Goal: Entertainment & Leisure: Consume media (video, audio)

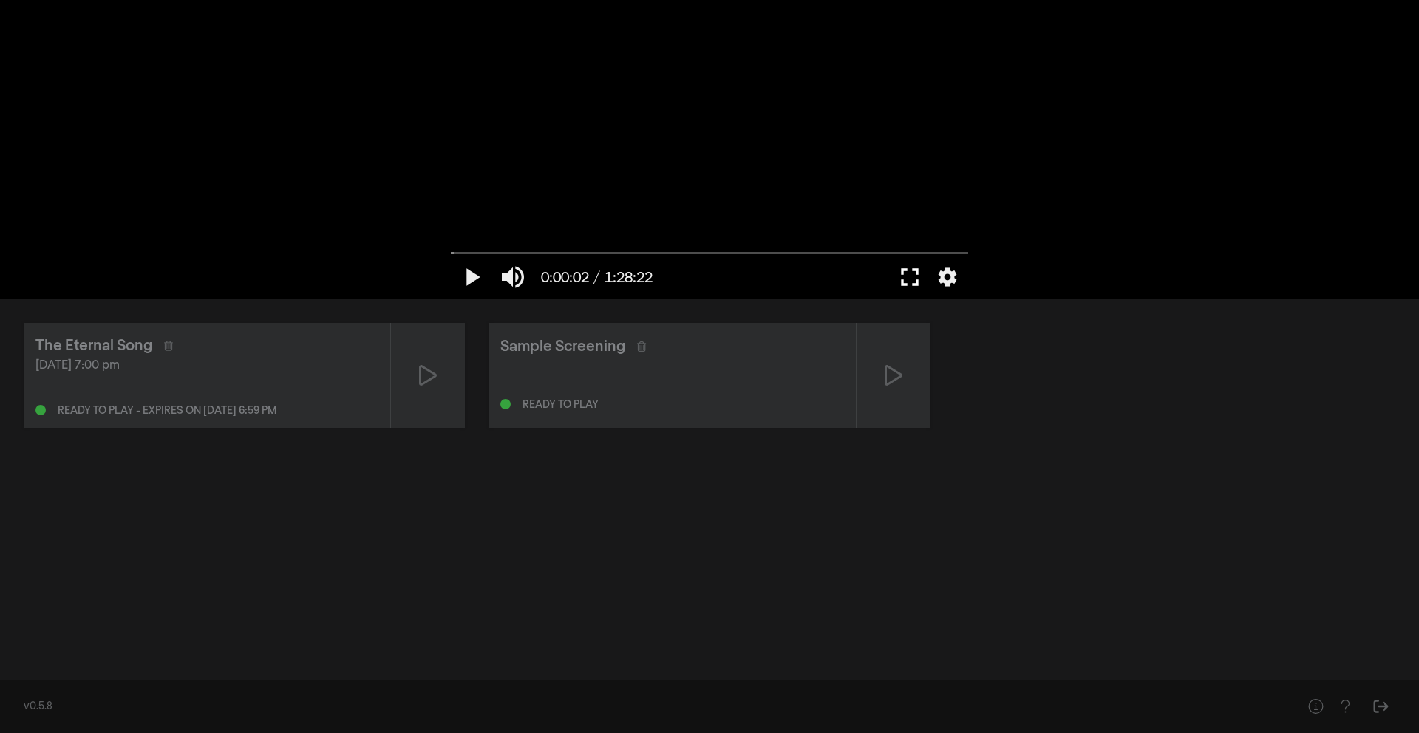
click at [911, 281] on button "fullscreen" at bounding box center [909, 277] width 41 height 44
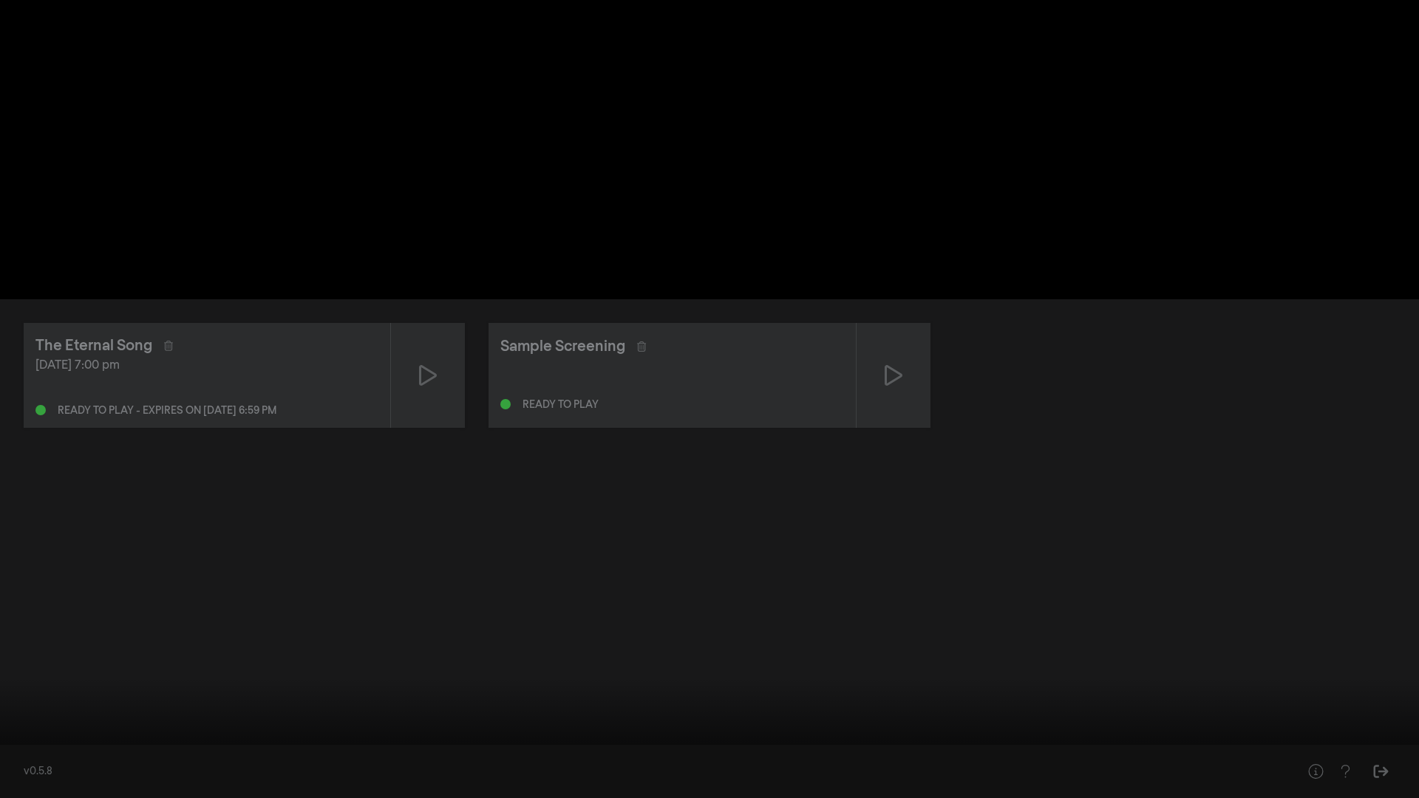
click at [24, 523] on button "play_arrow" at bounding box center [27, 776] width 41 height 44
click at [28, 523] on button "play_arrow" at bounding box center [27, 776] width 41 height 44
click at [27, 523] on button "pause" at bounding box center [27, 776] width 41 height 44
click at [27, 523] on button "play_arrow" at bounding box center [27, 776] width 41 height 44
click at [25, 523] on input "Seek" at bounding box center [709, 751] width 1405 height 9
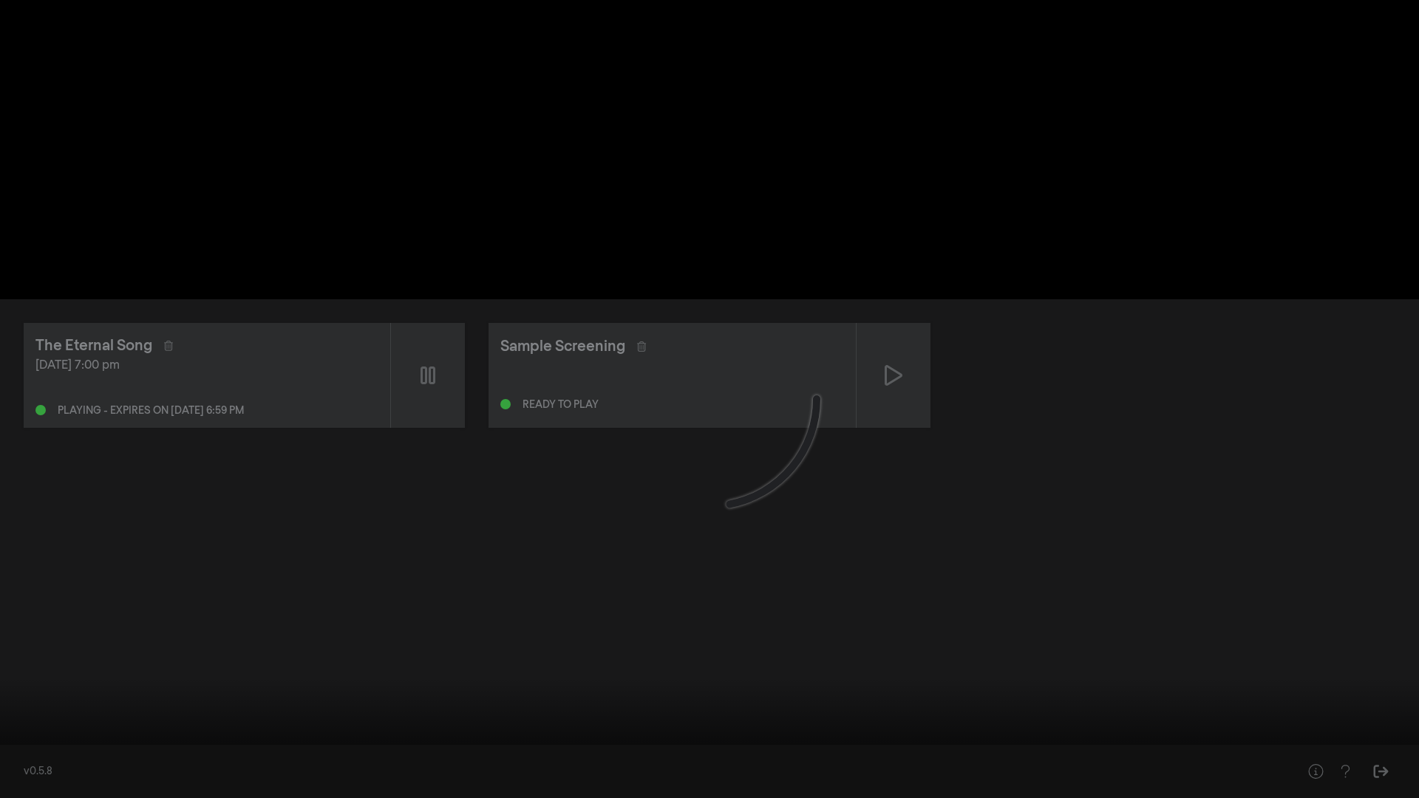
click at [29, 523] on button "pause" at bounding box center [27, 776] width 41 height 44
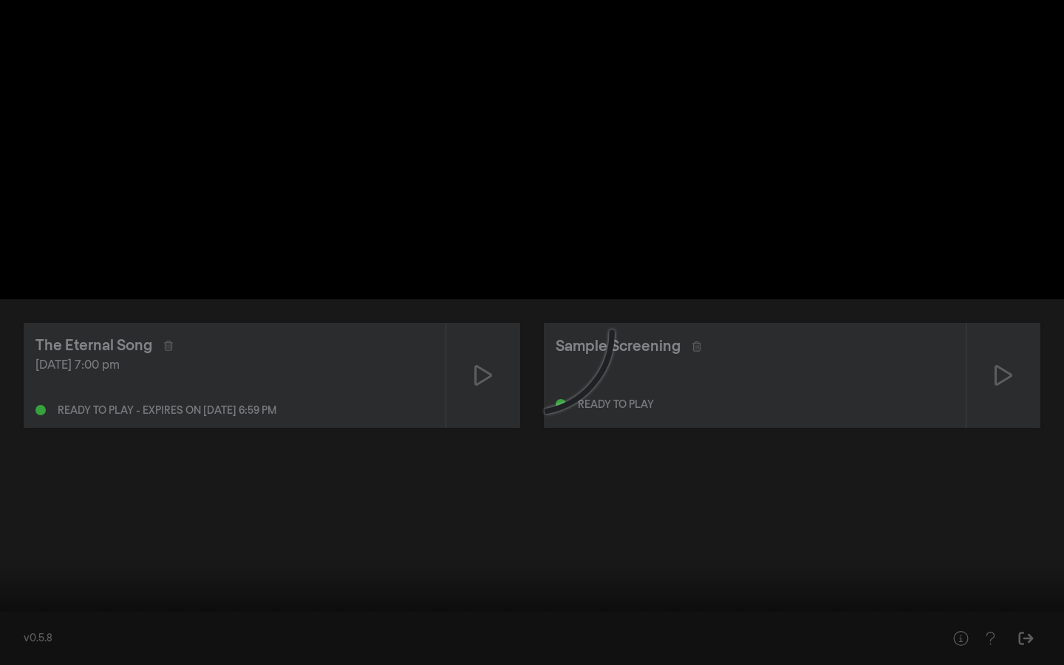
click at [25, 523] on button "play_arrow" at bounding box center [27, 643] width 41 height 44
click at [30, 523] on button "pause" at bounding box center [27, 643] width 41 height 44
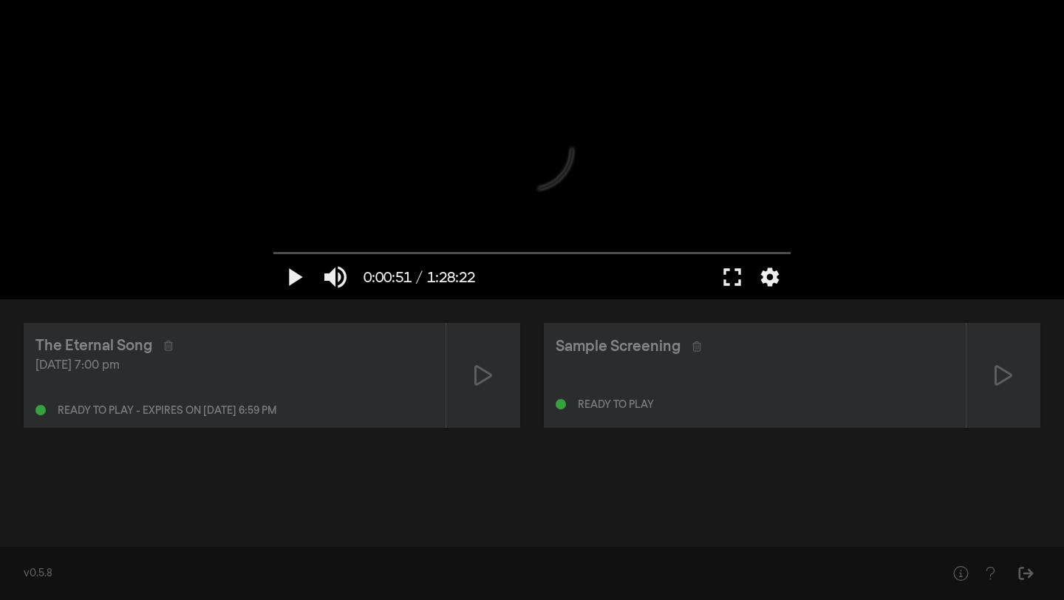
click at [712, 88] on div at bounding box center [532, 149] width 532 height 299
click at [294, 271] on button "pause" at bounding box center [294, 277] width 41 height 44
drag, startPoint x: 283, startPoint y: 256, endPoint x: 274, endPoint y: 256, distance: 8.9
click at [274, 256] on input "Seek" at bounding box center [532, 252] width 517 height 9
click at [298, 280] on button "play_arrow" at bounding box center [294, 277] width 41 height 44
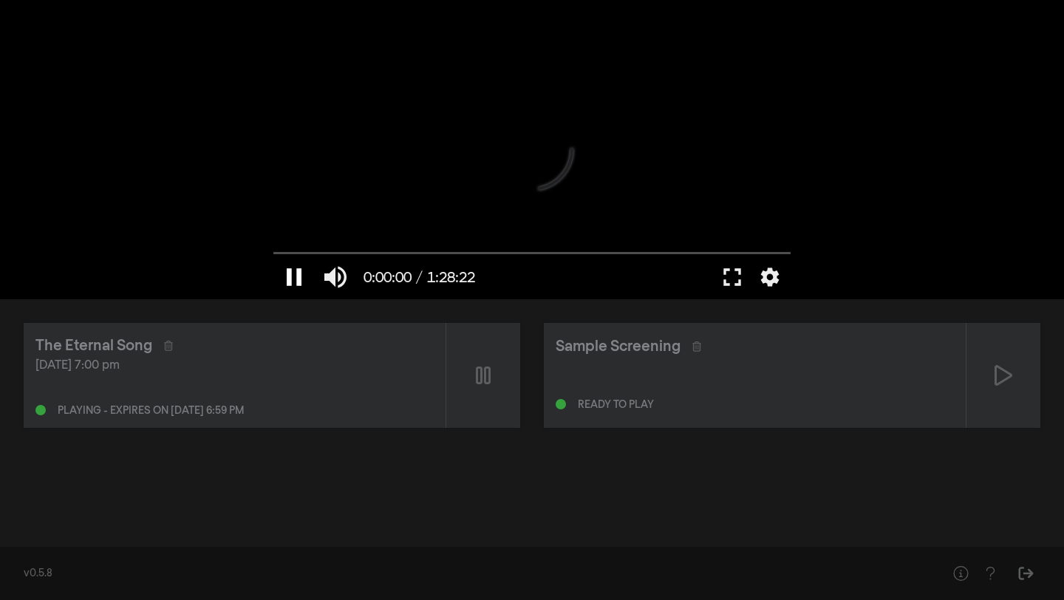
click at [292, 276] on button "pause" at bounding box center [294, 277] width 41 height 44
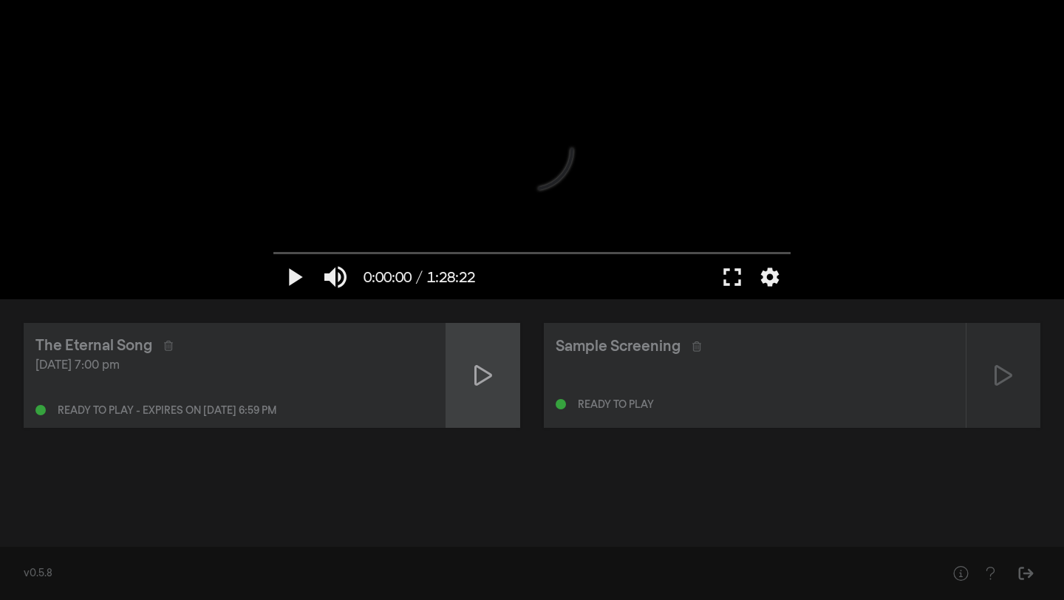
click at [480, 370] on icon at bounding box center [484, 376] width 18 height 24
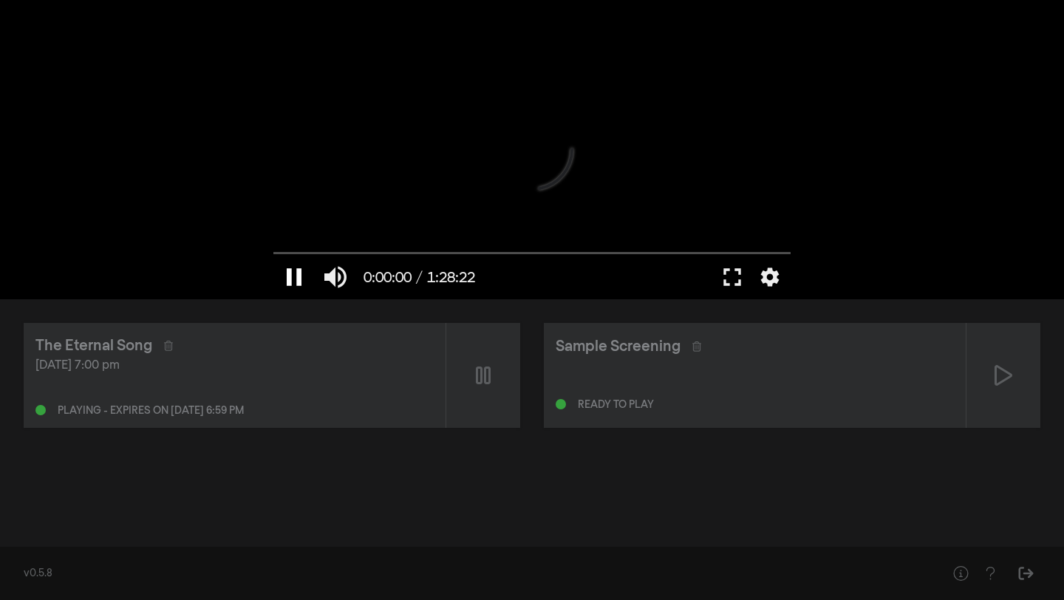
click at [294, 278] on button "pause" at bounding box center [294, 277] width 41 height 44
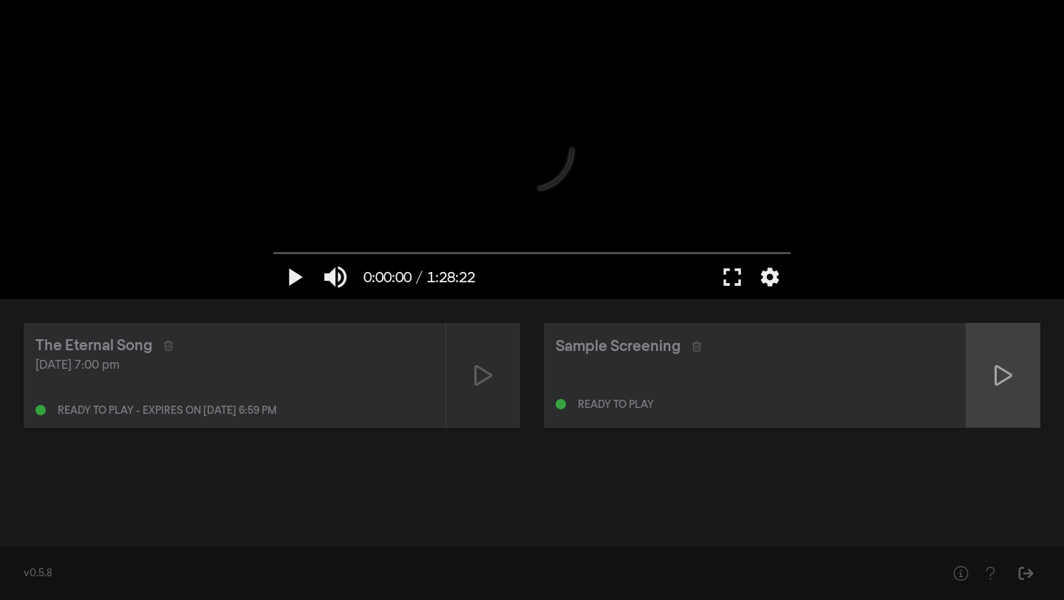
click at [1008, 381] on icon at bounding box center [1004, 376] width 18 height 24
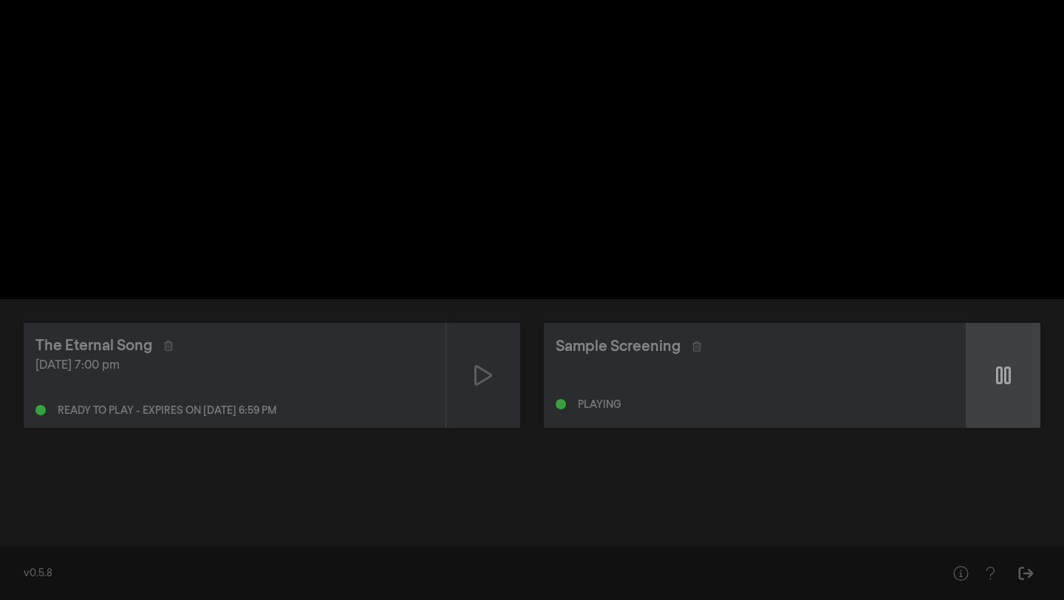
click at [1005, 378] on icon at bounding box center [1003, 376] width 15 height 18
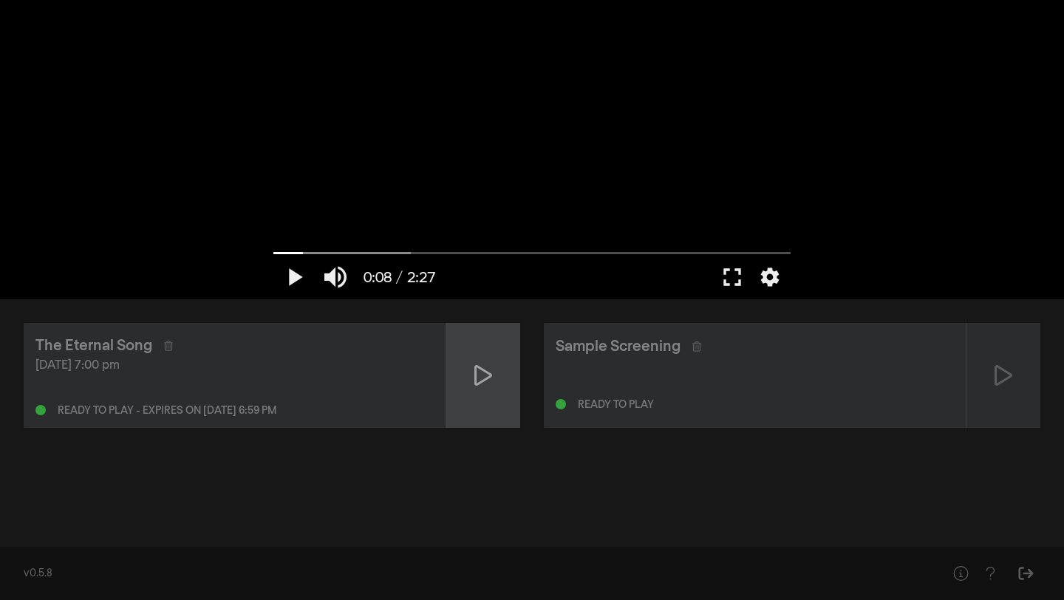
click at [479, 370] on icon at bounding box center [484, 376] width 18 height 24
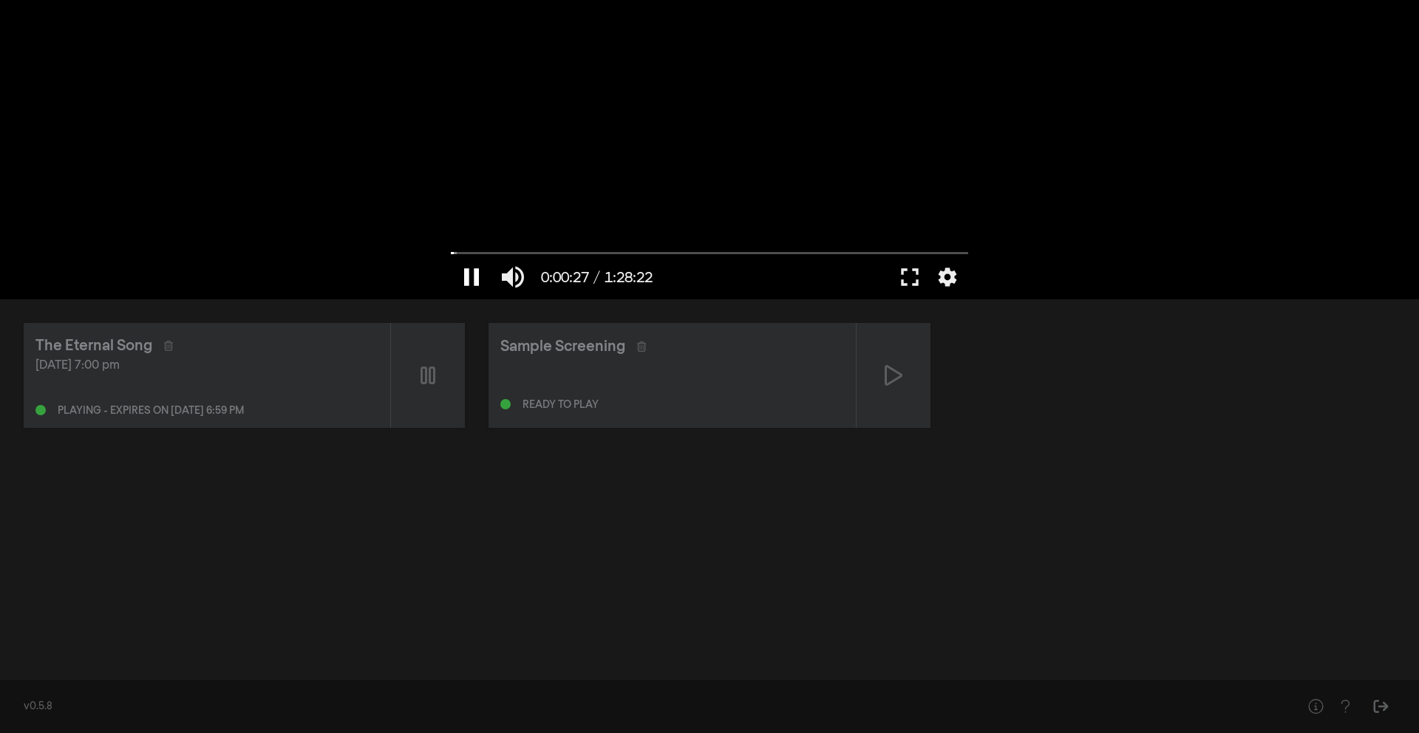
click at [475, 276] on button "pause" at bounding box center [471, 277] width 41 height 44
click at [475, 276] on button "play_arrow" at bounding box center [471, 277] width 41 height 44
click at [472, 274] on button "play_arrow" at bounding box center [471, 277] width 41 height 44
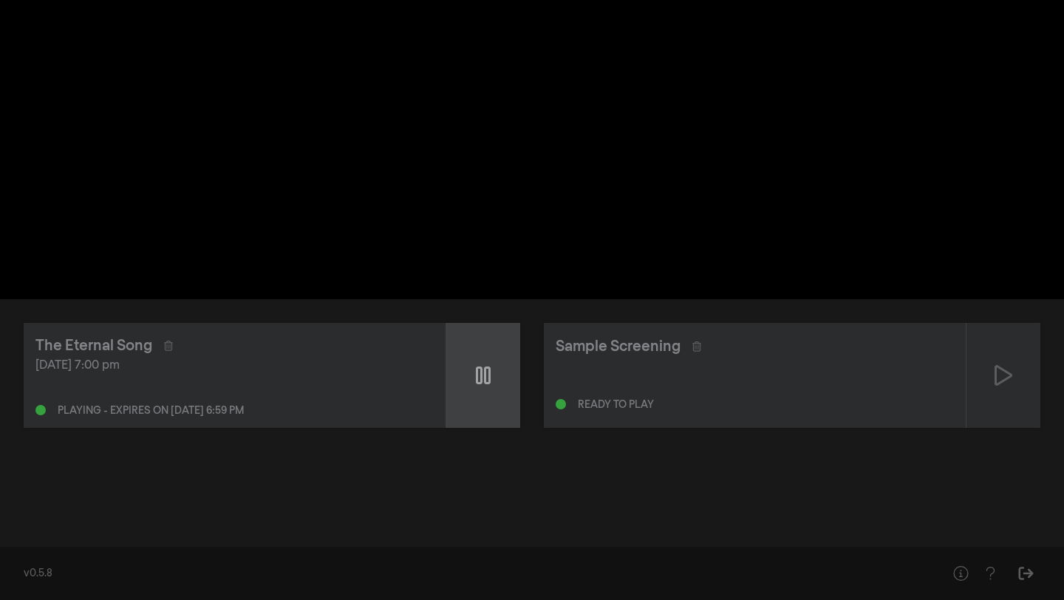
click at [486, 372] on icon at bounding box center [483, 376] width 15 height 18
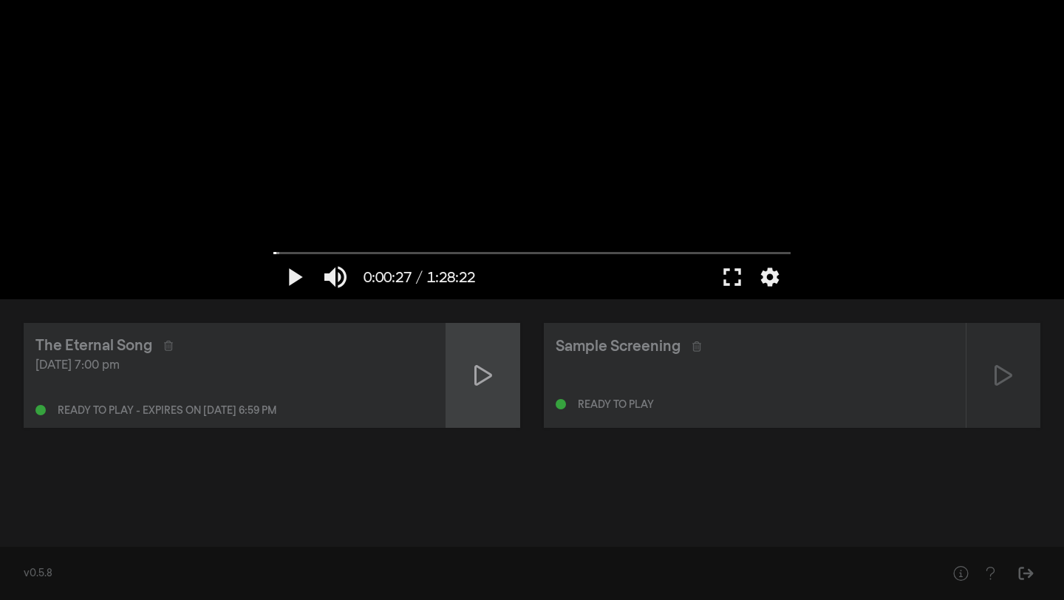
click at [478, 375] on icon at bounding box center [484, 376] width 18 height 24
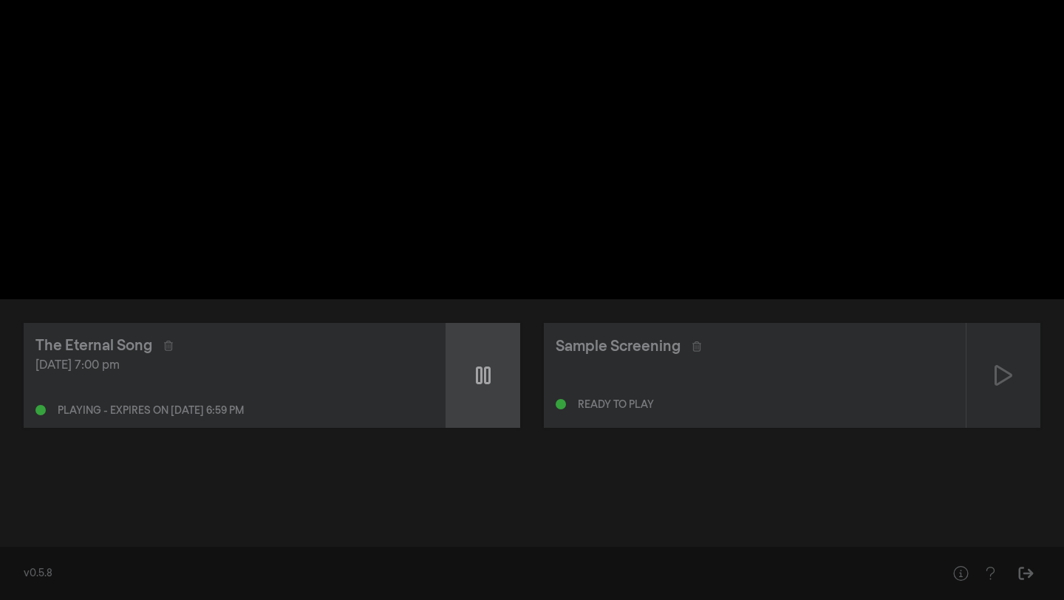
click at [483, 373] on icon at bounding box center [483, 376] width 15 height 24
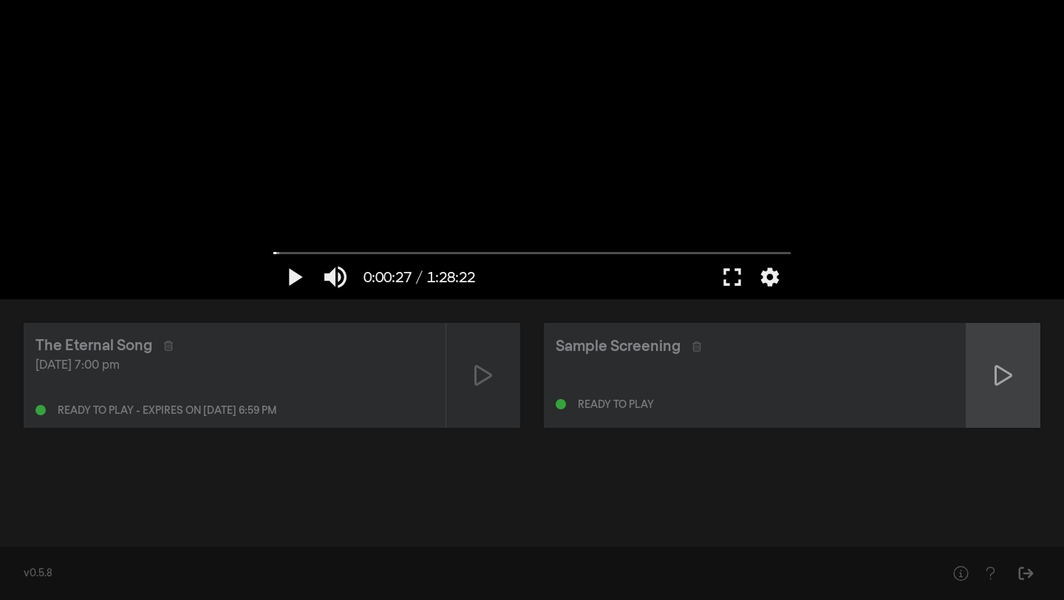
click at [1002, 376] on icon at bounding box center [1004, 376] width 18 height 24
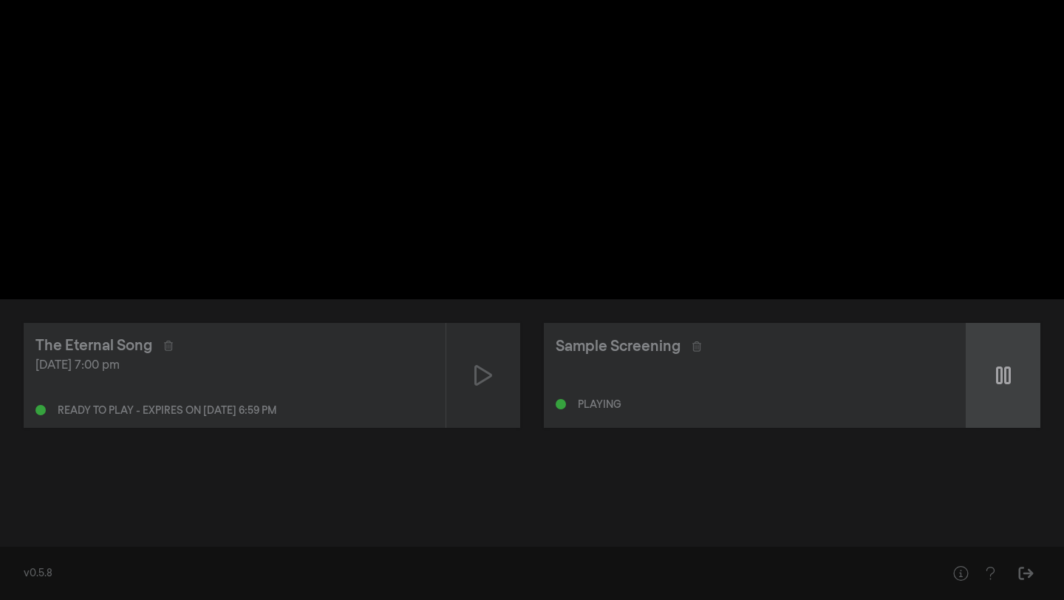
click at [1002, 376] on icon at bounding box center [1003, 376] width 15 height 18
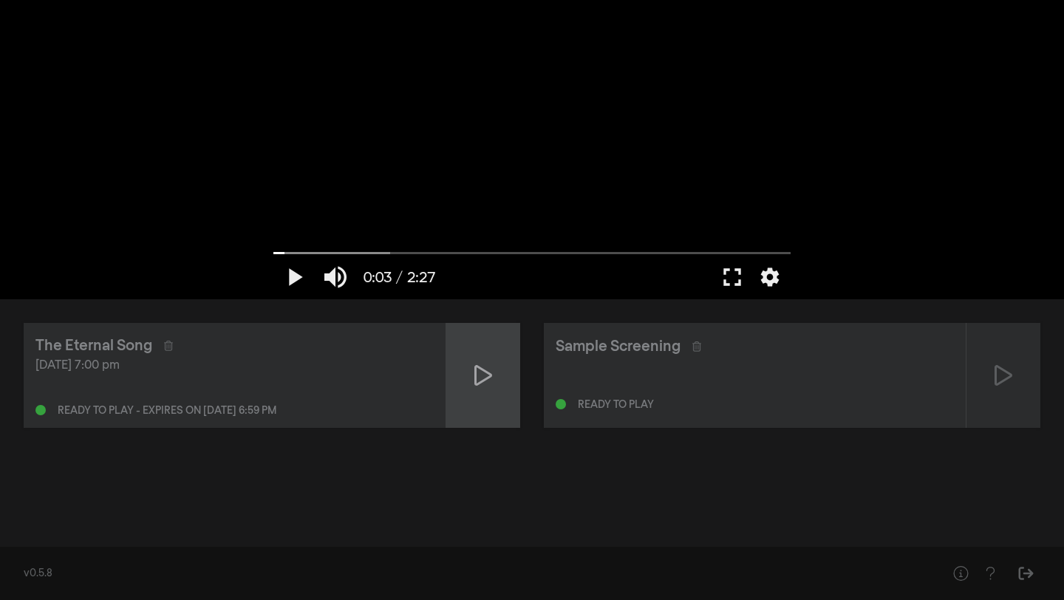
click at [477, 364] on icon at bounding box center [484, 376] width 18 height 24
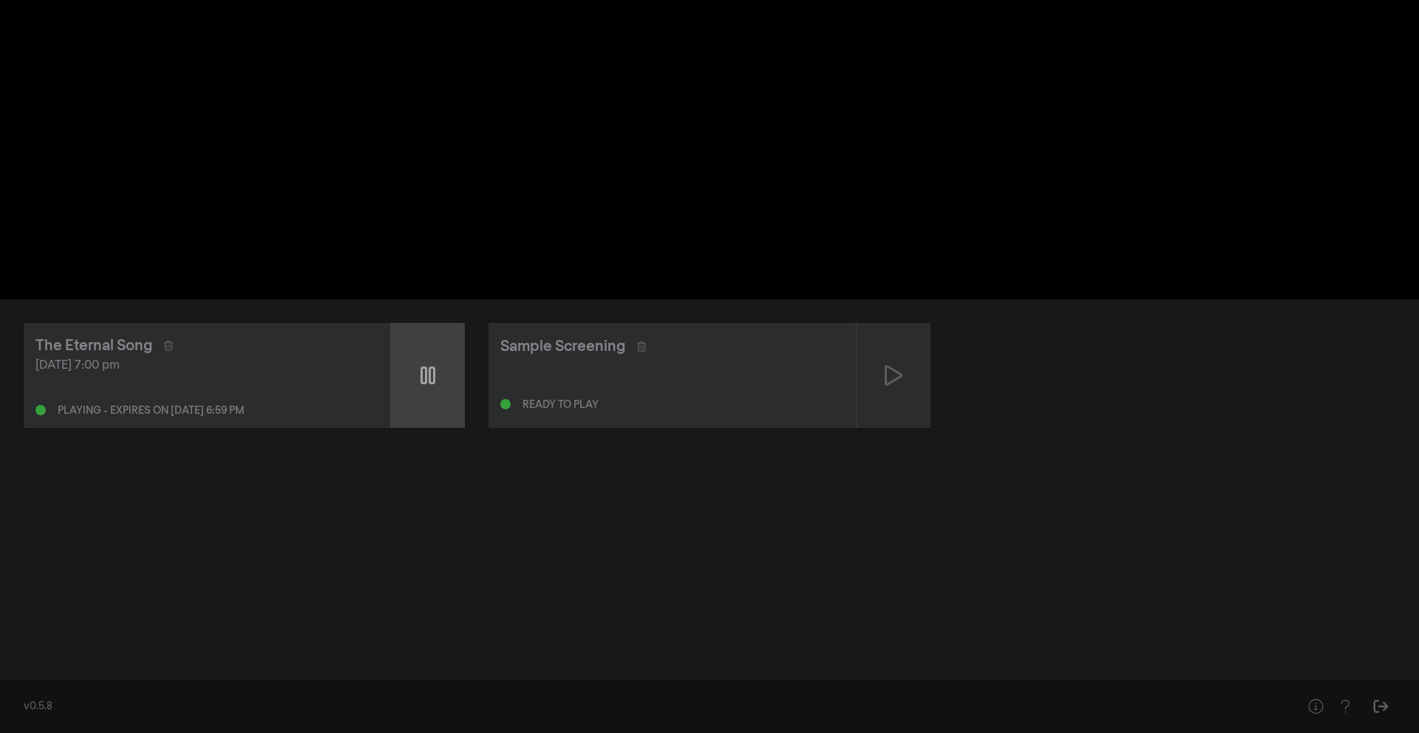
click at [435, 368] on div at bounding box center [428, 375] width 74 height 105
click at [424, 376] on icon at bounding box center [428, 376] width 18 height 24
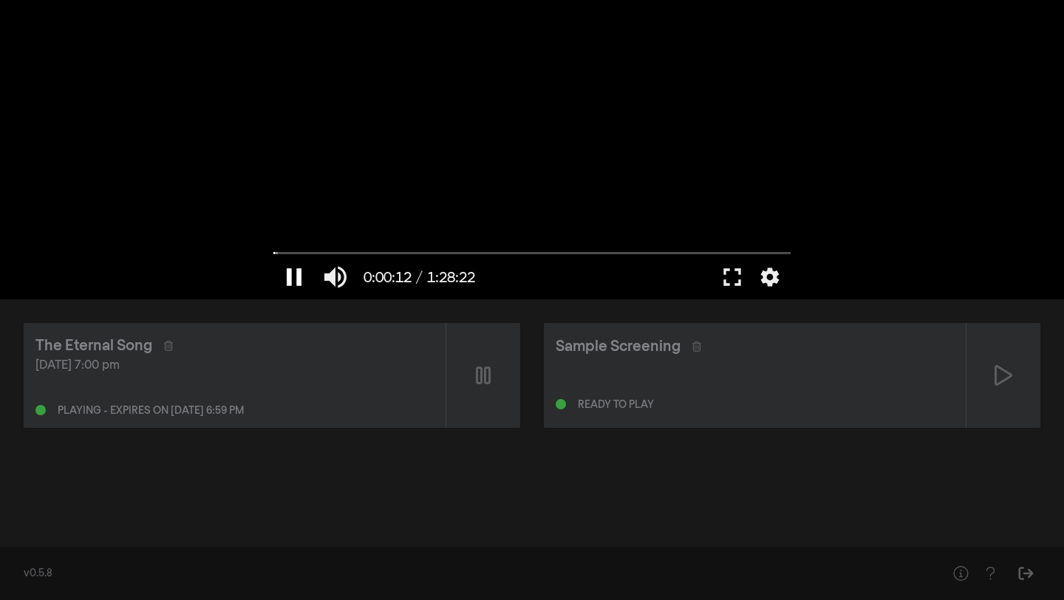
click at [296, 277] on button "pause" at bounding box center [294, 277] width 41 height 44
click at [296, 277] on button "play_arrow" at bounding box center [294, 277] width 41 height 44
click at [291, 253] on input "Seek" at bounding box center [532, 252] width 517 height 9
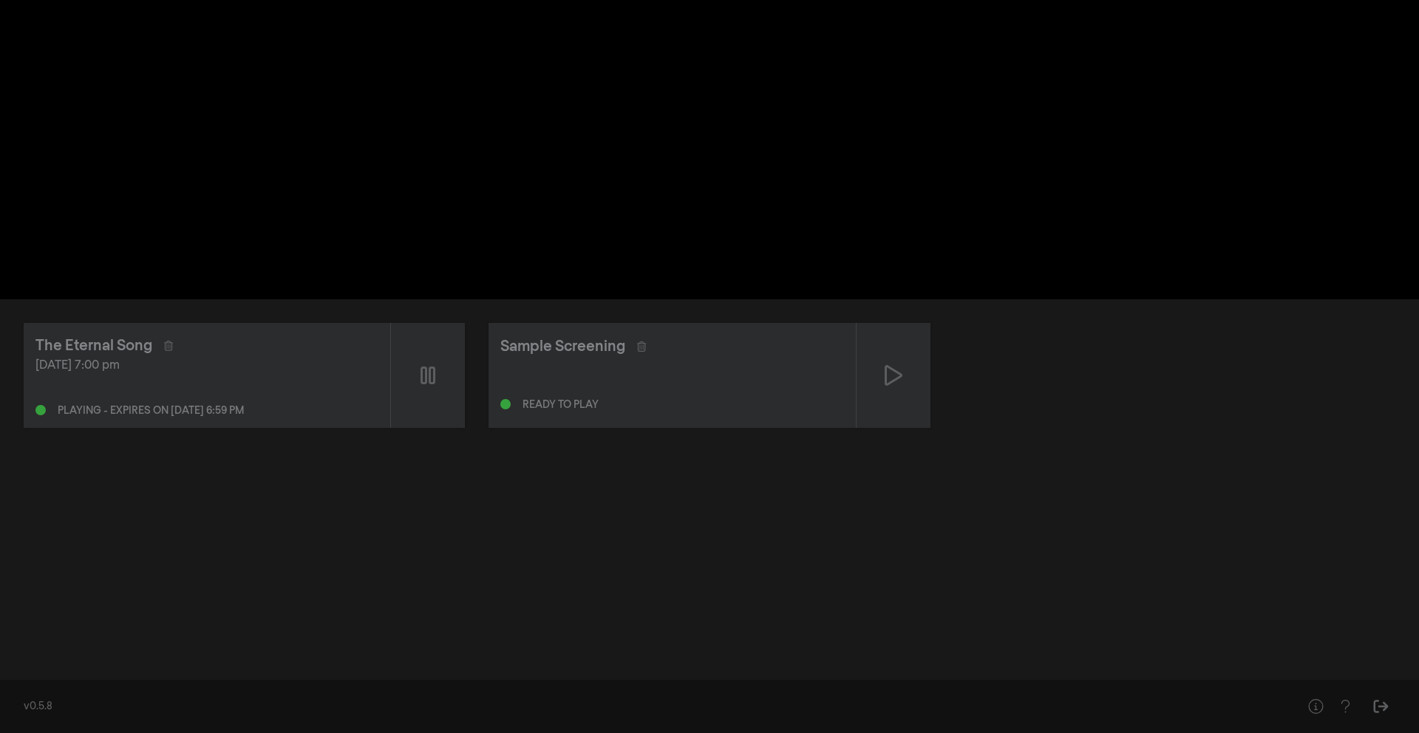
type input "146.903802"
click at [485, 274] on button "pause" at bounding box center [471, 277] width 41 height 44
click at [480, 274] on button "play_arrow" at bounding box center [471, 277] width 41 height 44
click at [472, 282] on button "pause" at bounding box center [471, 277] width 41 height 44
click at [472, 282] on button "play_arrow" at bounding box center [471, 277] width 41 height 44
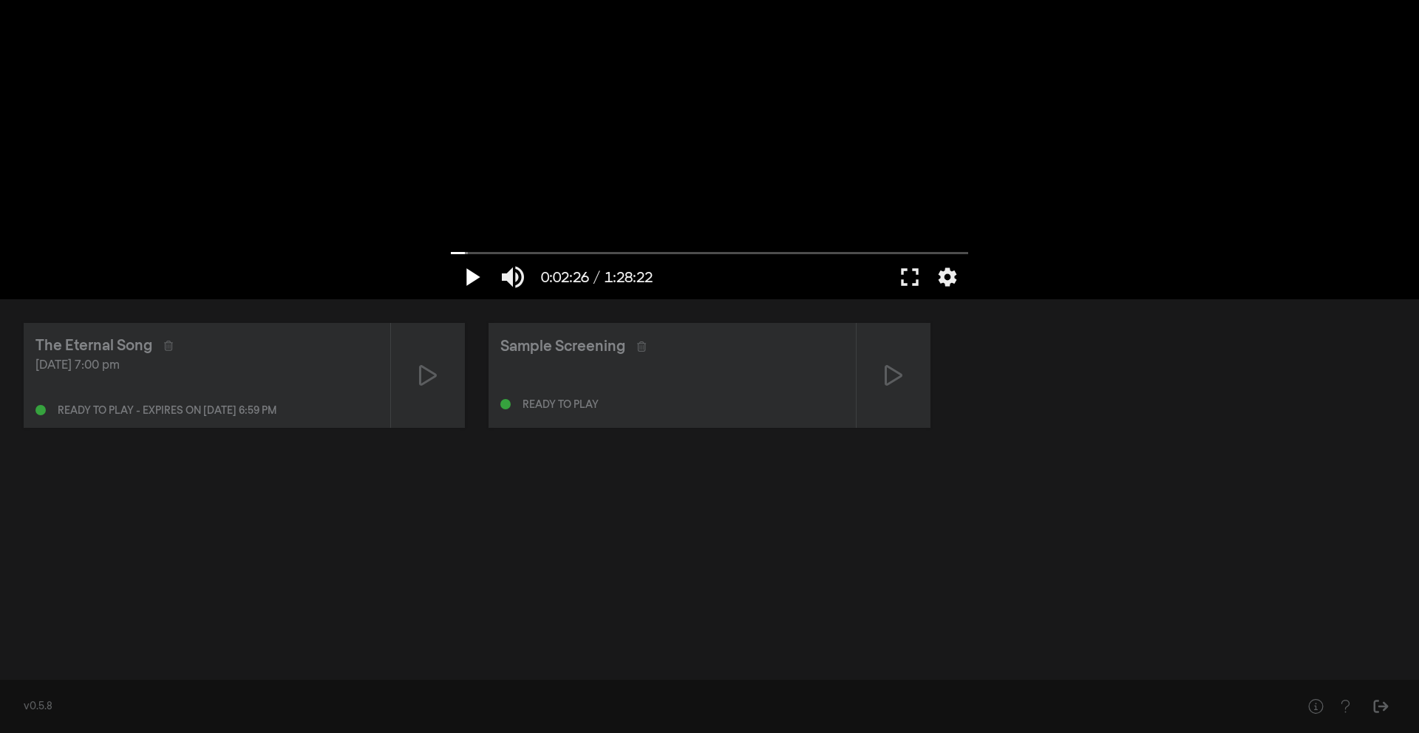
click at [478, 276] on button "play_arrow" at bounding box center [471, 277] width 41 height 44
click at [903, 279] on button "fullscreen" at bounding box center [909, 277] width 41 height 44
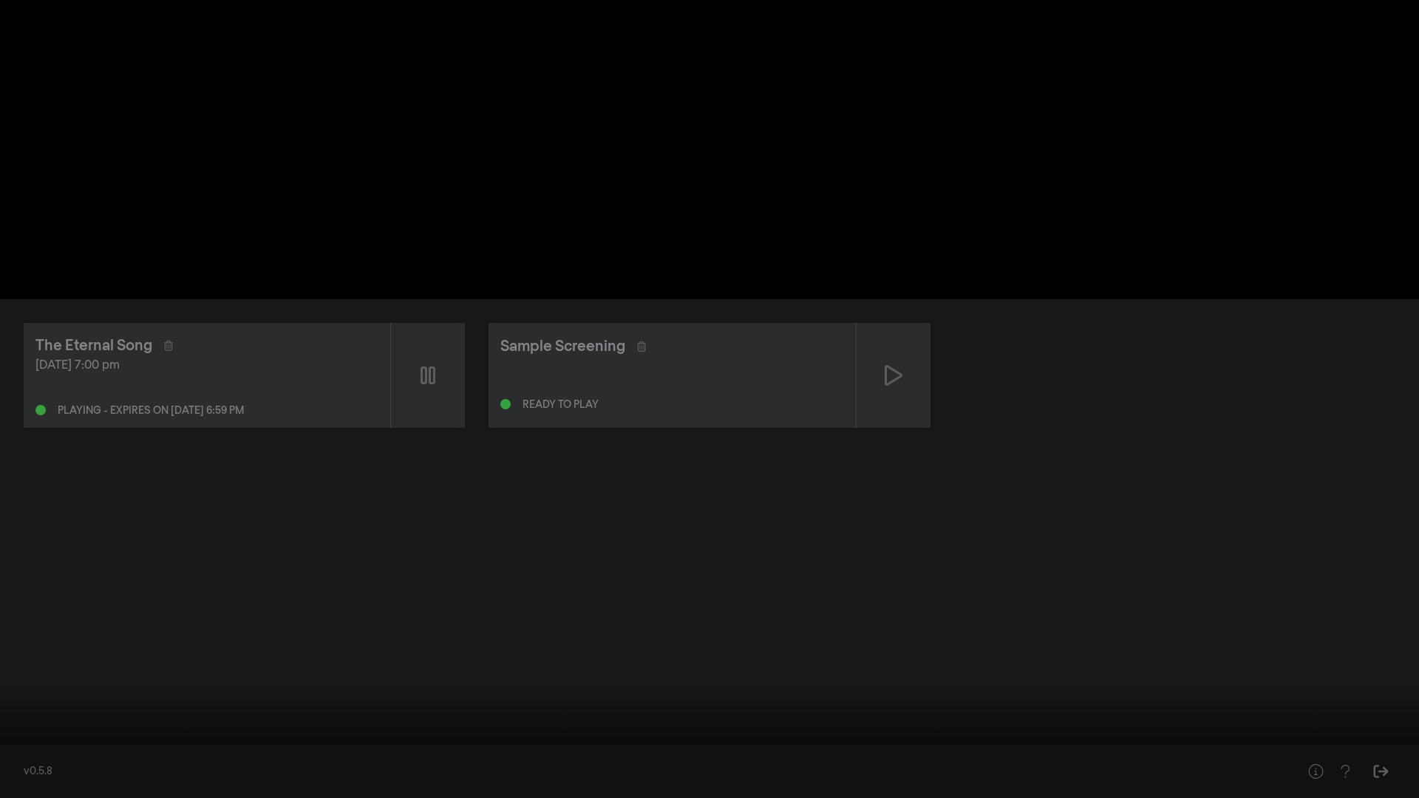
click at [688, 363] on div at bounding box center [709, 399] width 1419 height 798
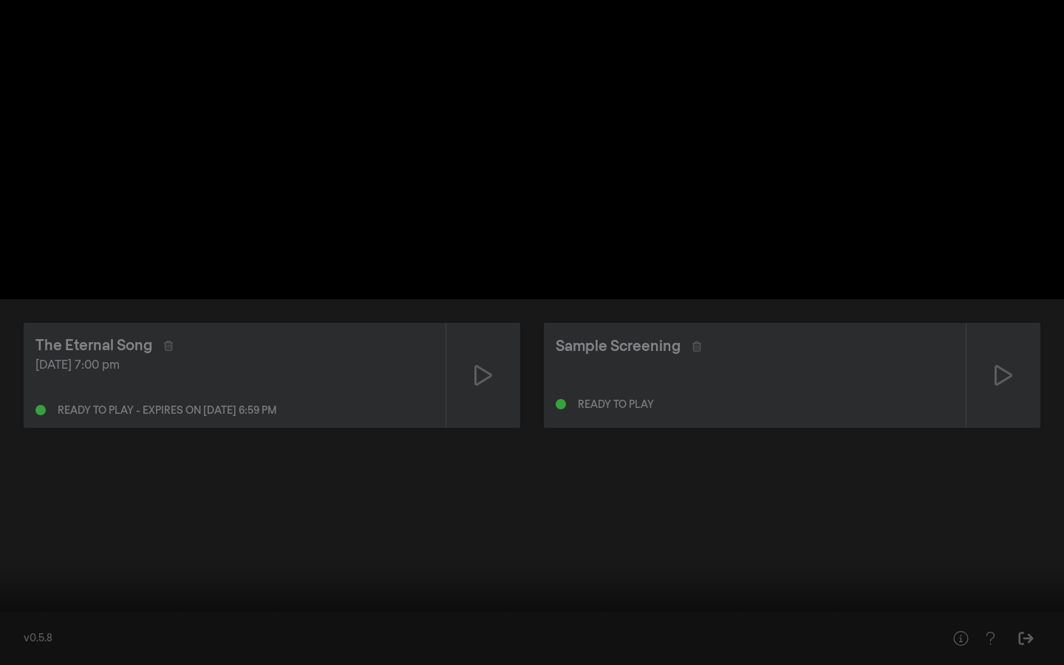
click at [21, 523] on button "play_arrow" at bounding box center [27, 643] width 41 height 44
click at [24, 523] on button "pause" at bounding box center [27, 643] width 41 height 44
click at [24, 523] on button "play_arrow" at bounding box center [27, 643] width 41 height 44
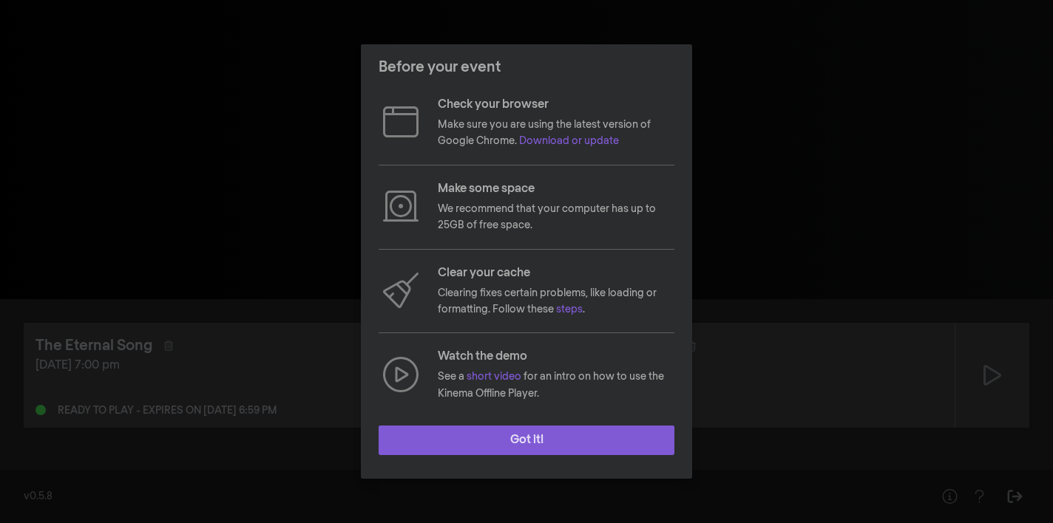
click at [551, 435] on button "Got it!" at bounding box center [526, 441] width 296 height 30
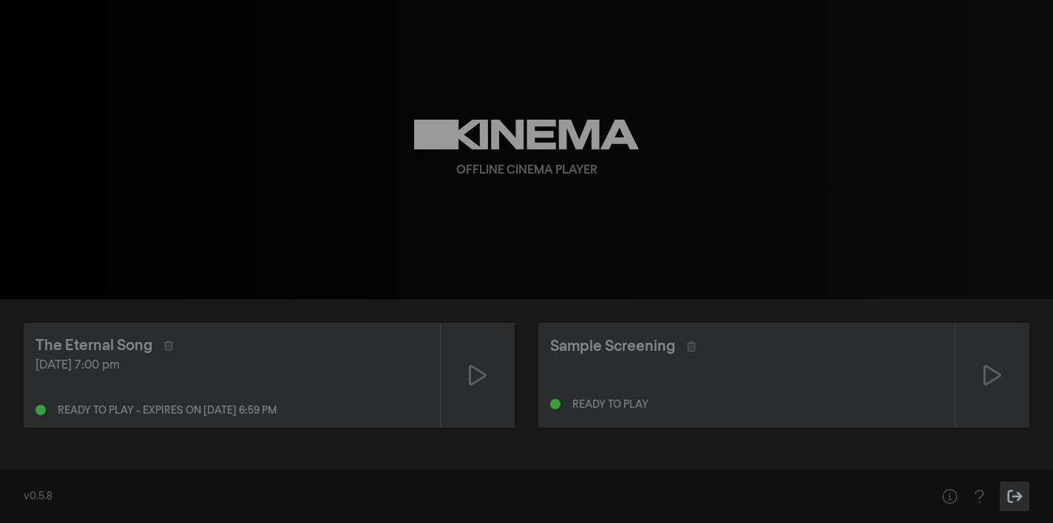
click at [1021, 500] on icon "Sign Out" at bounding box center [1014, 496] width 18 height 15
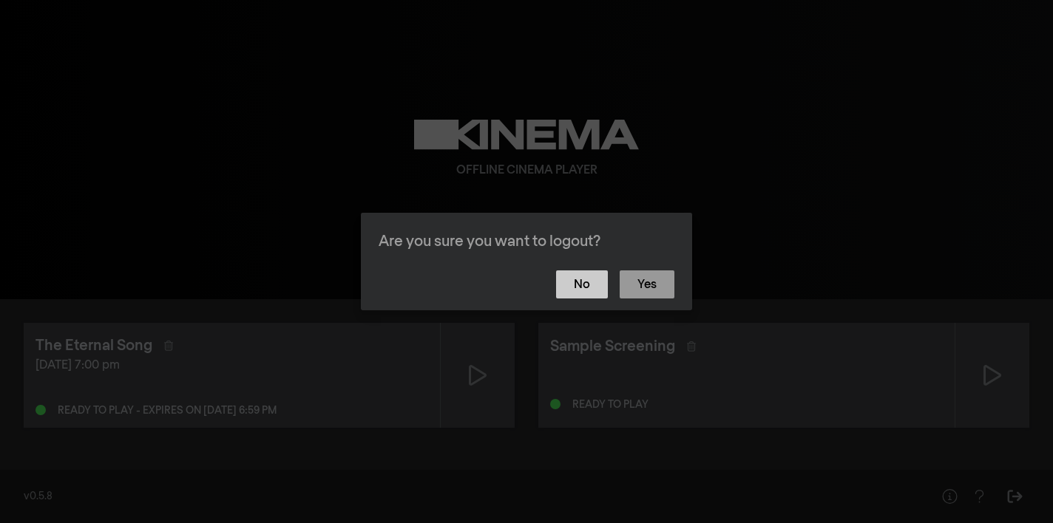
click at [585, 282] on button "No" at bounding box center [582, 285] width 52 height 28
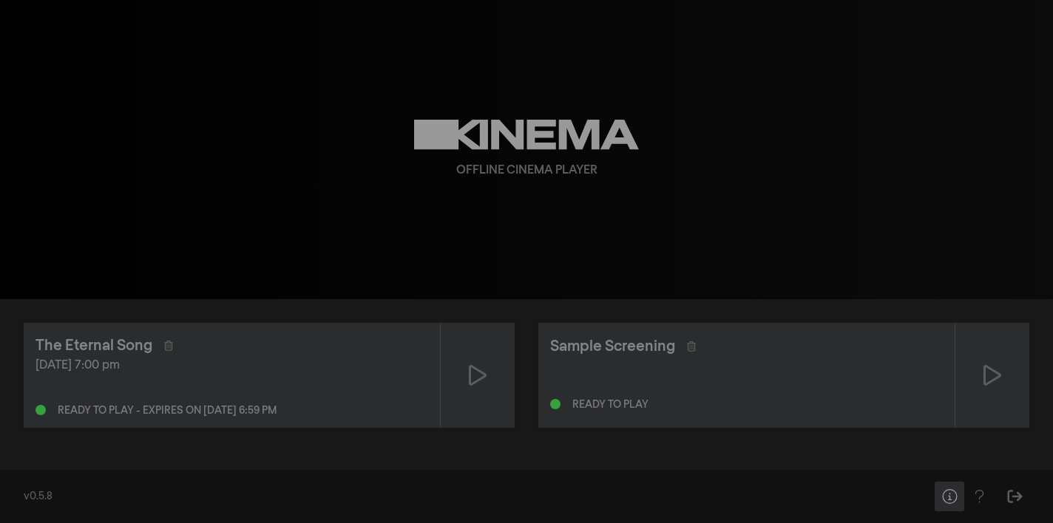
click at [948, 498] on icon "Help" at bounding box center [949, 496] width 15 height 15
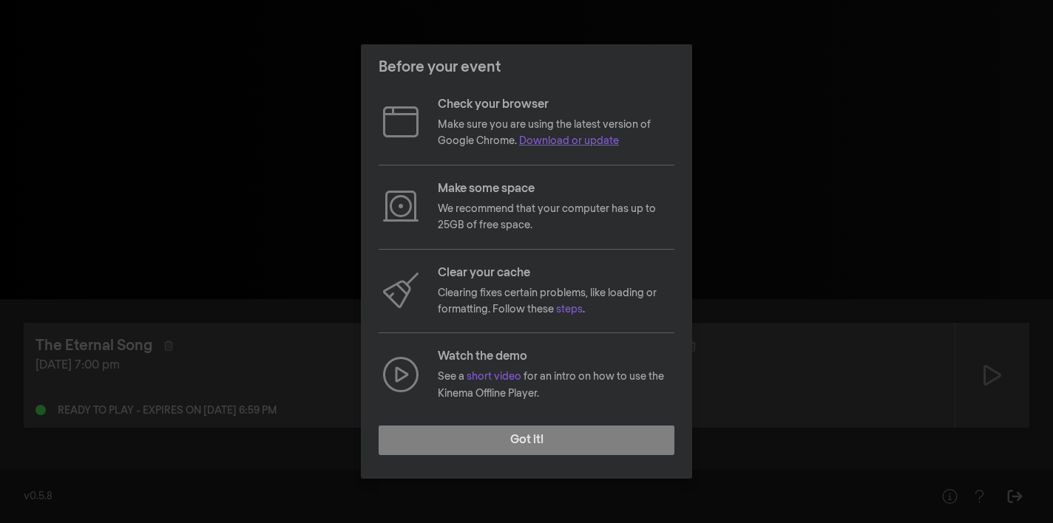
click at [565, 143] on link "Download or update" at bounding box center [569, 141] width 100 height 10
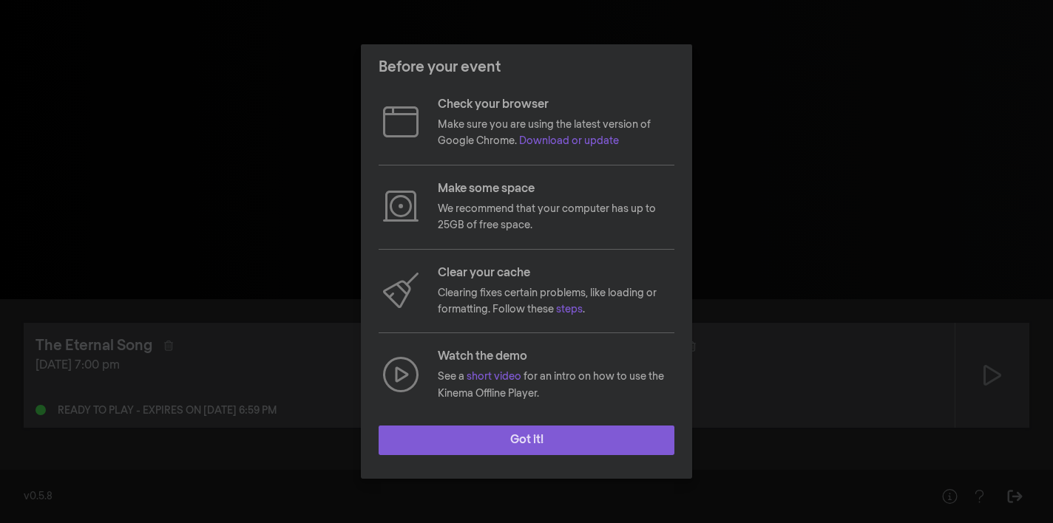
click at [552, 445] on button "Got it!" at bounding box center [526, 441] width 296 height 30
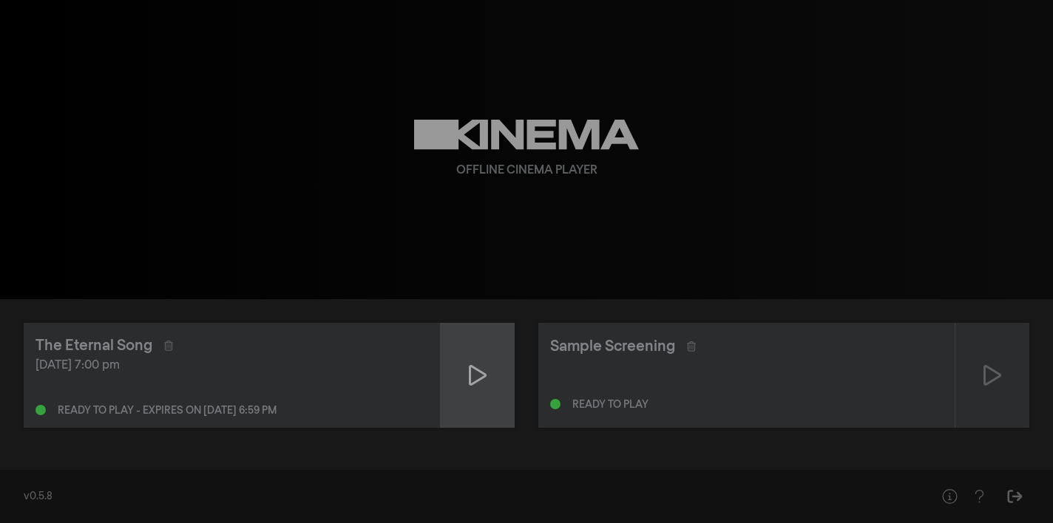
click at [480, 381] on icon at bounding box center [478, 376] width 18 height 24
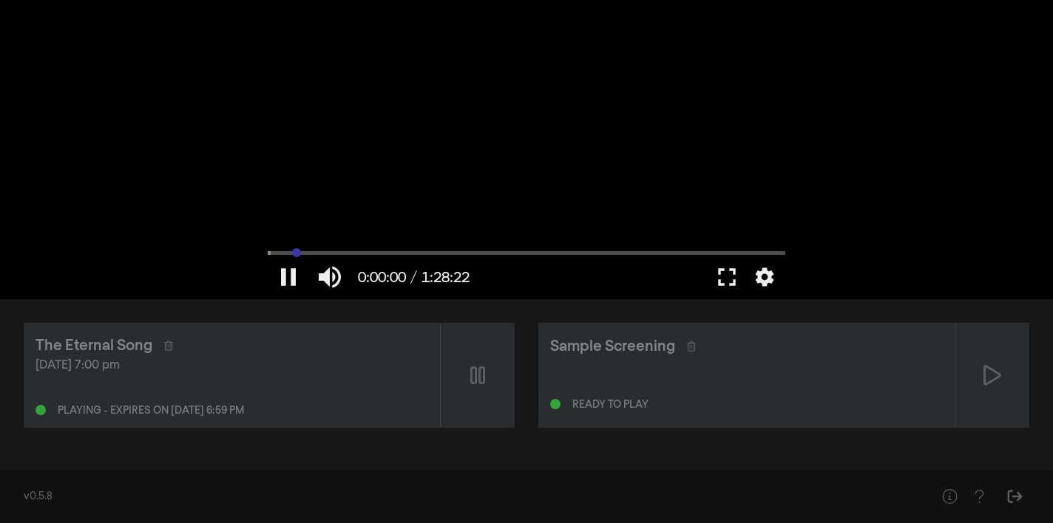
click at [296, 254] on input "Seek" at bounding box center [526, 252] width 517 height 9
click at [287, 269] on button "pause" at bounding box center [288, 277] width 41 height 44
click at [288, 278] on button "play_arrow" at bounding box center [288, 277] width 41 height 44
click at [316, 253] on input "Seek" at bounding box center [526, 252] width 517 height 9
click at [293, 253] on input "Seek" at bounding box center [526, 252] width 517 height 9
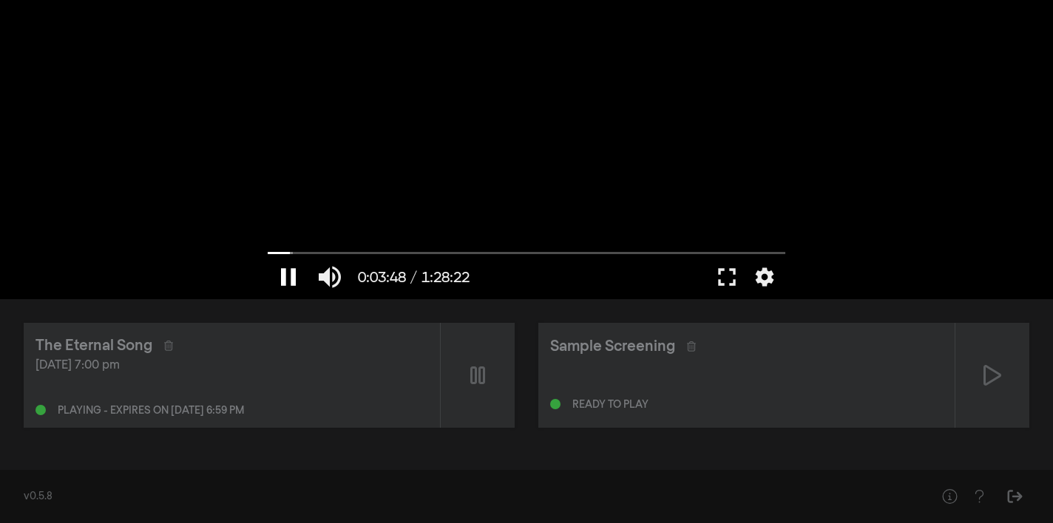
click at [293, 277] on button "pause" at bounding box center [288, 277] width 41 height 44
click at [295, 282] on button "play_arrow" at bounding box center [288, 277] width 41 height 44
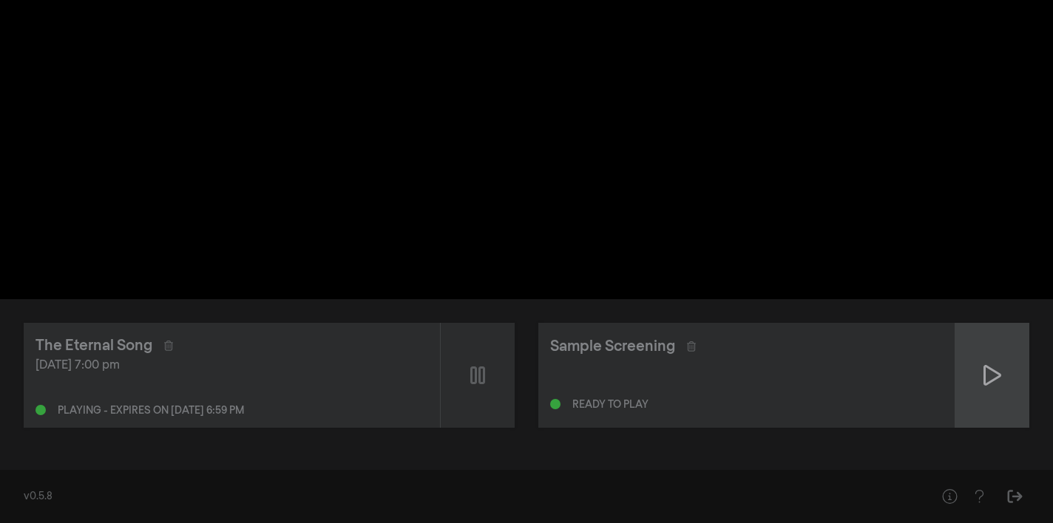
click at [999, 370] on icon at bounding box center [992, 376] width 18 height 24
click at [991, 376] on icon at bounding box center [992, 376] width 15 height 18
type input "25.698479"
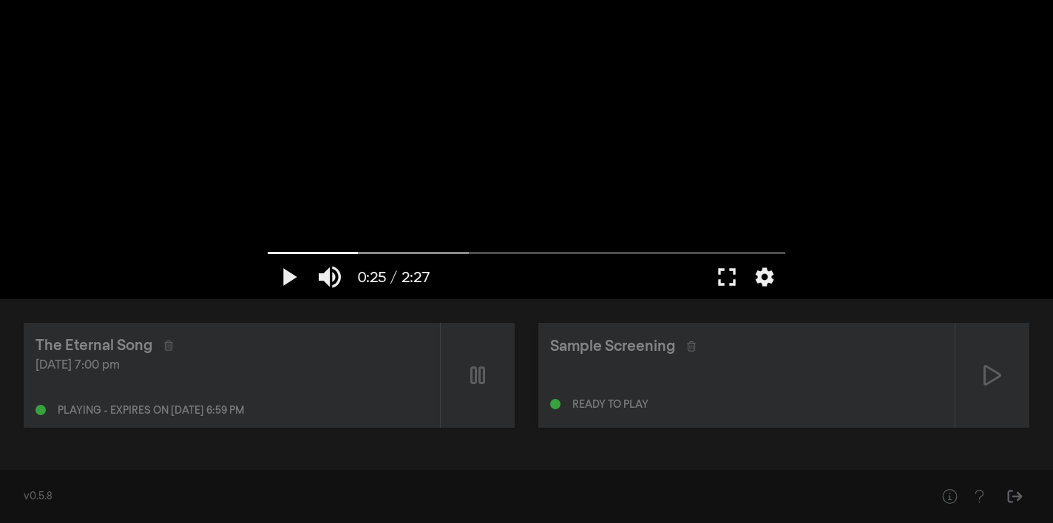
click at [310, 390] on div "Sep 24, 2025 at 7:00 pm Playing - expires on Sep 25, 2025 at 6:59 pm" at bounding box center [231, 386] width 393 height 59
click at [288, 370] on div "[DATE] 7:00 pm" at bounding box center [231, 366] width 393 height 18
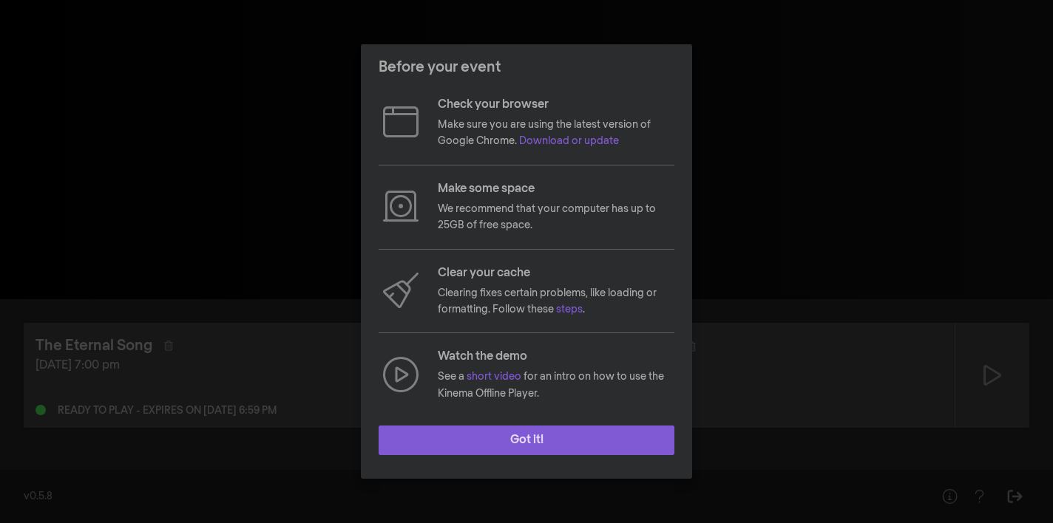
click at [515, 445] on button "Got it!" at bounding box center [526, 441] width 296 height 30
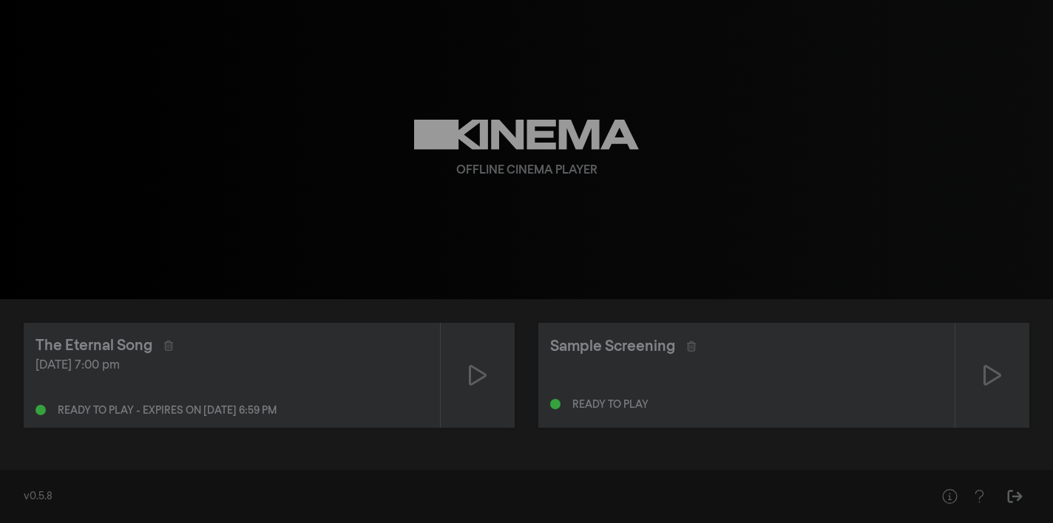
click at [248, 401] on div "Ready to play - expires on [DATE] 6:59 pm" at bounding box center [231, 407] width 393 height 18
click at [478, 373] on icon at bounding box center [478, 376] width 18 height 24
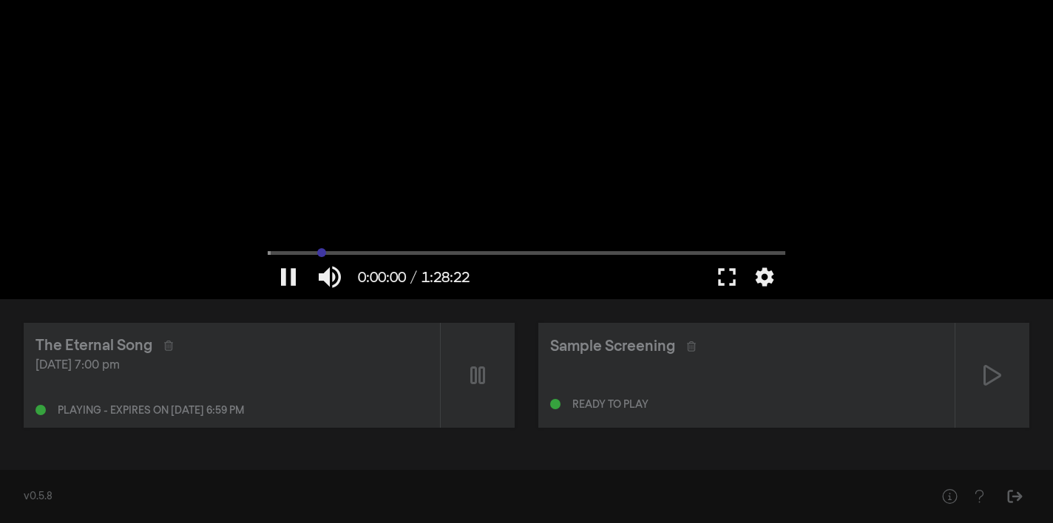
click at [322, 251] on input "Seek" at bounding box center [526, 252] width 517 height 9
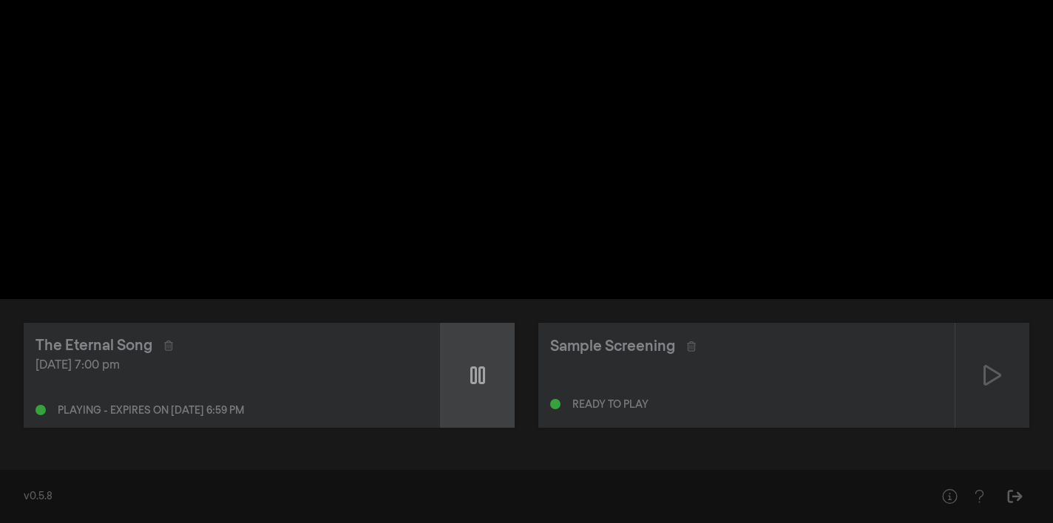
click at [491, 376] on div at bounding box center [478, 375] width 74 height 105
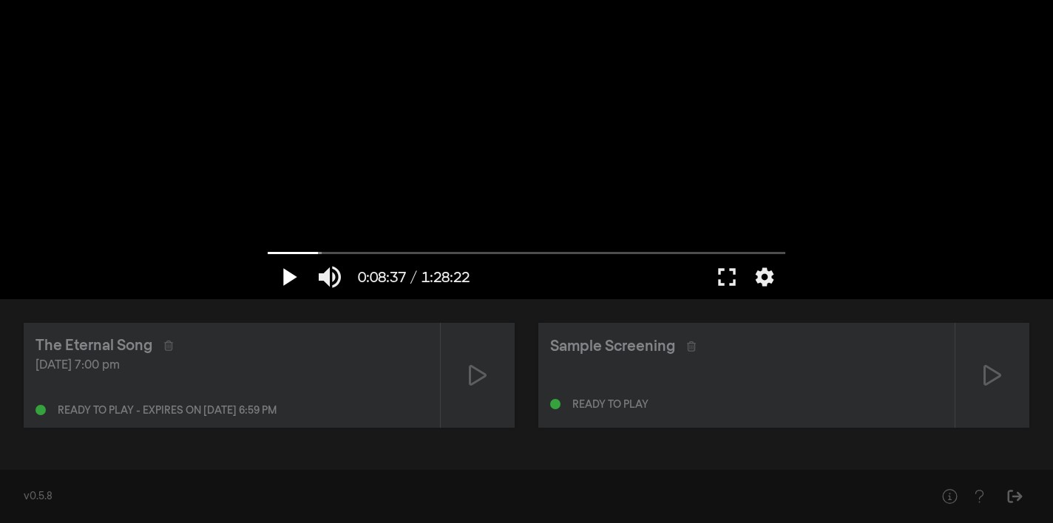
click at [296, 283] on button "play_arrow" at bounding box center [288, 277] width 41 height 44
click at [432, 169] on div at bounding box center [526, 149] width 532 height 299
click at [286, 276] on button "play_arrow" at bounding box center [288, 277] width 41 height 44
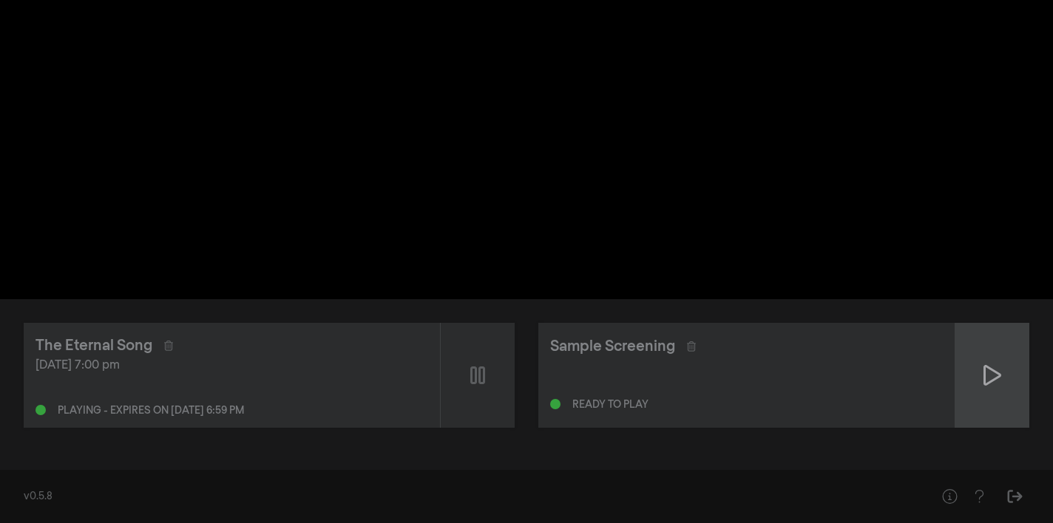
click at [992, 397] on div at bounding box center [992, 375] width 74 height 105
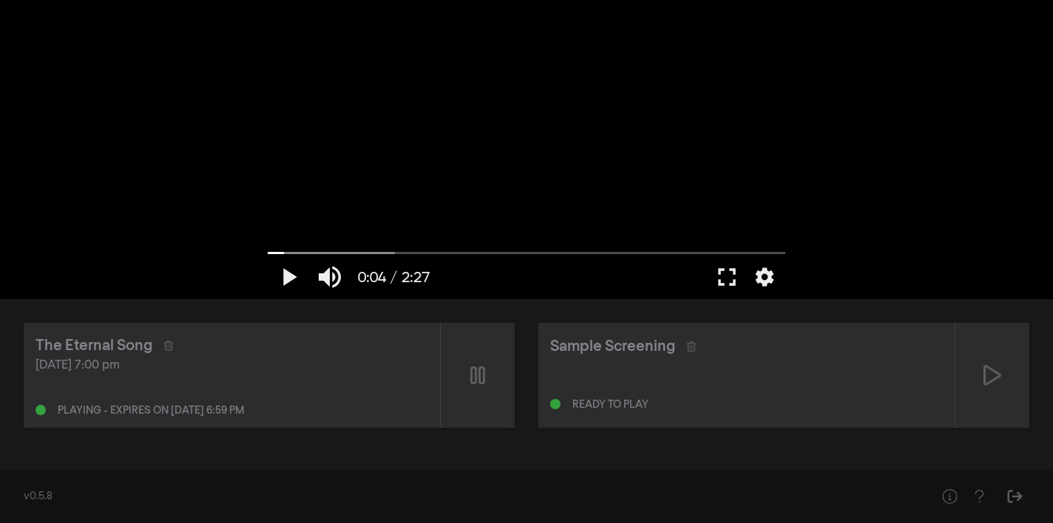
click at [333, 141] on div at bounding box center [526, 149] width 532 height 299
click at [652, 173] on div at bounding box center [526, 149] width 532 height 299
click at [194, 421] on div "The Eternal Song Sep 24, 2025 at 7:00 pm Playing - expires on Sep 25, 2025 at 6…" at bounding box center [232, 375] width 416 height 105
click at [200, 404] on div "Playing - expires on [DATE] 6:59 pm" at bounding box center [231, 407] width 393 height 18
click at [288, 276] on button "play_arrow" at bounding box center [288, 277] width 41 height 44
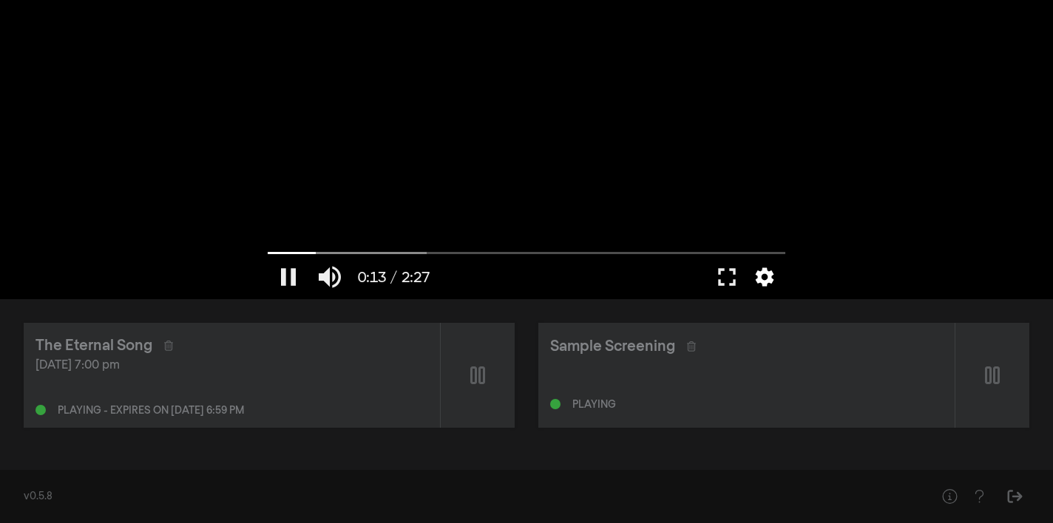
click at [768, 283] on button "settings" at bounding box center [764, 277] width 34 height 44
click at [295, 278] on button "pause" at bounding box center [288, 277] width 41 height 44
click at [266, 362] on div "[DATE] 7:00 pm" at bounding box center [231, 366] width 393 height 18
click at [266, 381] on div "Sep 24, 2025 at 7:00 pm Playing - expires on Sep 25, 2025 at 6:59 pm" at bounding box center [231, 386] width 393 height 59
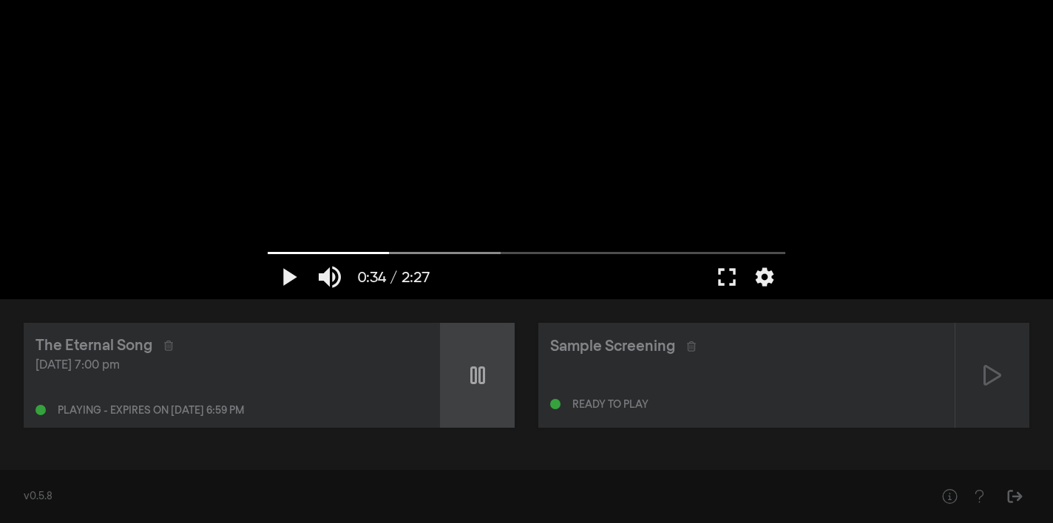
click at [464, 373] on div at bounding box center [478, 375] width 74 height 105
click at [284, 361] on div "[DATE] 7:00 pm" at bounding box center [231, 366] width 393 height 18
click at [100, 363] on div "[DATE] 7:00 pm" at bounding box center [231, 366] width 393 height 18
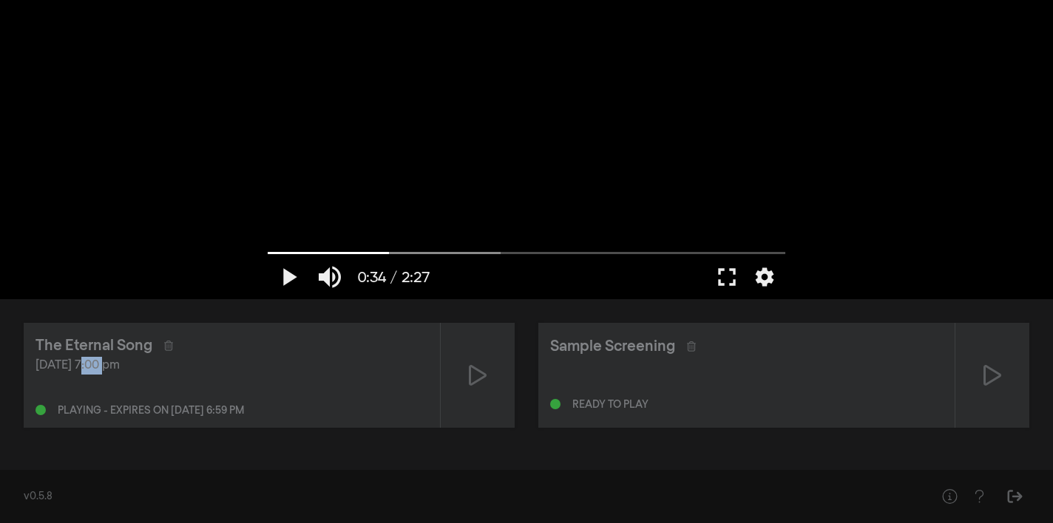
click at [101, 363] on div "[DATE] 7:00 pm" at bounding box center [231, 366] width 393 height 18
click at [207, 391] on div "Sep 24, 2025 at 7:00 pm Playing - expires on Sep 25, 2025 at 6:59 pm" at bounding box center [231, 386] width 393 height 59
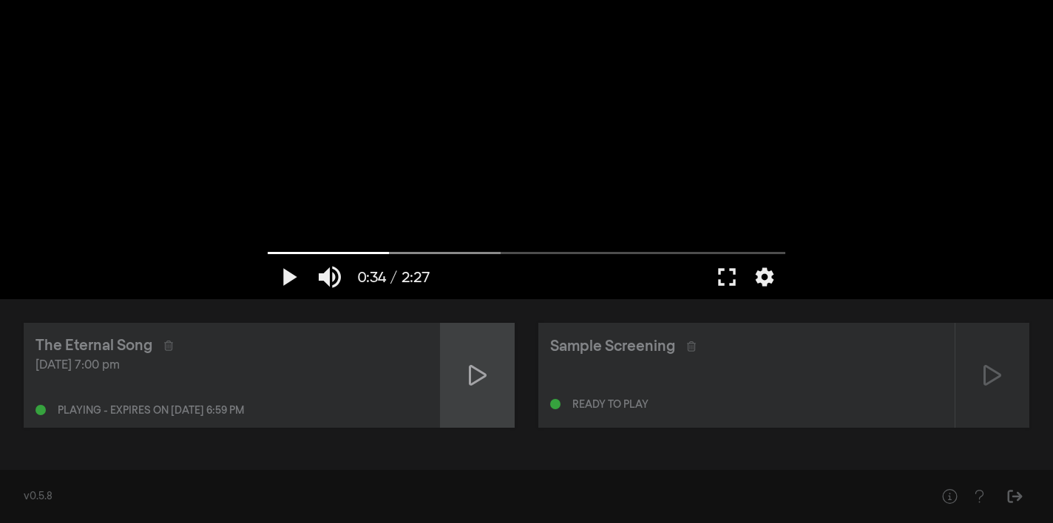
click at [464, 376] on div at bounding box center [478, 375] width 74 height 105
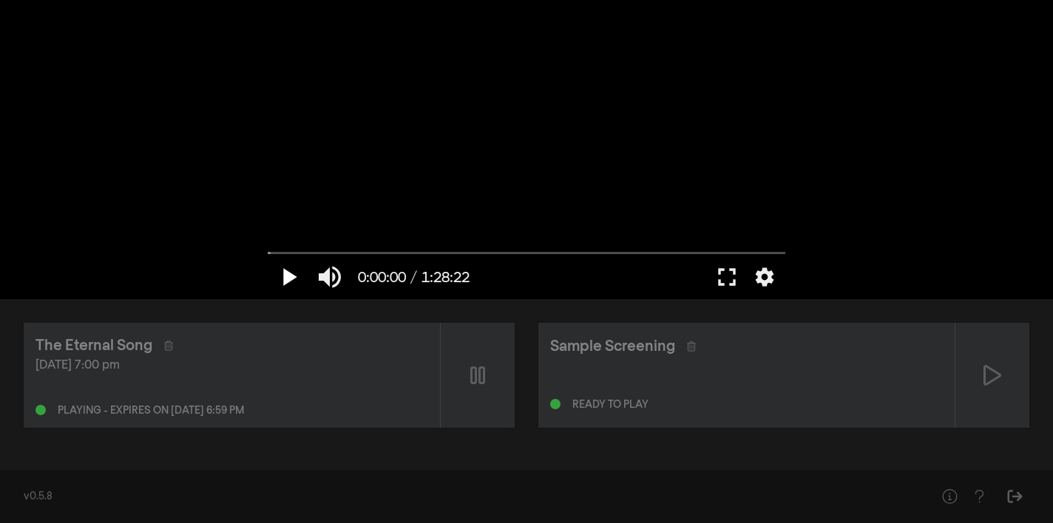
click at [291, 276] on button "play_arrow" at bounding box center [288, 277] width 41 height 44
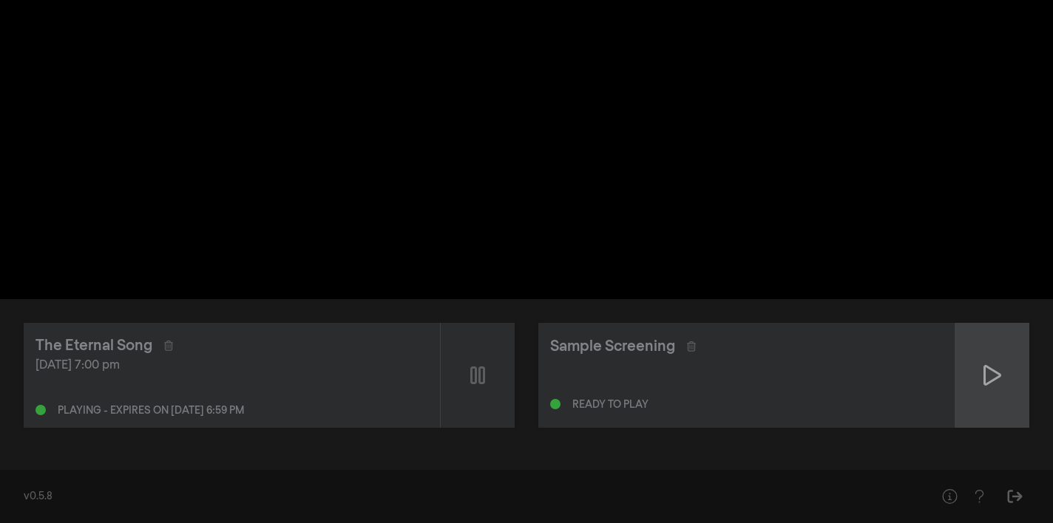
click at [996, 374] on icon at bounding box center [992, 376] width 18 height 24
click at [1002, 375] on div at bounding box center [992, 375] width 74 height 105
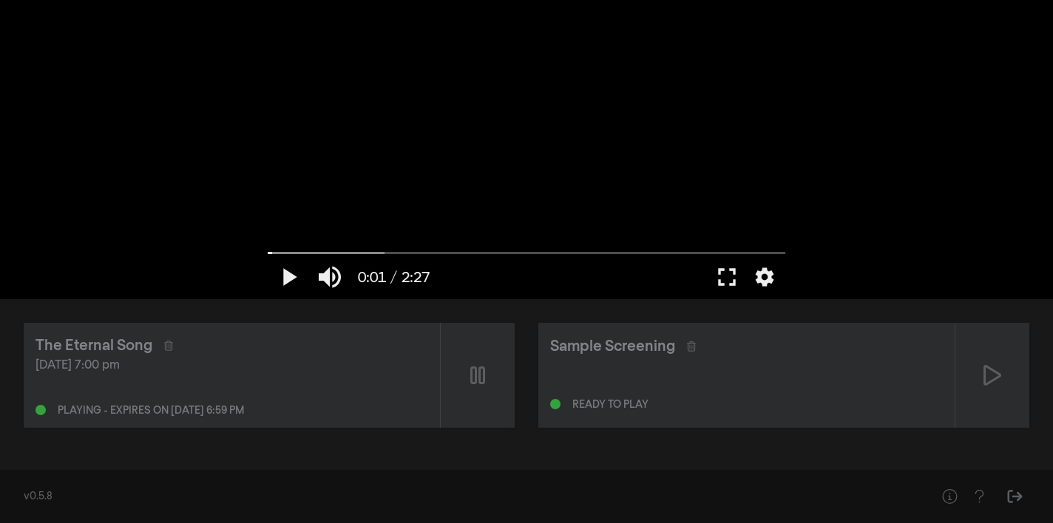
click at [274, 362] on div "[DATE] 7:00 pm" at bounding box center [231, 366] width 393 height 18
click at [285, 363] on div "[DATE] 7:00 pm" at bounding box center [231, 366] width 393 height 18
click at [475, 376] on icon at bounding box center [477, 376] width 15 height 18
click at [228, 385] on div "Sep 24, 2025 at 7:00 pm Playing - expires on Sep 25, 2025 at 6:59 pm" at bounding box center [231, 386] width 393 height 59
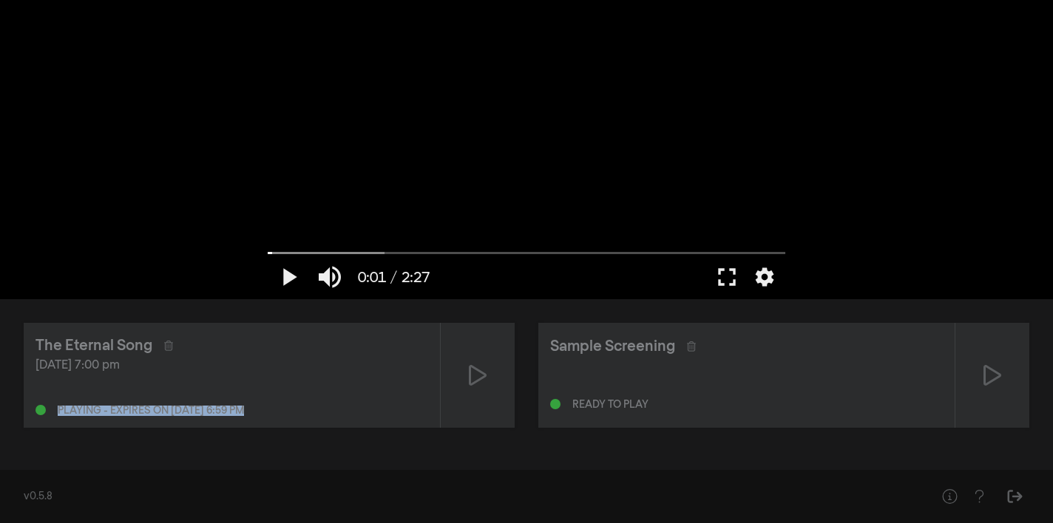
click at [228, 385] on div "Sep 24, 2025 at 7:00 pm Playing - expires on Sep 25, 2025 at 6:59 pm" at bounding box center [231, 386] width 393 height 59
click at [463, 372] on div at bounding box center [478, 375] width 74 height 105
click at [293, 278] on button "play_arrow" at bounding box center [288, 277] width 41 height 44
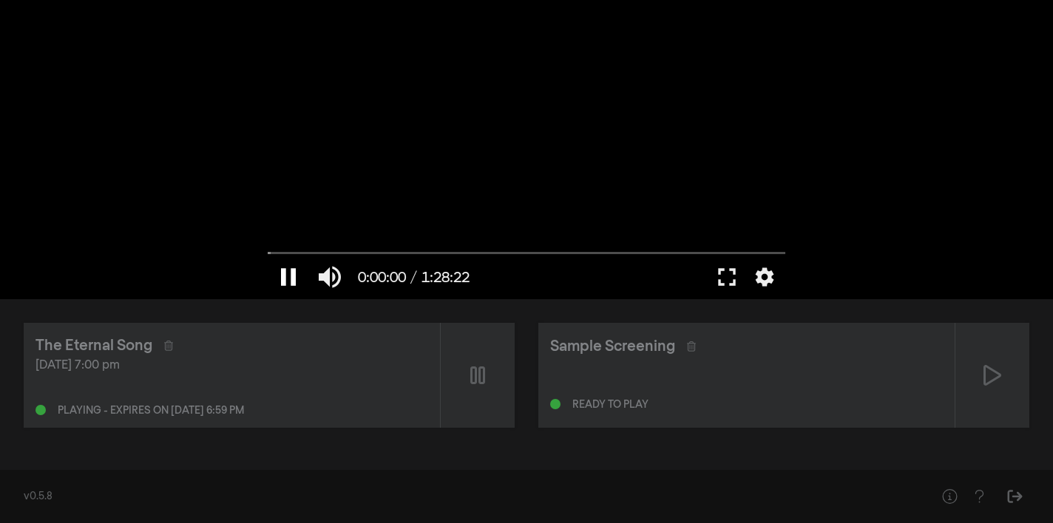
type input "0.183416"
click at [288, 279] on button "pause" at bounding box center [288, 277] width 41 height 44
click at [288, 279] on button "play_arrow" at bounding box center [288, 277] width 41 height 44
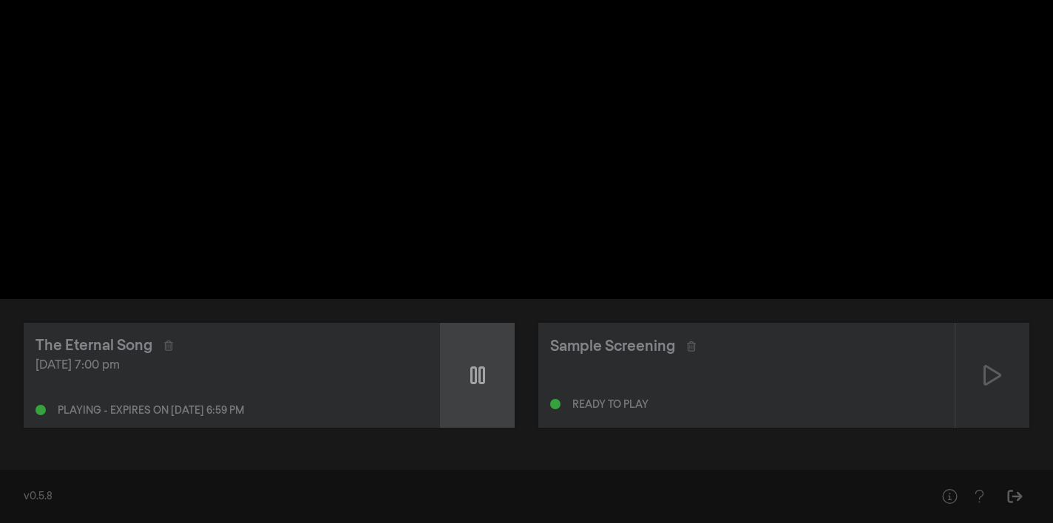
click at [478, 372] on icon at bounding box center [477, 376] width 15 height 18
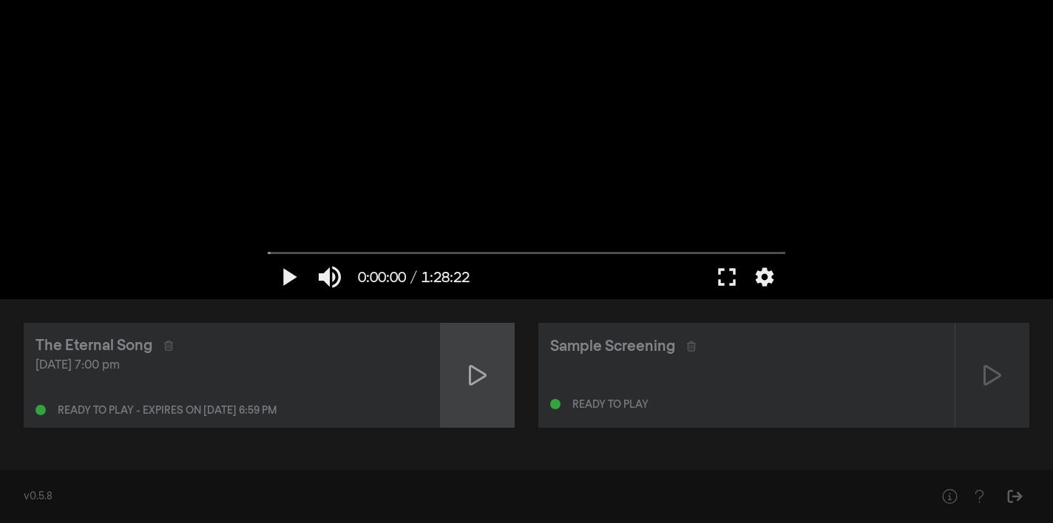
click at [478, 372] on icon at bounding box center [478, 376] width 18 height 24
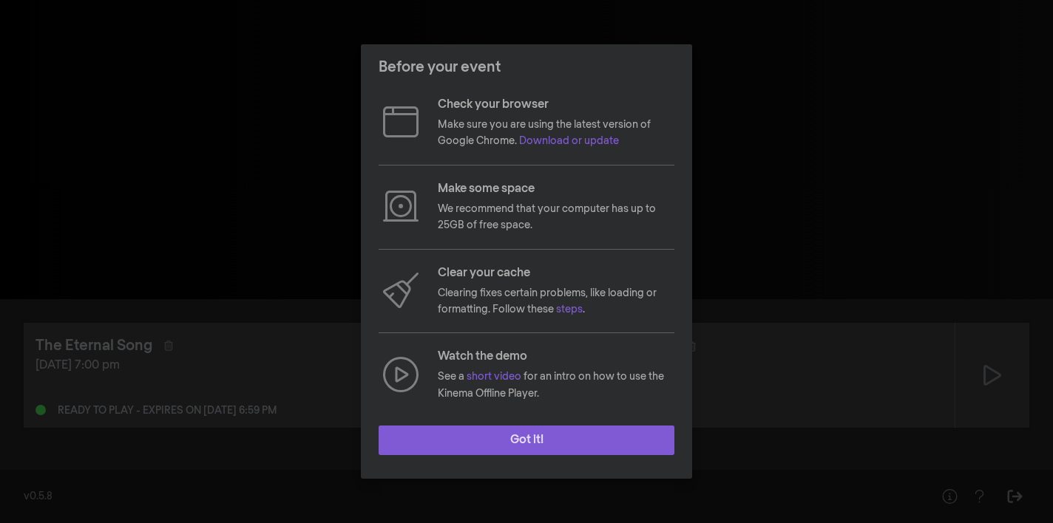
click at [517, 444] on button "Got it!" at bounding box center [526, 441] width 296 height 30
click at [432, 448] on button "Got it!" at bounding box center [526, 441] width 296 height 30
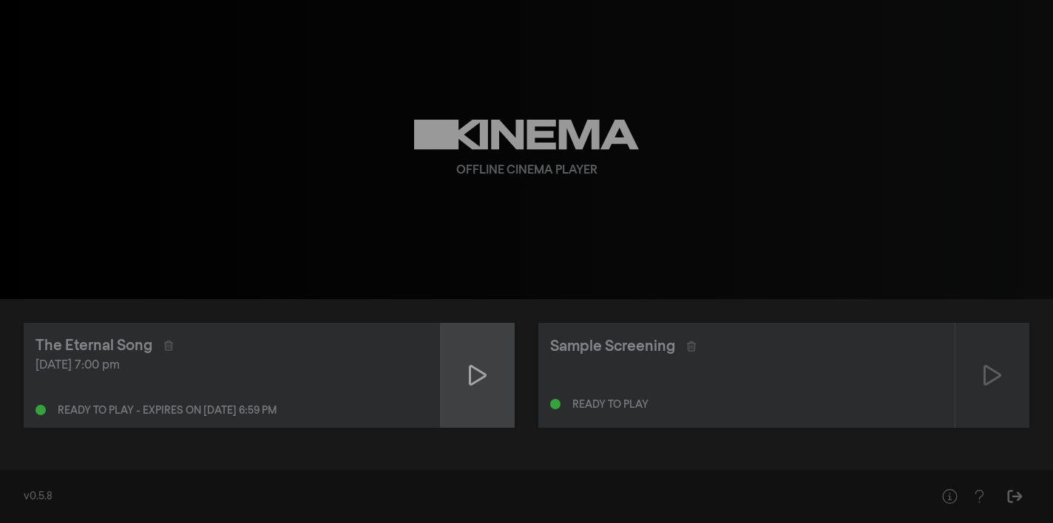
click at [495, 384] on div at bounding box center [478, 375] width 74 height 105
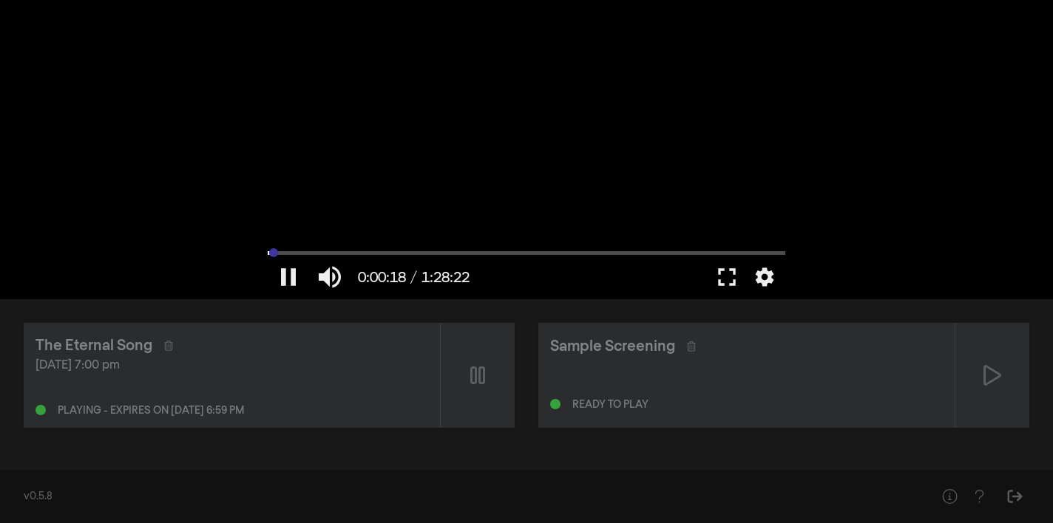
click at [276, 255] on input "Seek" at bounding box center [526, 252] width 517 height 9
click at [288, 276] on button "pause" at bounding box center [288, 277] width 41 height 44
click at [288, 276] on button "play_arrow" at bounding box center [288, 277] width 41 height 44
click at [291, 253] on input "Seek" at bounding box center [526, 252] width 517 height 9
click at [338, 253] on input "Seek" at bounding box center [526, 252] width 517 height 9
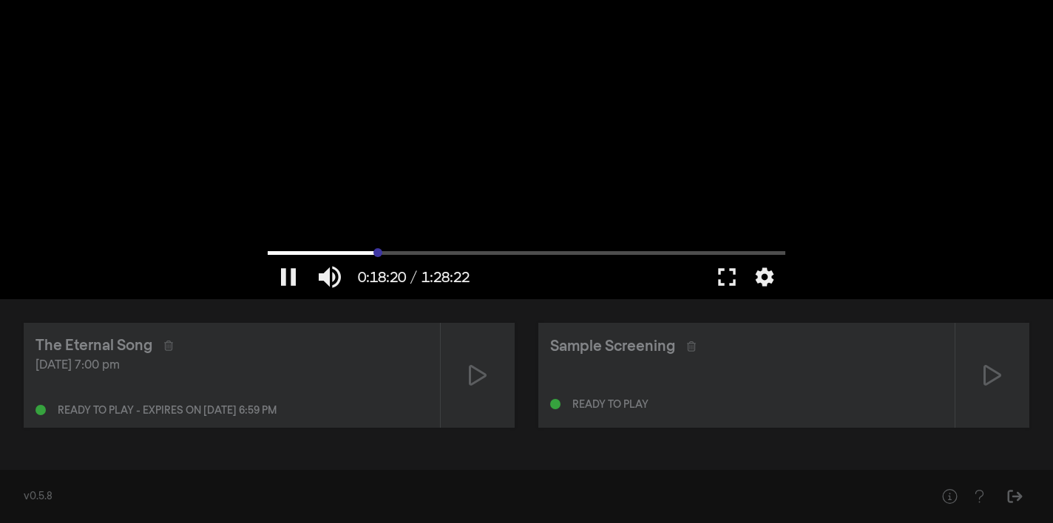
click at [377, 254] on input "Seek" at bounding box center [526, 252] width 517 height 9
click at [444, 253] on input "Seek" at bounding box center [526, 252] width 517 height 9
click at [446, 144] on div at bounding box center [526, 149] width 532 height 299
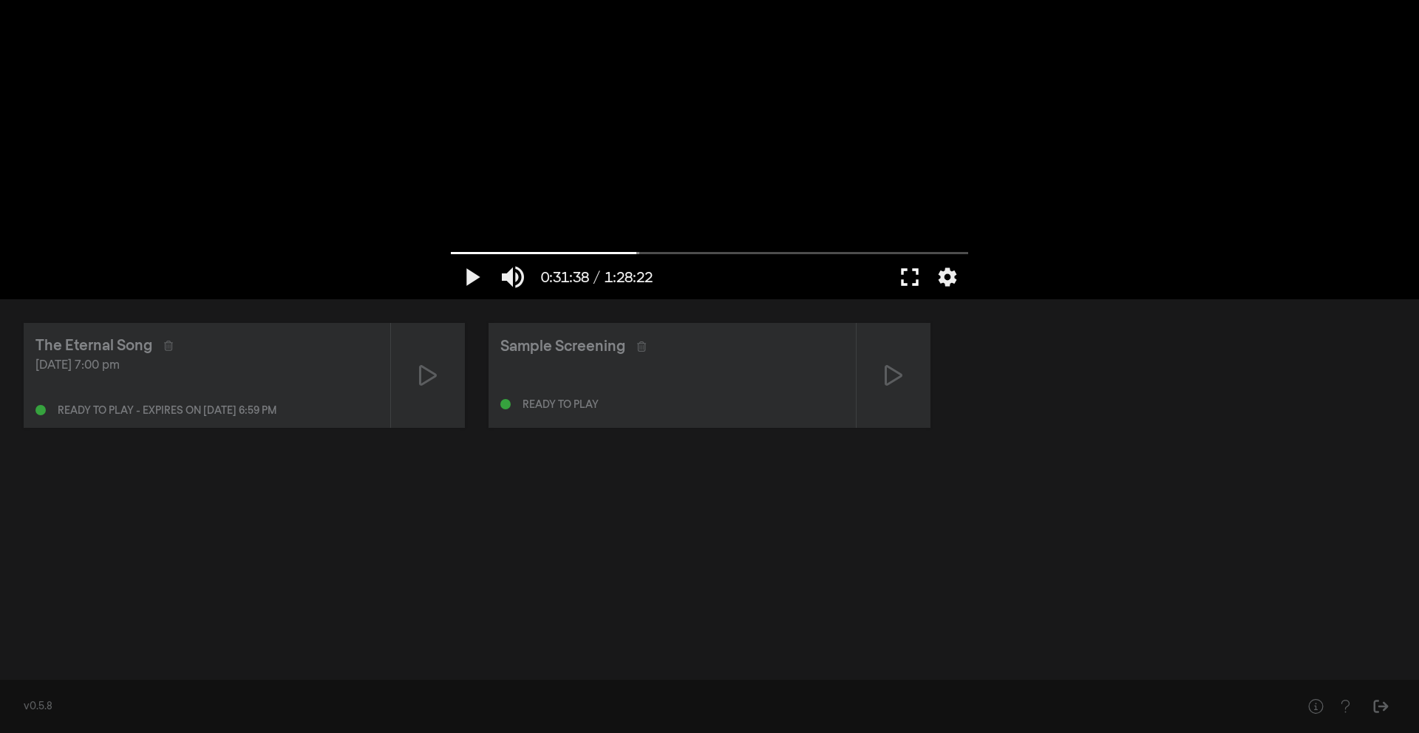
click at [910, 275] on button "fullscreen" at bounding box center [909, 277] width 41 height 44
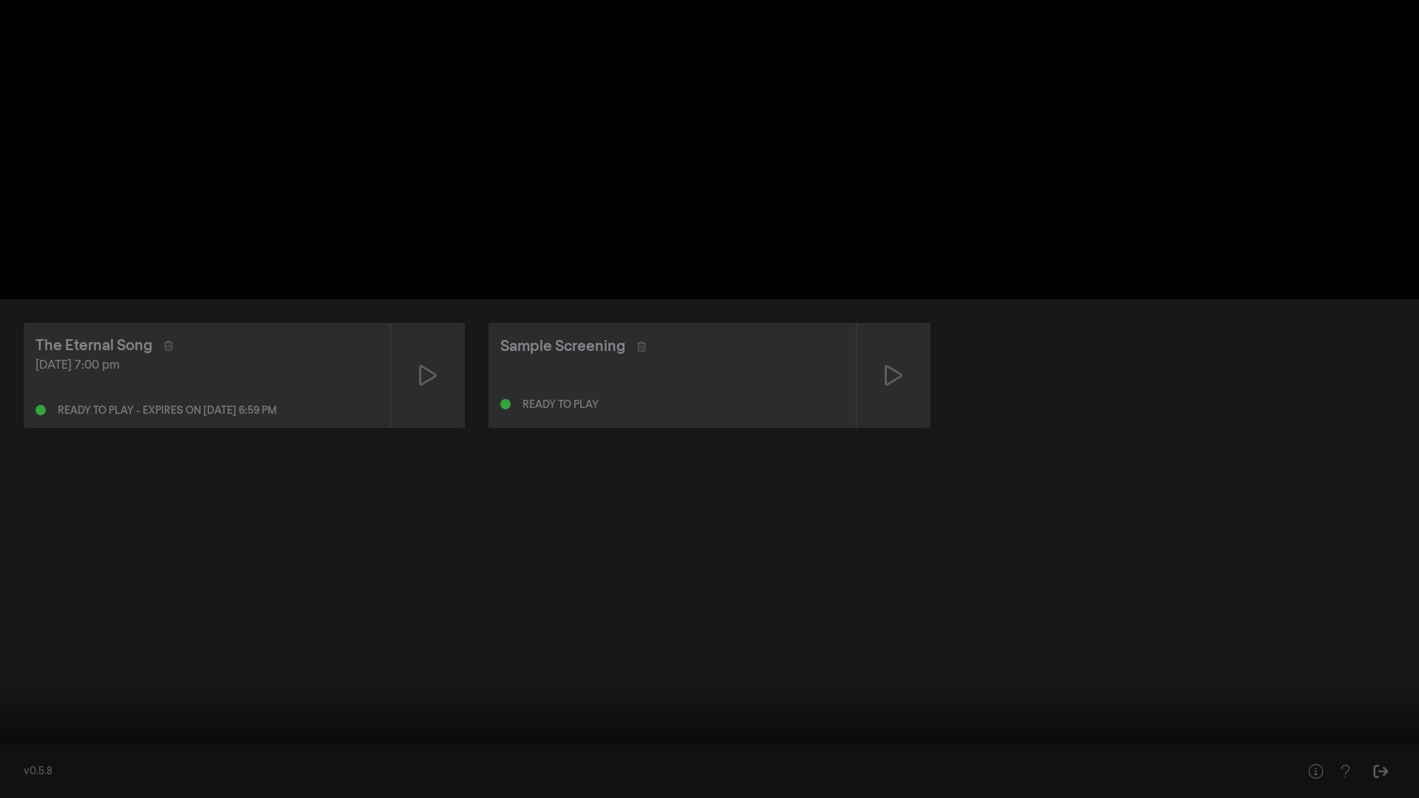
click at [24, 523] on button "play_arrow" at bounding box center [27, 776] width 41 height 44
click at [33, 523] on button "pause" at bounding box center [27, 776] width 41 height 44
drag, startPoint x: 506, startPoint y: 753, endPoint x: 129, endPoint y: 740, distance: 378.0
click at [129, 523] on input "Seek" at bounding box center [709, 751] width 1405 height 9
click at [34, 523] on button "play_arrow" at bounding box center [27, 776] width 41 height 44
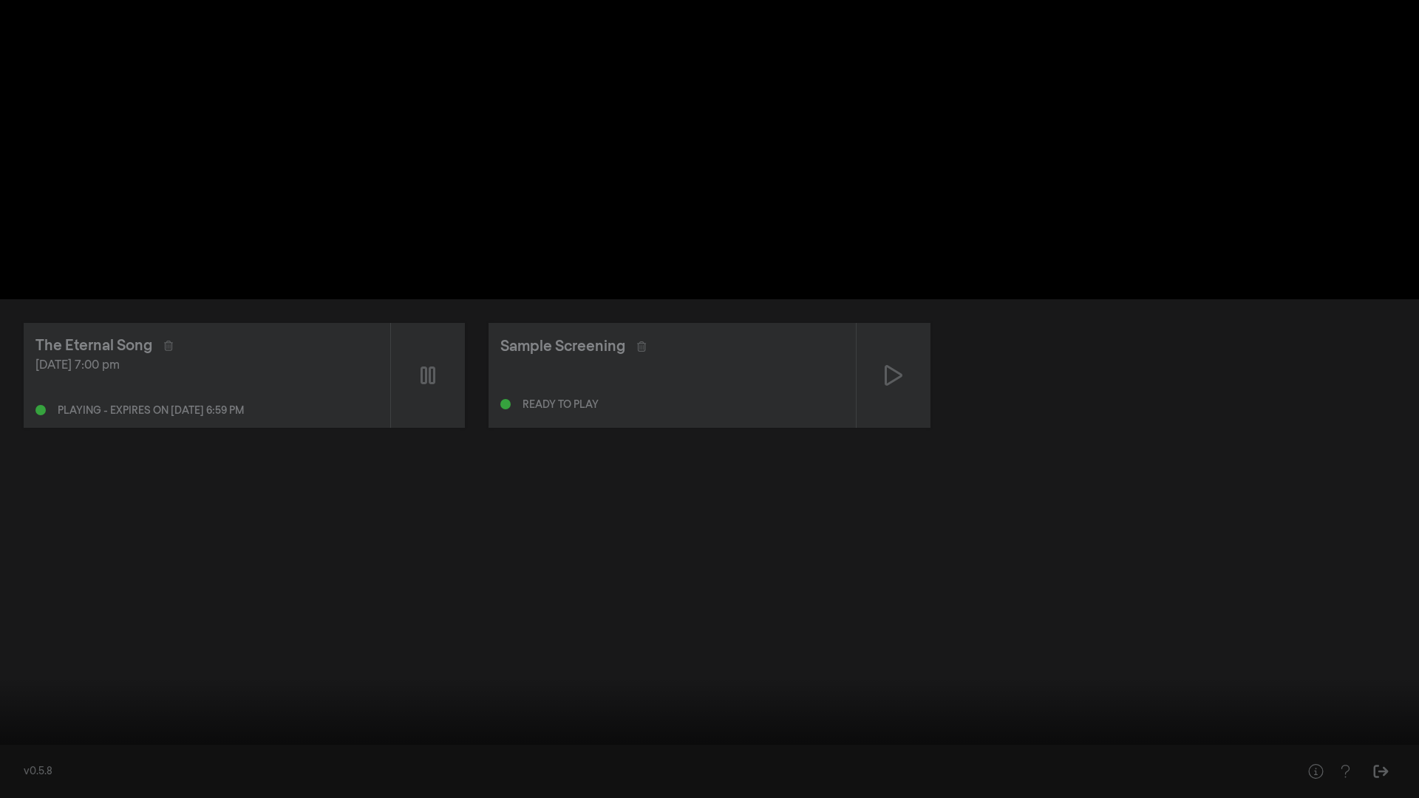
click at [22, 523] on button "pause" at bounding box center [27, 776] width 41 height 44
click at [1052, 523] on button "fullscreen_exit" at bounding box center [1353, 776] width 41 height 44
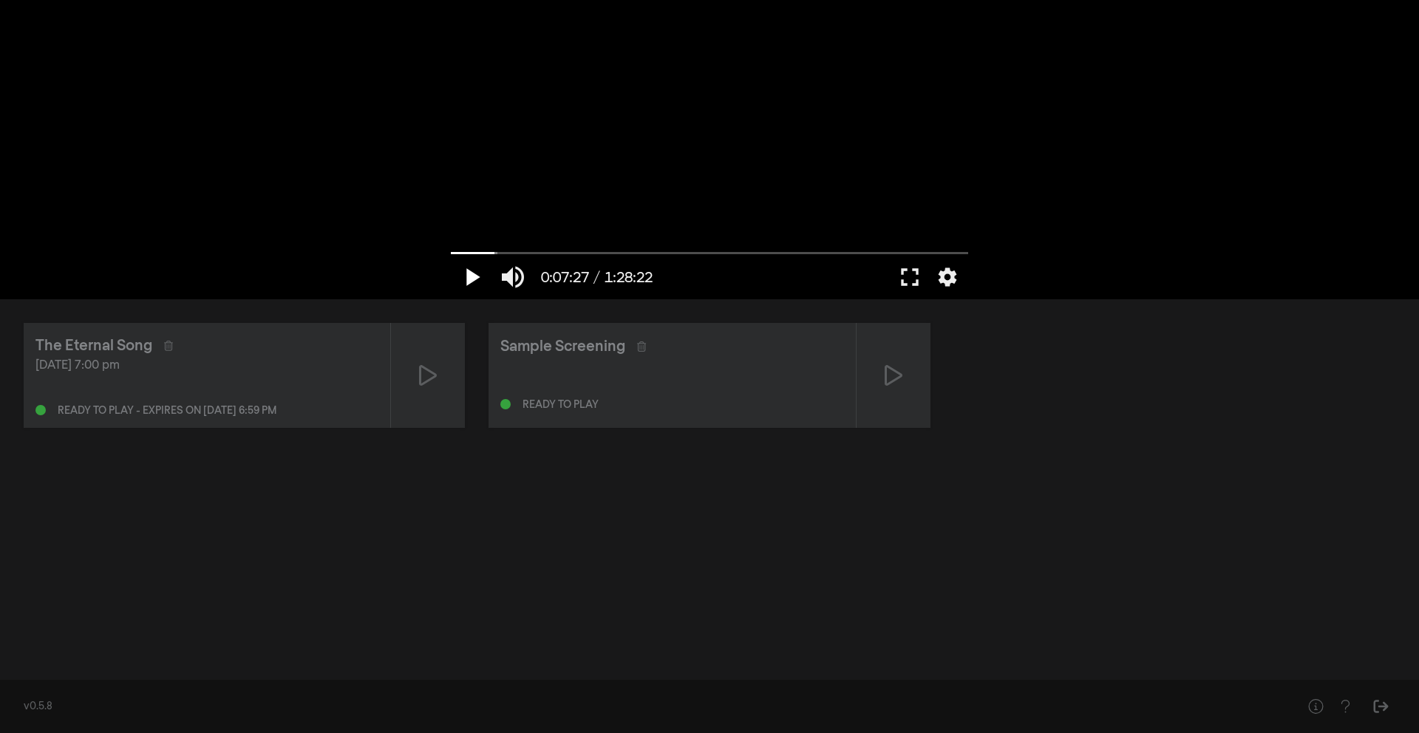
click at [472, 268] on button "play_arrow" at bounding box center [471, 277] width 41 height 44
click at [472, 268] on button "pause" at bounding box center [471, 277] width 41 height 44
drag, startPoint x: 495, startPoint y: 251, endPoint x: 457, endPoint y: 254, distance: 37.8
click at [457, 254] on input "Seek" at bounding box center [709, 252] width 517 height 9
click at [914, 281] on button "fullscreen" at bounding box center [909, 277] width 41 height 44
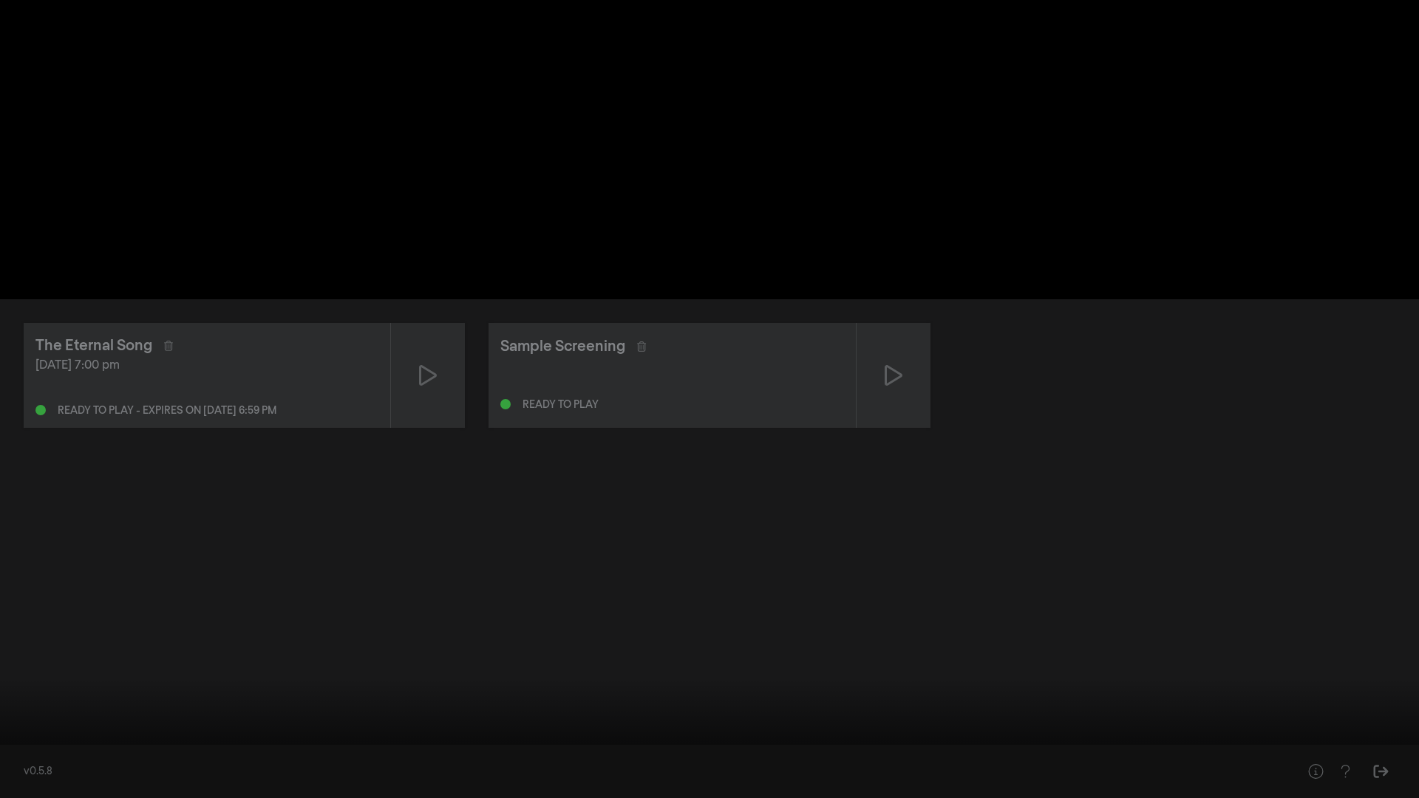
click at [29, 523] on button "play_arrow" at bounding box center [27, 776] width 41 height 44
click at [21, 523] on button "pause" at bounding box center [27, 776] width 41 height 44
click at [1052, 523] on button "settings" at bounding box center [1391, 776] width 34 height 44
click at [1052, 523] on span "Off" at bounding box center [1394, 663] width 36 height 22
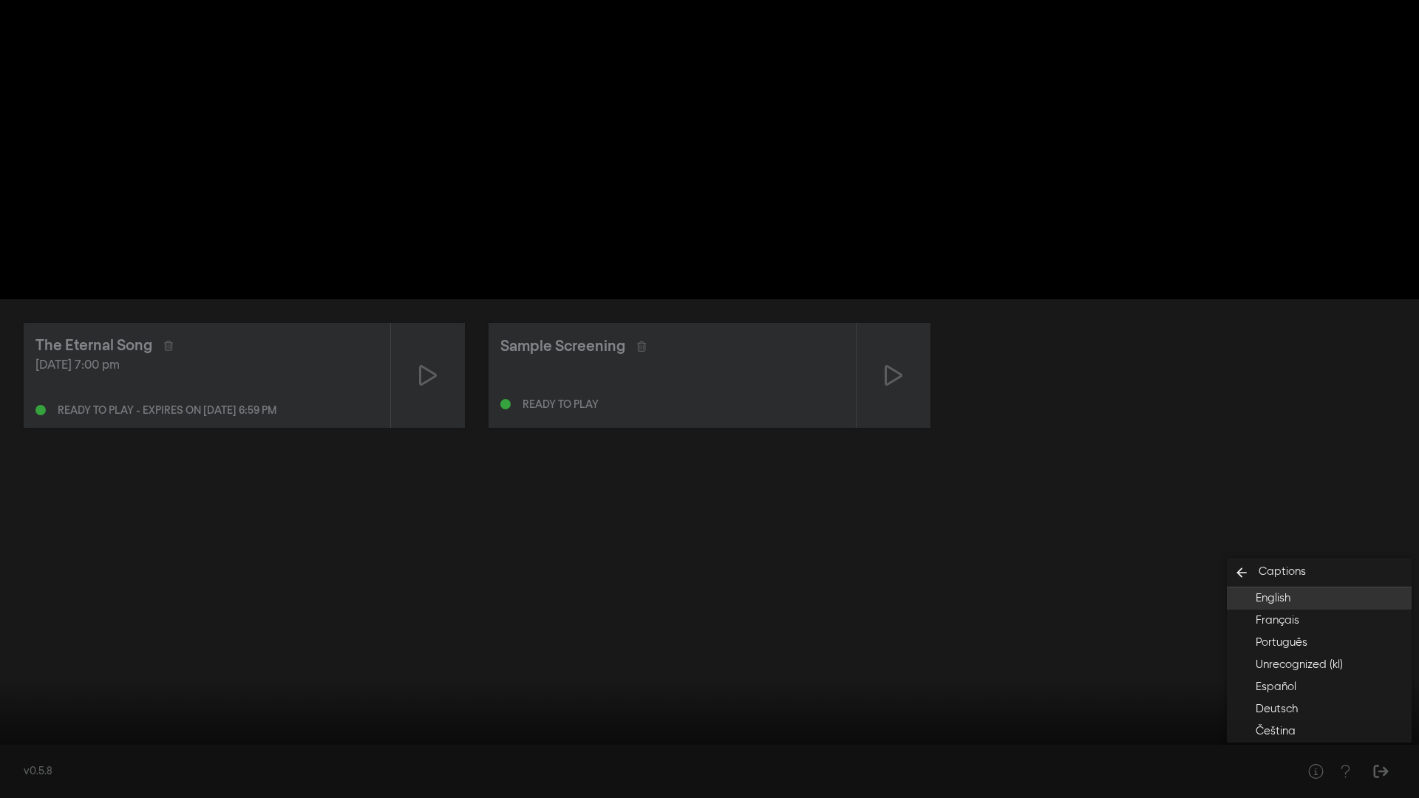
click at [1052, 523] on span "English" at bounding box center [1273, 599] width 35 height 17
click at [27, 523] on button "play_arrow" at bounding box center [27, 776] width 41 height 44
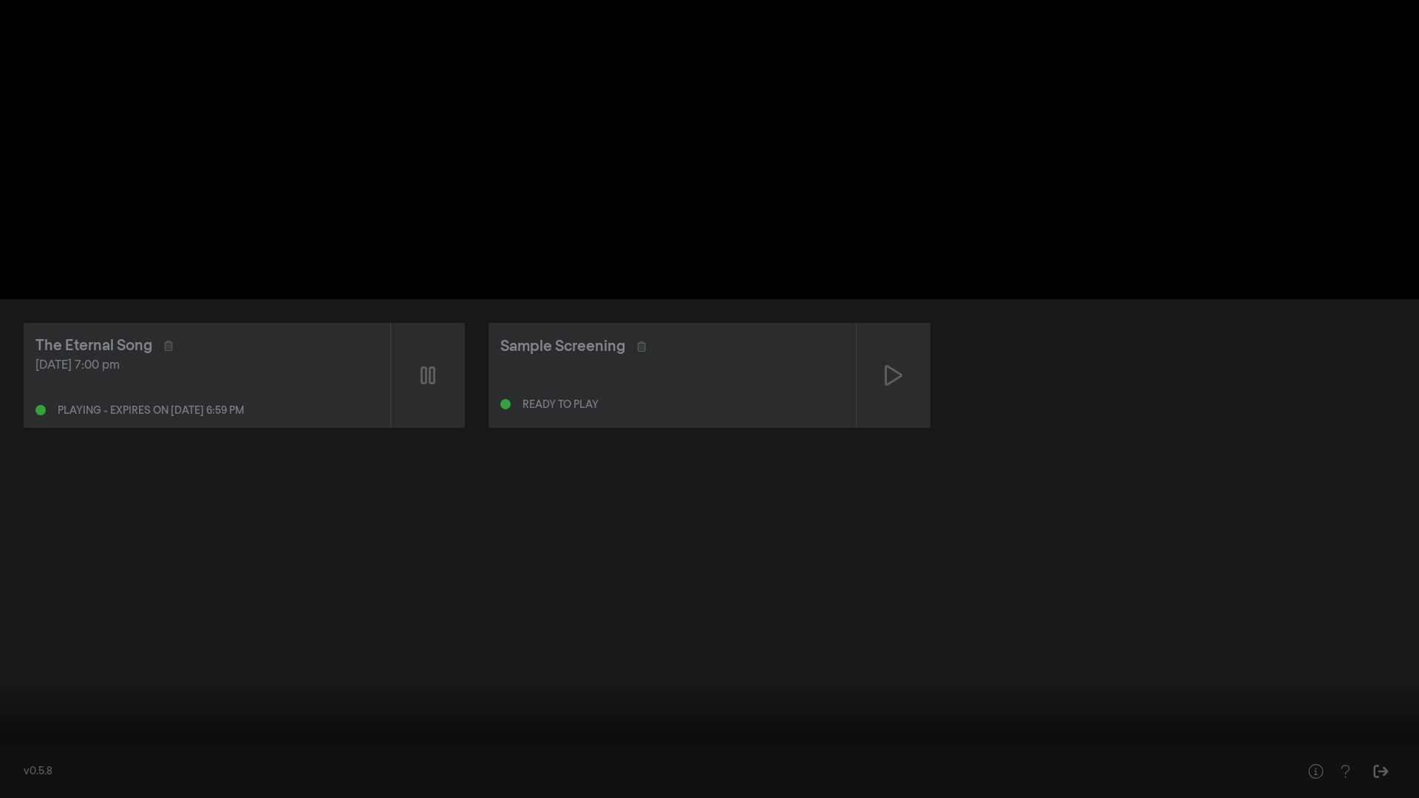
click at [27, 523] on button "pause" at bounding box center [27, 776] width 41 height 44
click at [27, 523] on button "play_arrow" at bounding box center [27, 776] width 41 height 44
type input "53.075978"
click at [7, 523] on button "pause" at bounding box center [27, 776] width 41 height 44
click at [1052, 523] on button "settings" at bounding box center [1391, 776] width 34 height 44
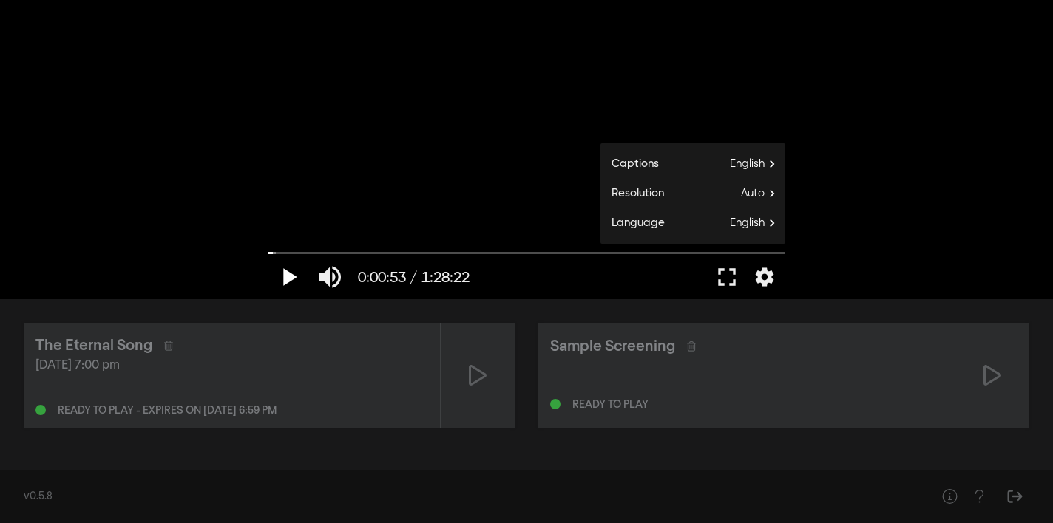
click at [282, 272] on button "play_arrow" at bounding box center [288, 277] width 41 height 44
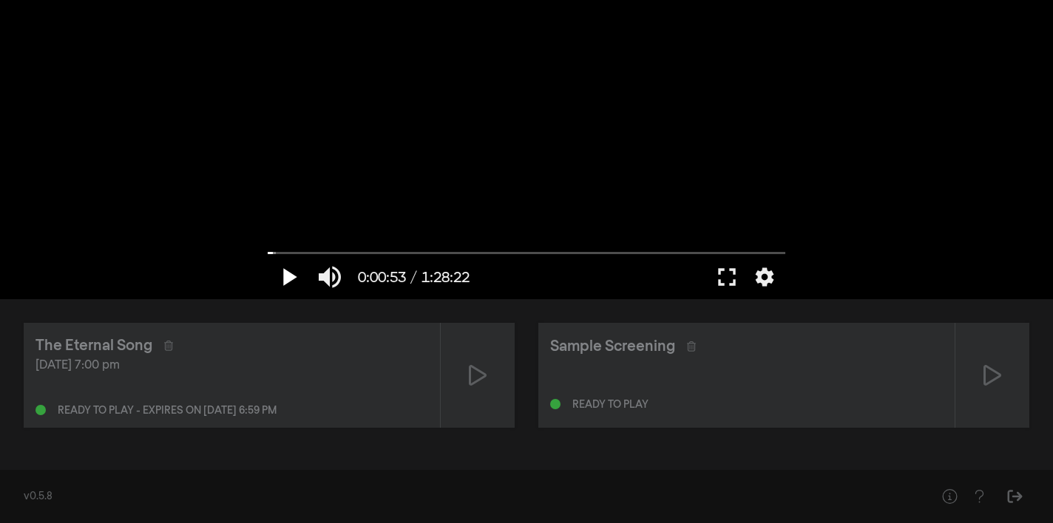
click at [284, 282] on button "play_arrow" at bounding box center [288, 277] width 41 height 44
click at [724, 276] on button "fullscreen" at bounding box center [726, 277] width 41 height 44
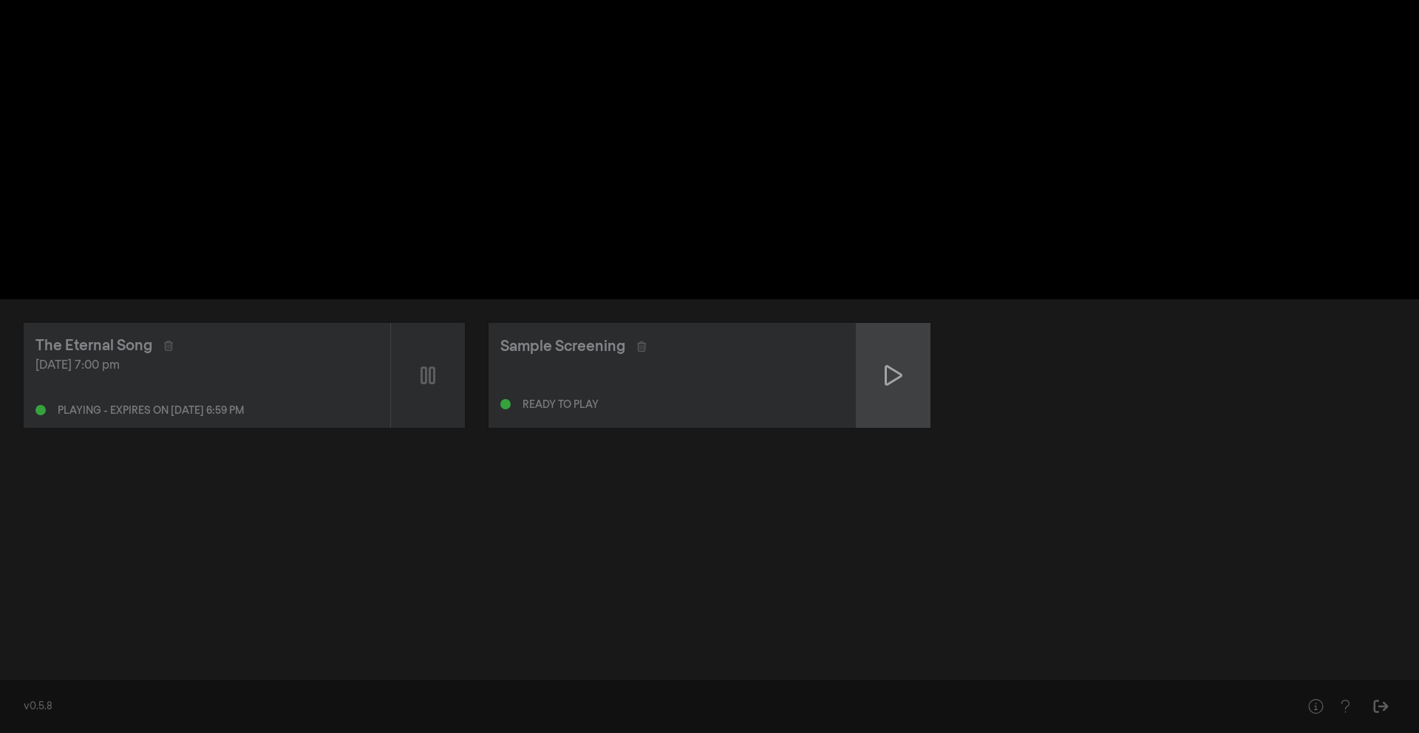
click at [909, 386] on div at bounding box center [894, 375] width 74 height 105
click at [889, 378] on icon at bounding box center [893, 376] width 15 height 24
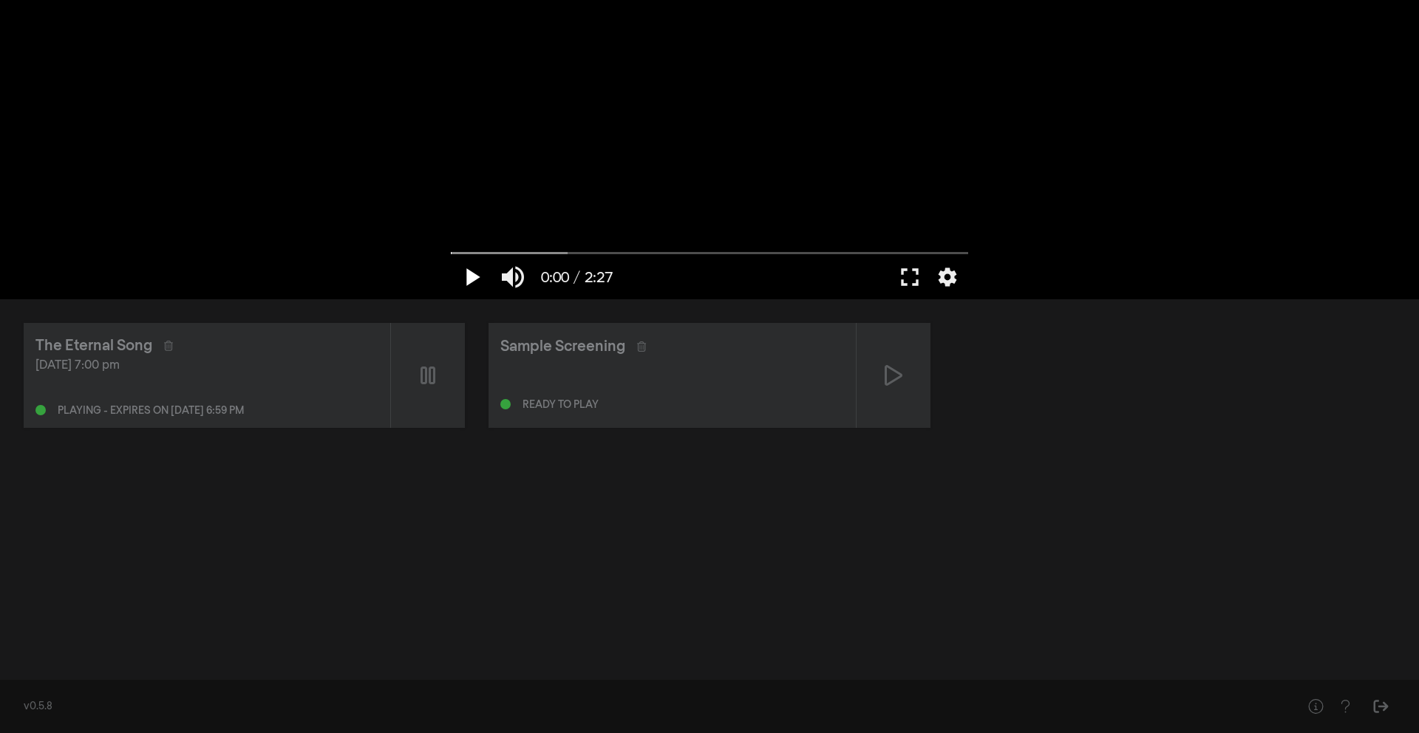
click at [470, 268] on button "play_arrow" at bounding box center [471, 277] width 41 height 44
click at [479, 275] on button "play_arrow" at bounding box center [471, 277] width 41 height 44
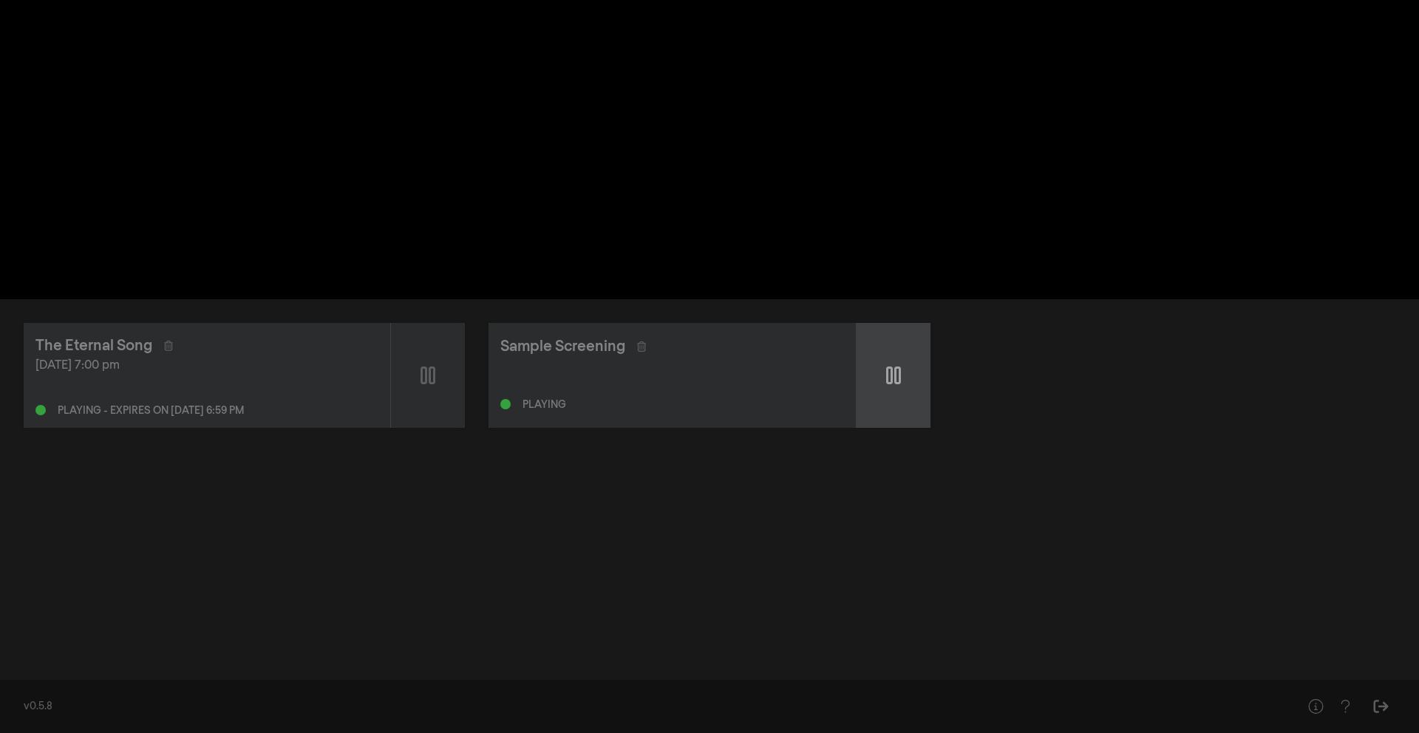
click at [898, 379] on icon at bounding box center [893, 376] width 15 height 24
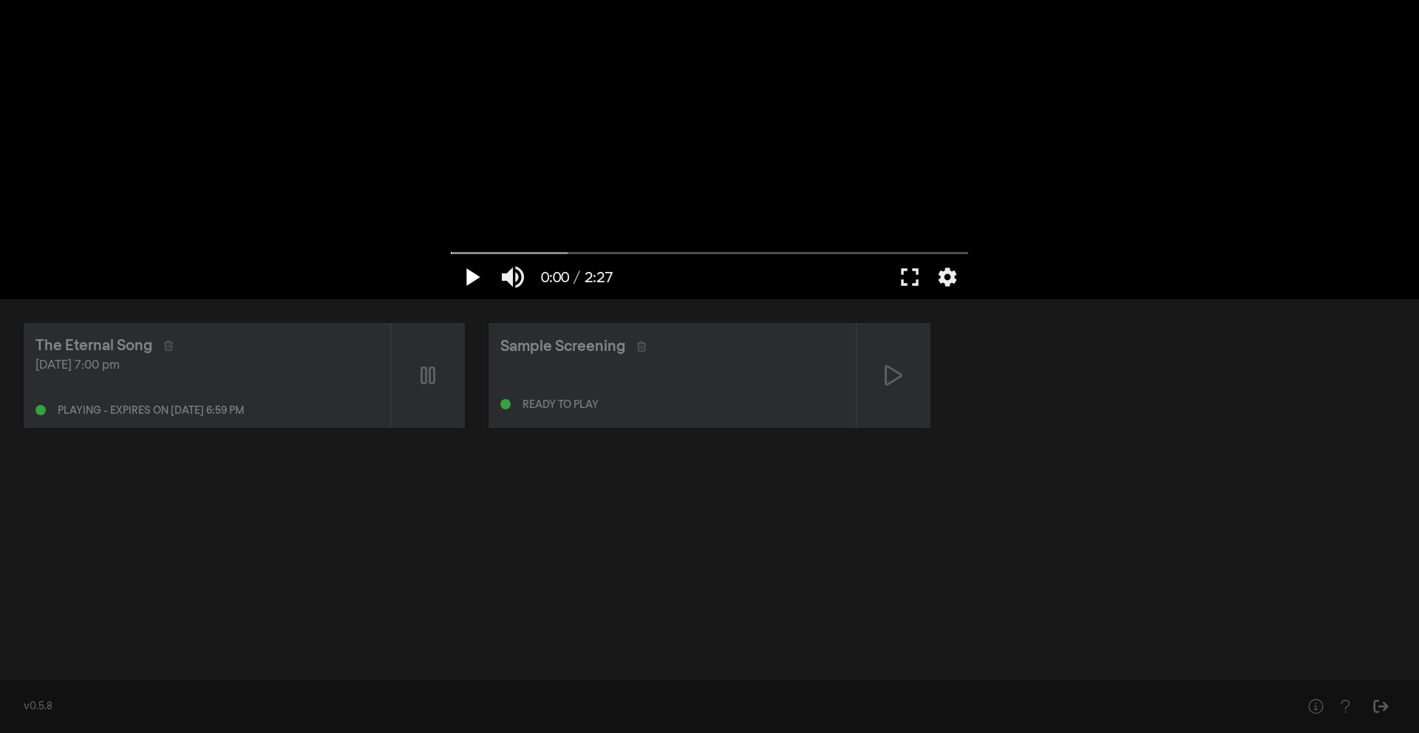
click at [468, 279] on button "play_arrow" at bounding box center [471, 277] width 41 height 44
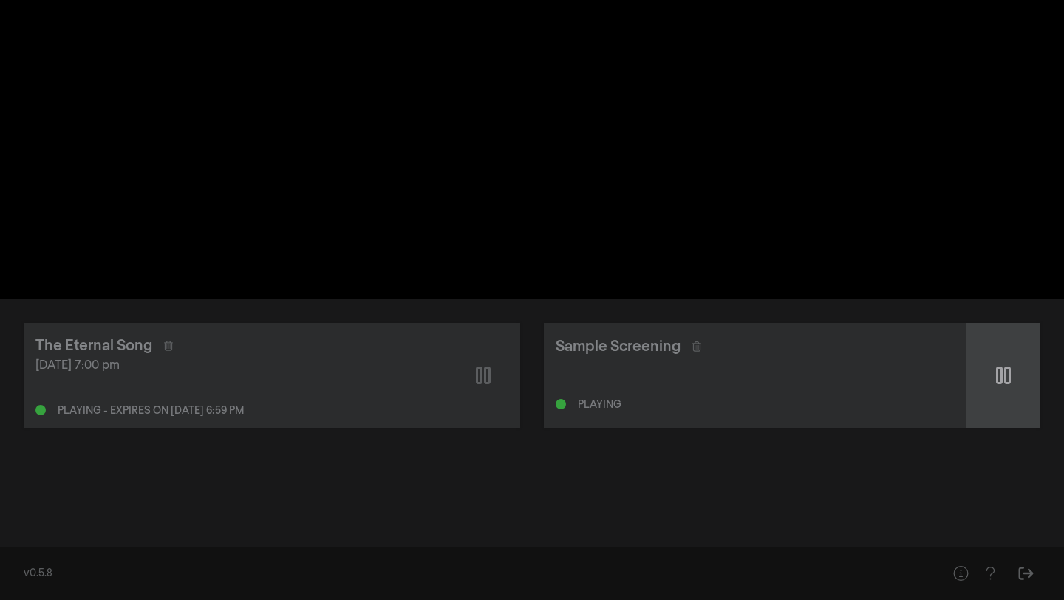
click at [996, 382] on div at bounding box center [1004, 375] width 74 height 105
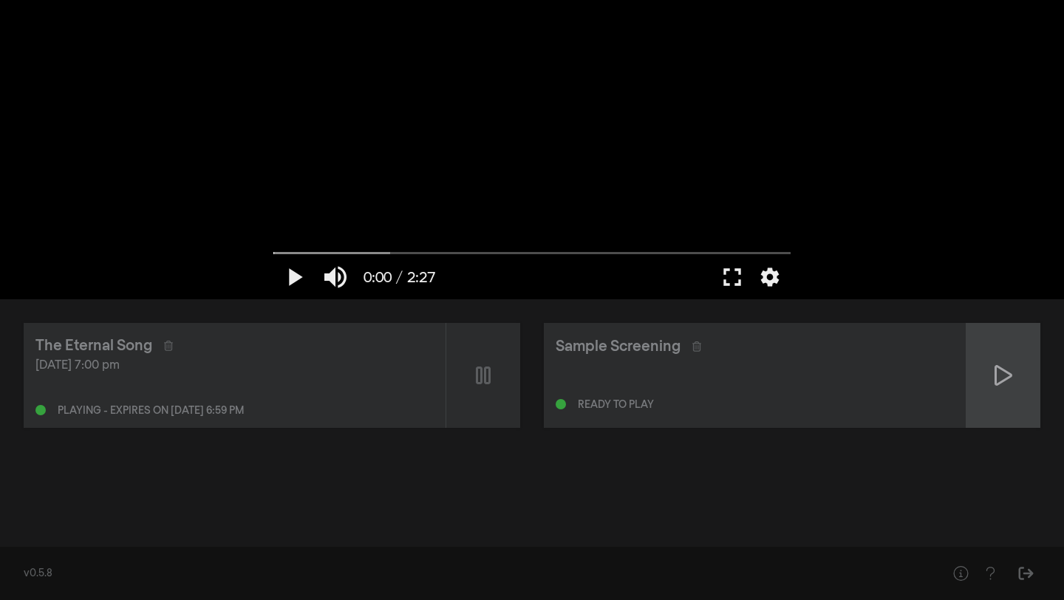
click at [999, 378] on icon at bounding box center [1004, 376] width 18 height 24
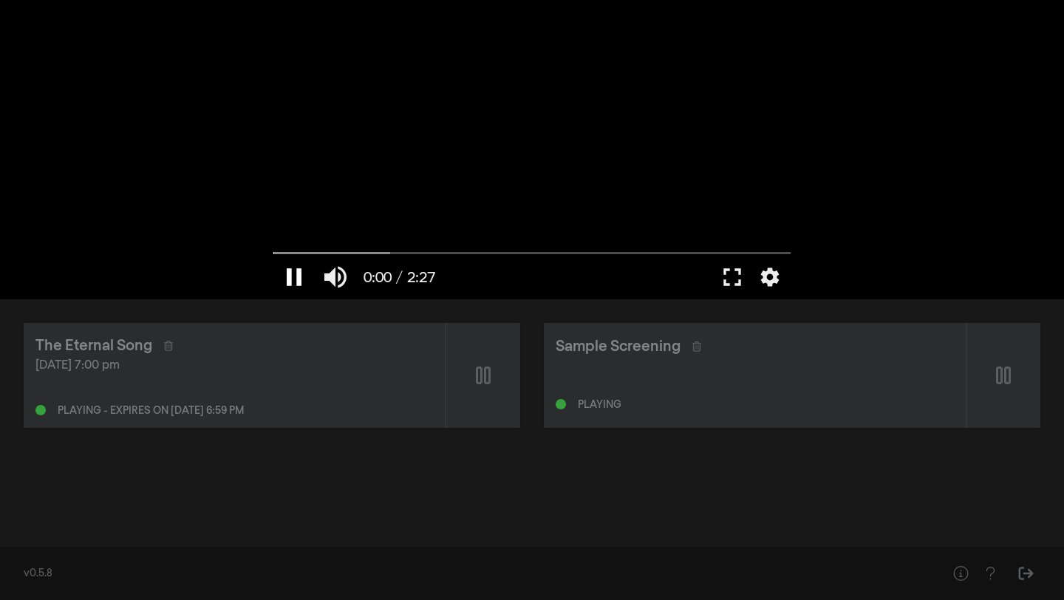
click at [292, 271] on button "pause" at bounding box center [294, 277] width 41 height 44
click at [292, 275] on button "play_arrow" at bounding box center [294, 277] width 41 height 44
drag, startPoint x: 390, startPoint y: 248, endPoint x: 269, endPoint y: 251, distance: 121.3
type input "0"
click at [274, 253] on input "Seek" at bounding box center [532, 253] width 517 height 9
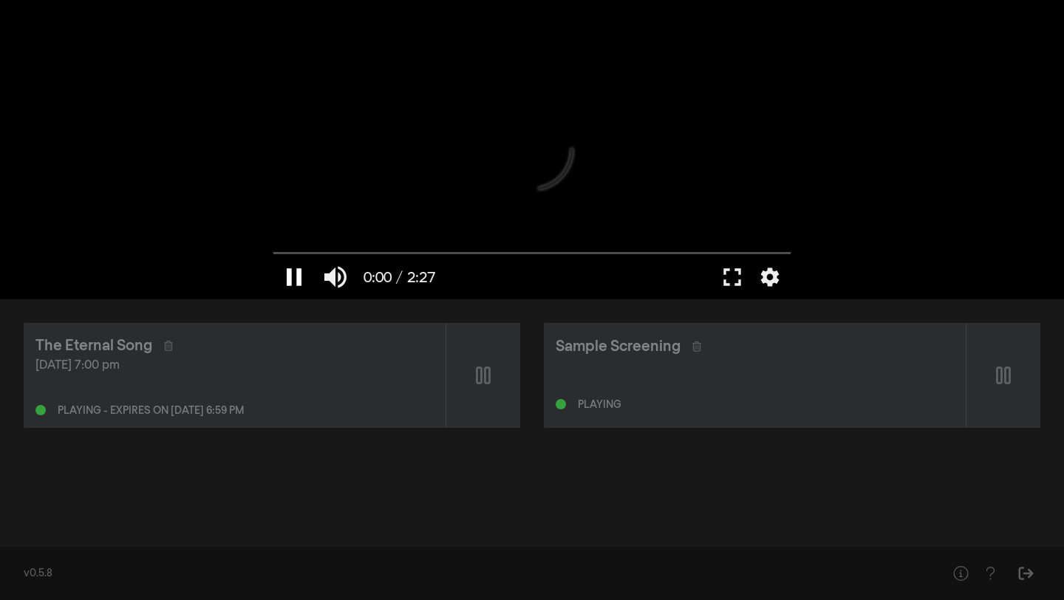
click at [292, 275] on button "pause" at bounding box center [294, 277] width 41 height 44
click at [293, 274] on button "play_arrow" at bounding box center [294, 277] width 41 height 44
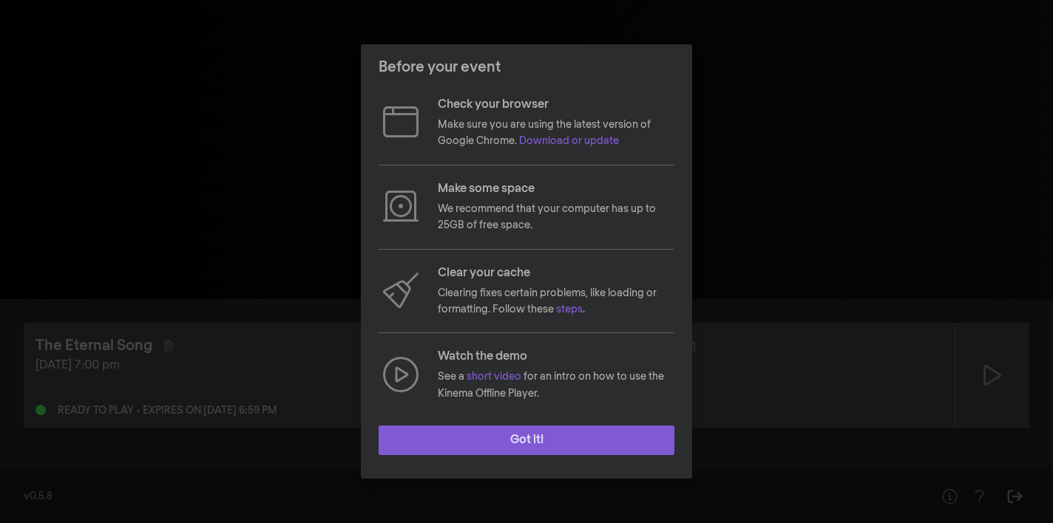
click at [540, 439] on button "Got it!" at bounding box center [526, 441] width 296 height 30
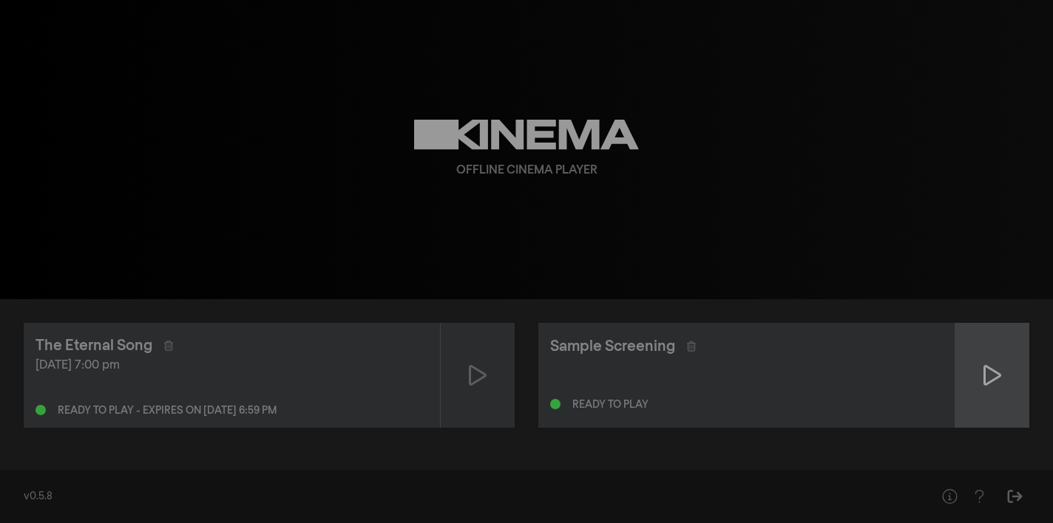
click at [1001, 371] on div at bounding box center [992, 375] width 74 height 105
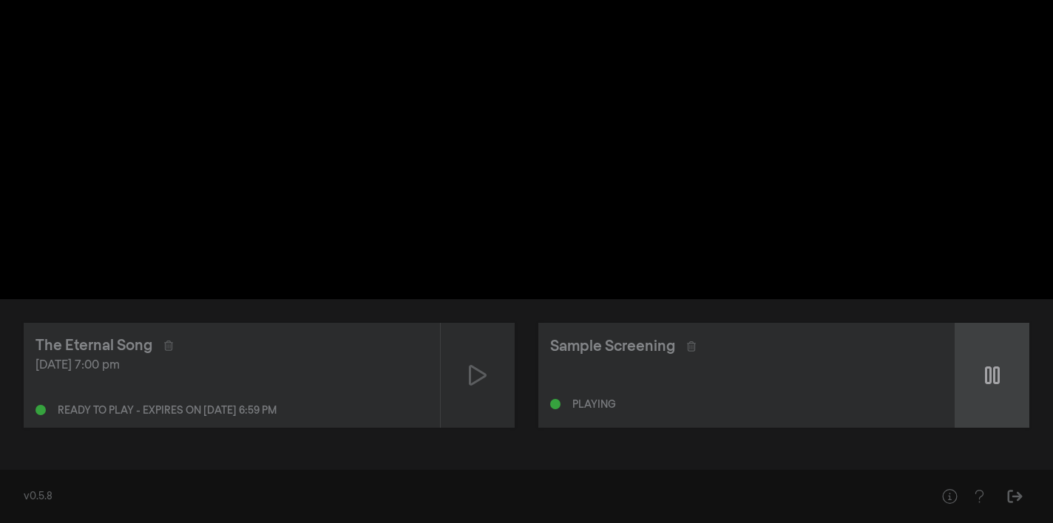
click at [1001, 378] on div at bounding box center [992, 375] width 74 height 105
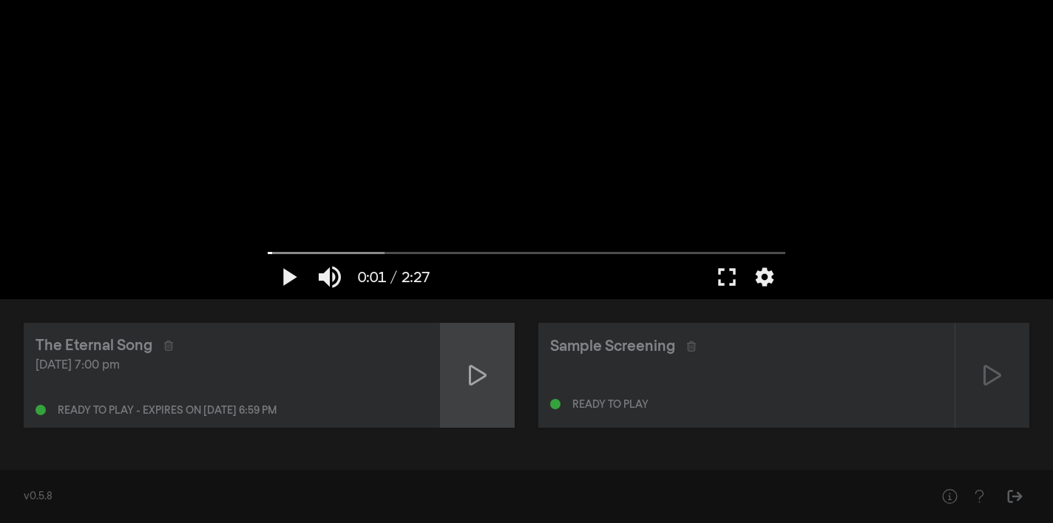
click at [479, 385] on icon at bounding box center [478, 376] width 18 height 24
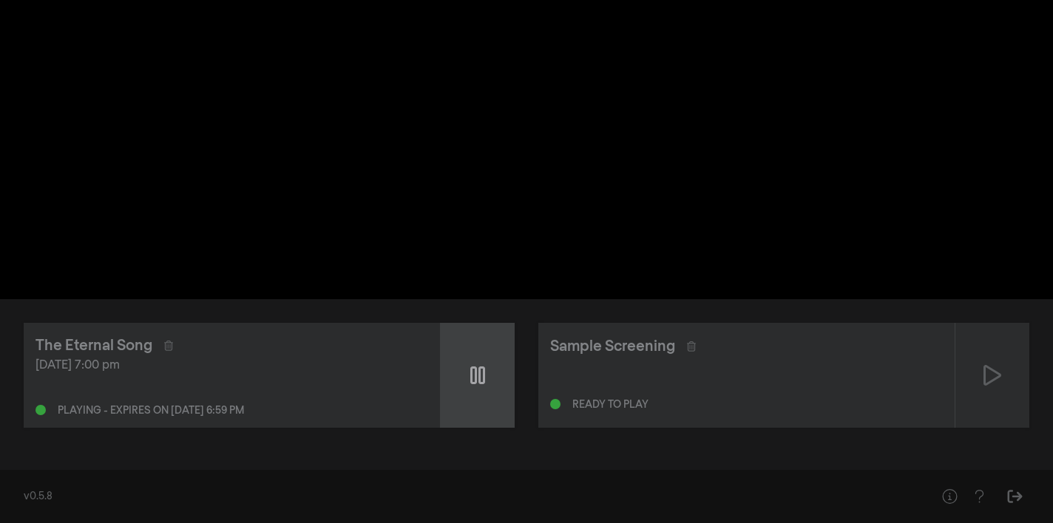
click at [479, 385] on icon at bounding box center [477, 376] width 15 height 24
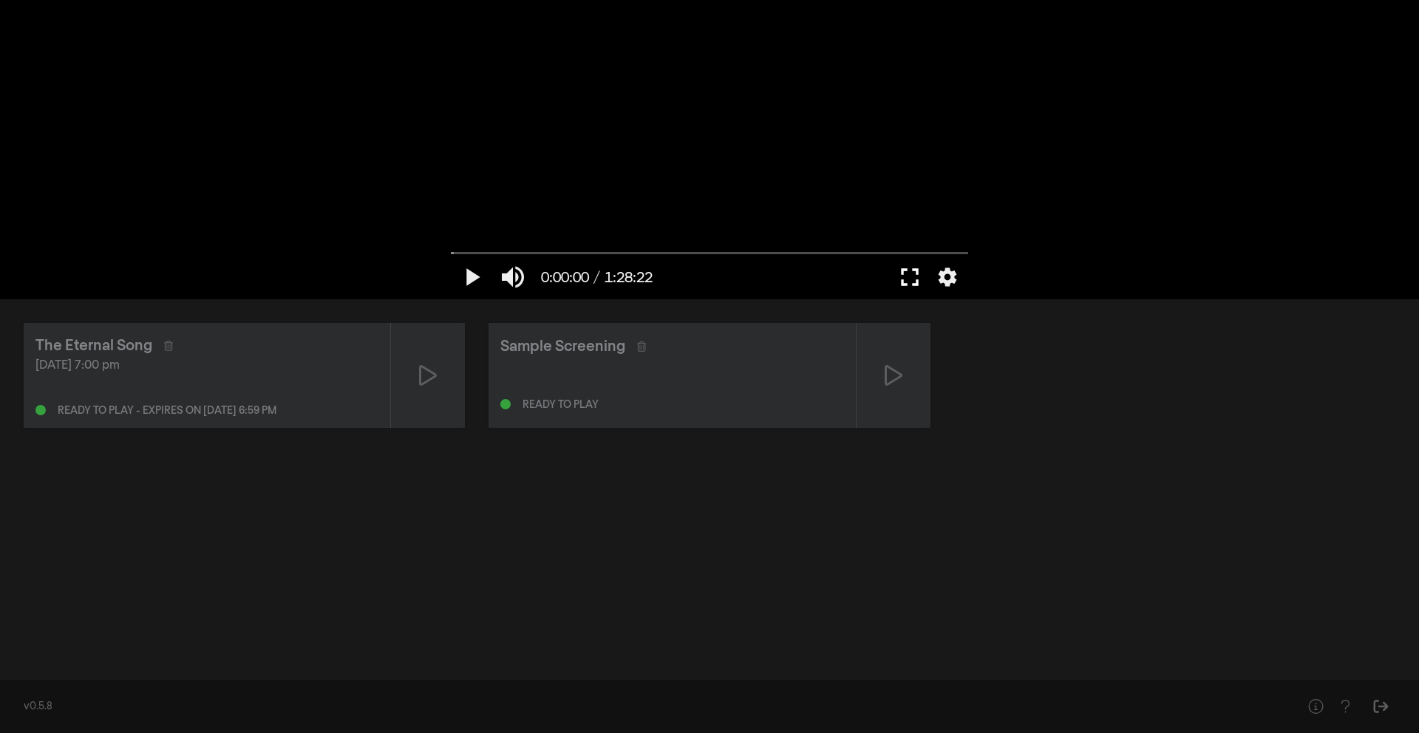
click at [913, 275] on button "fullscreen" at bounding box center [909, 277] width 41 height 44
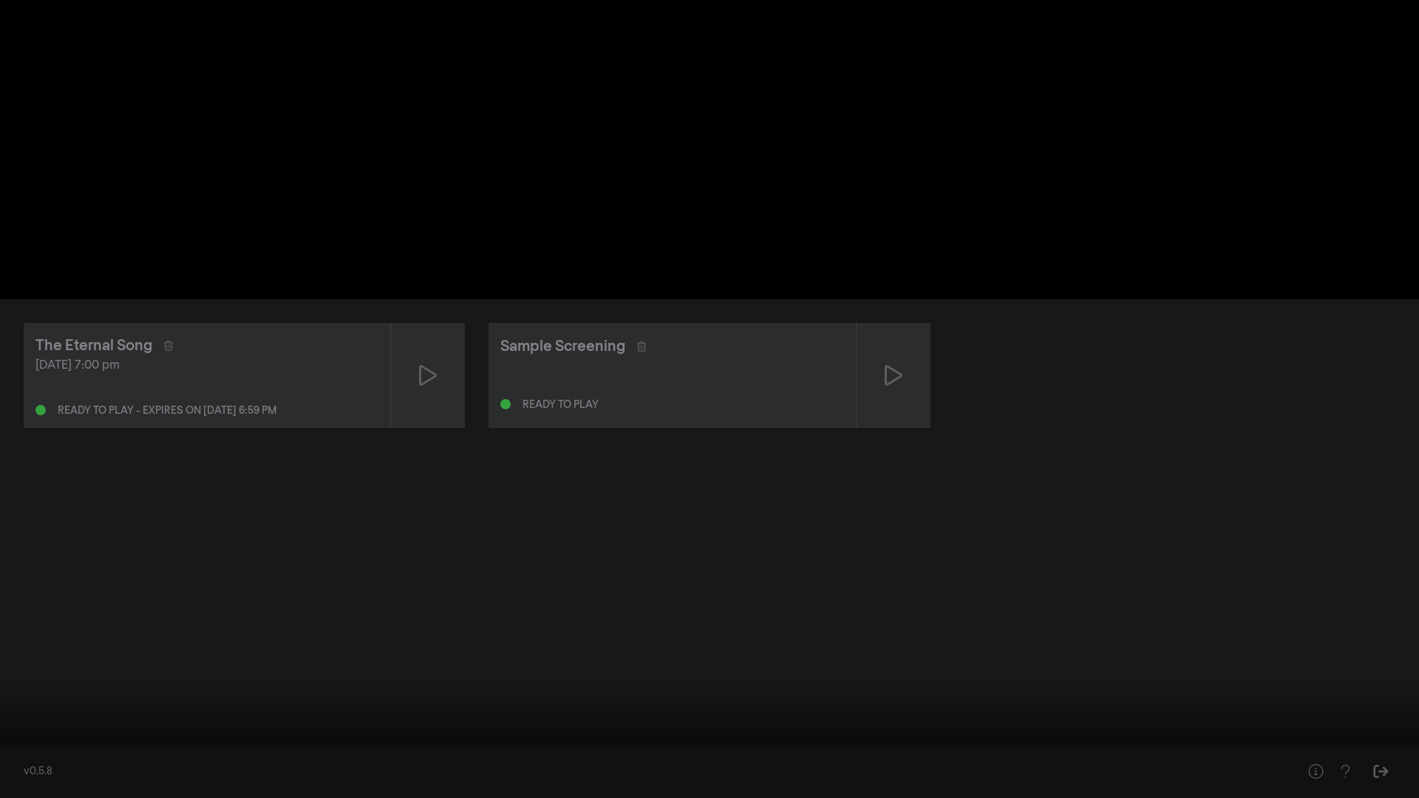
click at [26, 523] on button "play_arrow" at bounding box center [27, 776] width 41 height 44
type input "0.791493"
click at [27, 523] on button "pause" at bounding box center [27, 776] width 41 height 44
click at [27, 523] on button "play_arrow" at bounding box center [27, 776] width 41 height 44
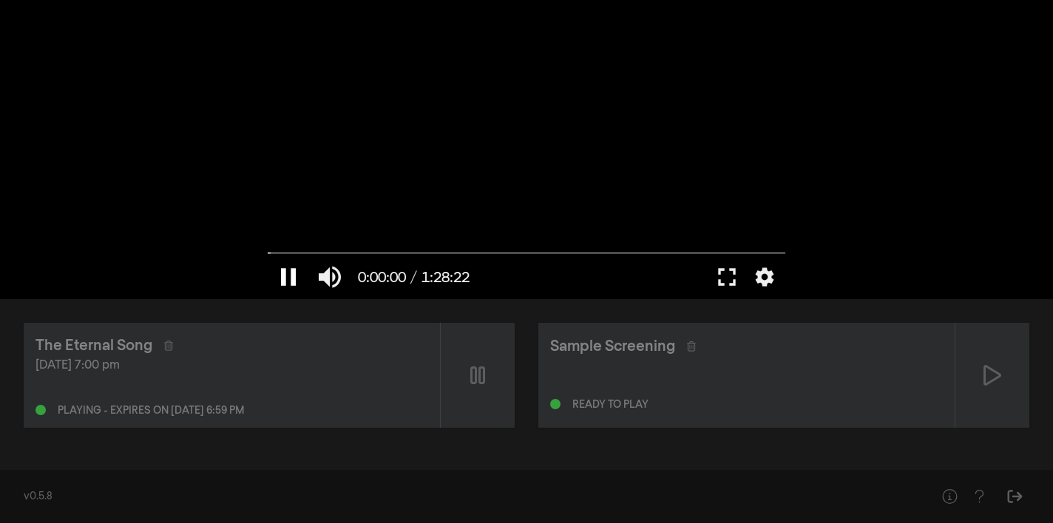
click at [283, 282] on button "pause" at bounding box center [288, 277] width 41 height 44
click at [283, 282] on button "play_arrow" at bounding box center [288, 277] width 41 height 44
click at [290, 279] on button "pause" at bounding box center [288, 277] width 41 height 44
click at [287, 281] on button "play_arrow" at bounding box center [288, 277] width 41 height 44
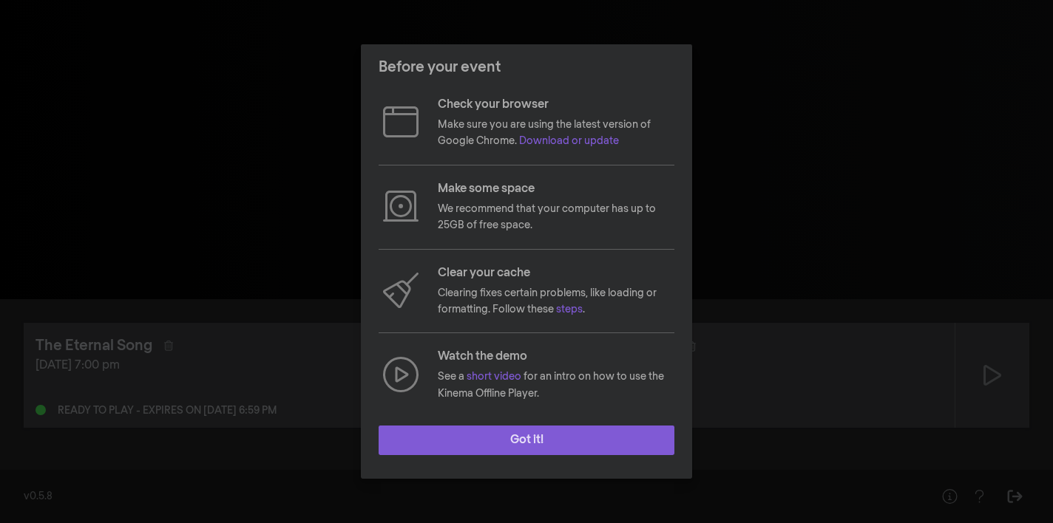
click at [502, 438] on button "Got it!" at bounding box center [526, 441] width 296 height 30
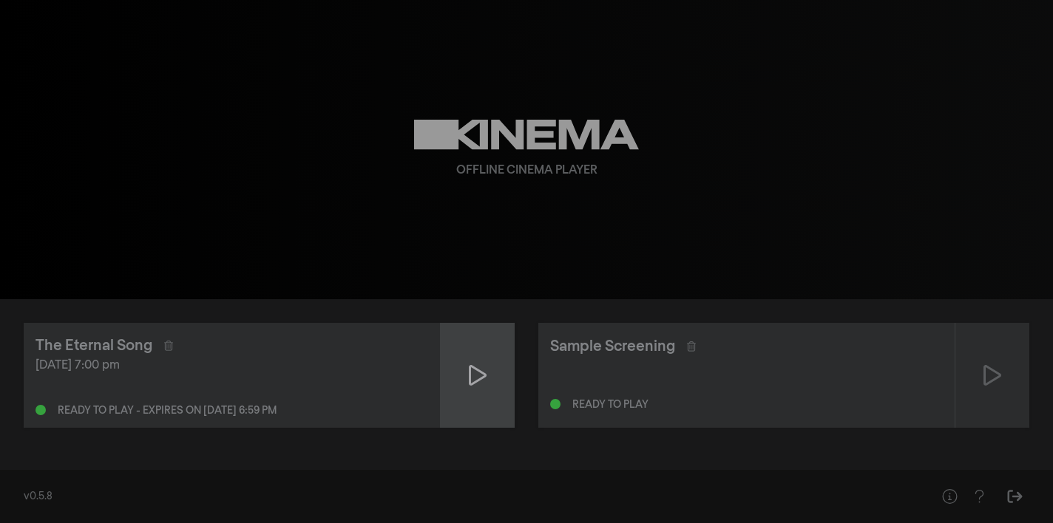
click at [480, 392] on div at bounding box center [478, 375] width 74 height 105
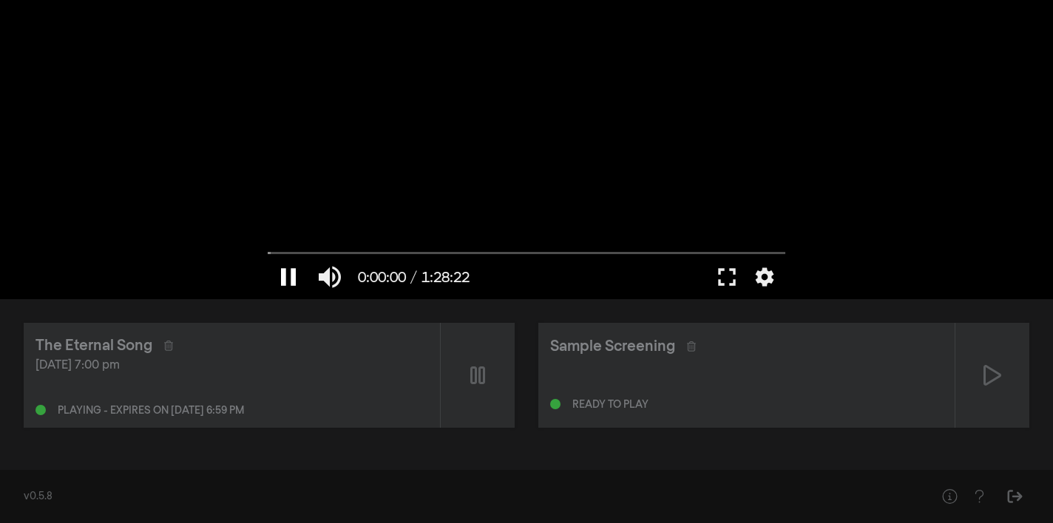
click at [285, 281] on button "pause" at bounding box center [288, 277] width 41 height 44
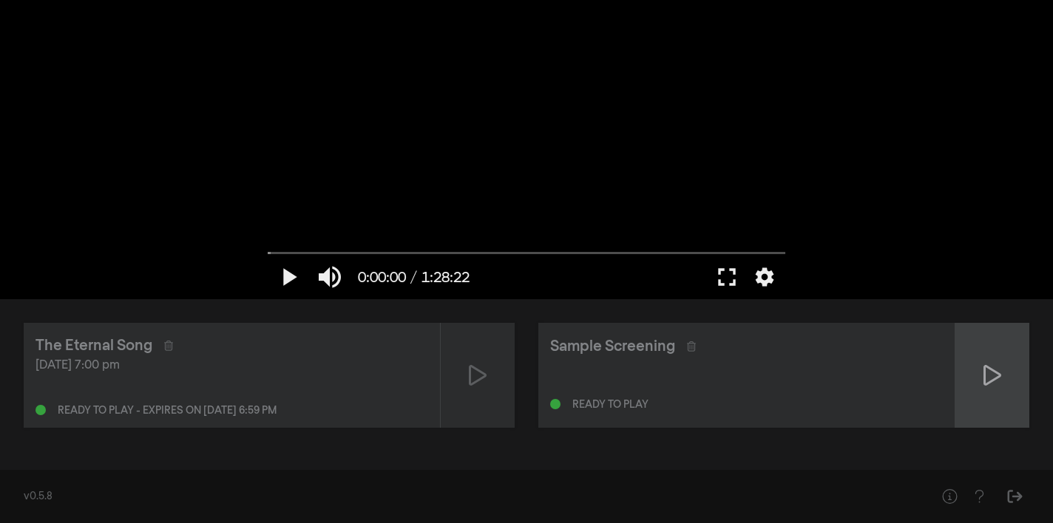
click at [976, 387] on div at bounding box center [992, 375] width 74 height 105
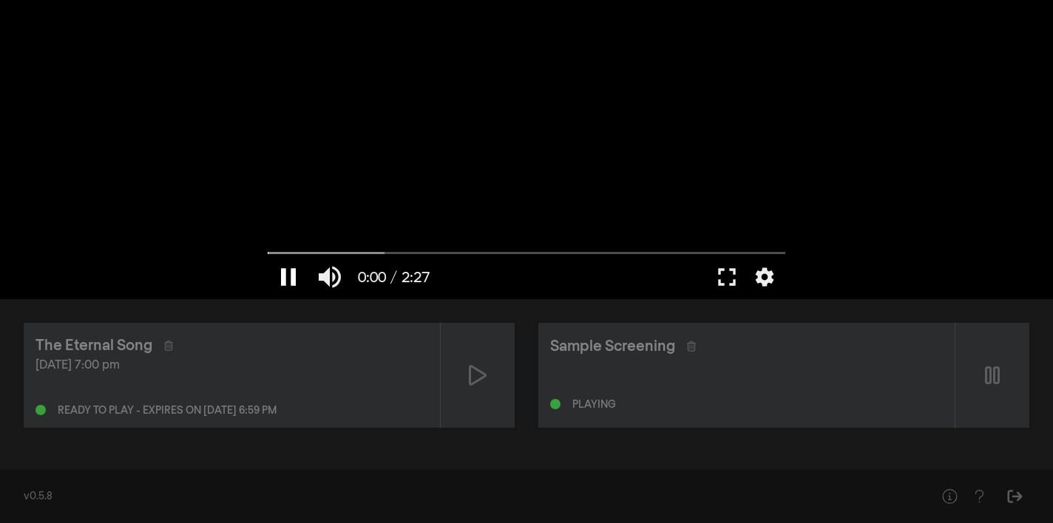
click at [297, 254] on div "pause 0:00 / 2:27 volume_up fullscreen settings" at bounding box center [526, 275] width 532 height 50
click at [286, 274] on button "play_arrow" at bounding box center [288, 277] width 41 height 44
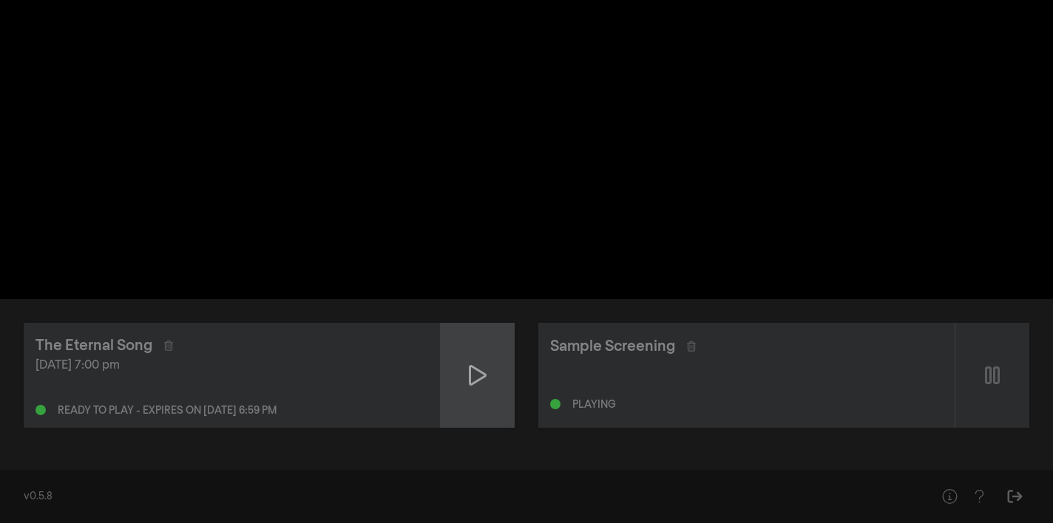
click at [482, 390] on div at bounding box center [478, 375] width 74 height 105
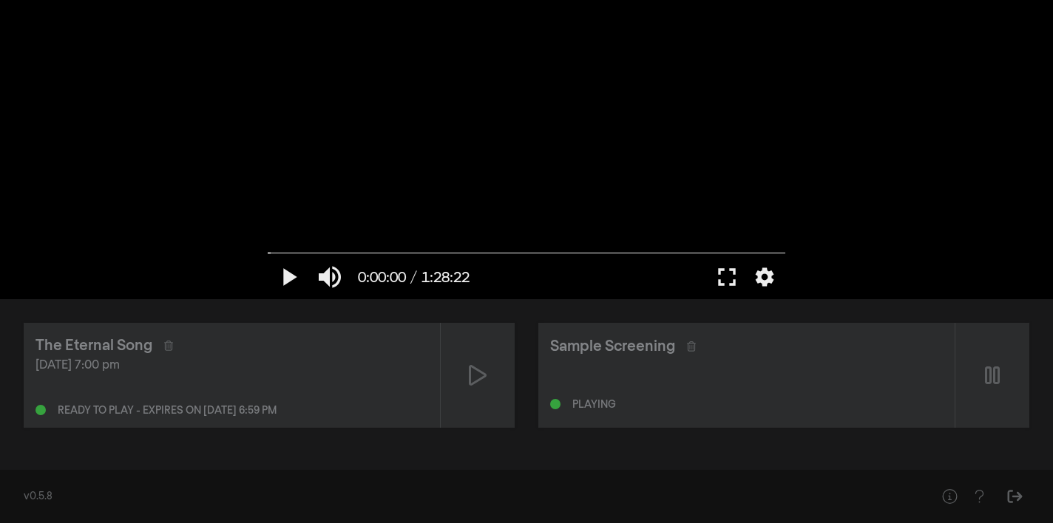
click at [824, 393] on div "Playing" at bounding box center [746, 402] width 393 height 18
click at [288, 271] on button "play_arrow" at bounding box center [288, 277] width 41 height 44
click at [288, 276] on button "pause" at bounding box center [288, 277] width 41 height 44
click at [288, 276] on button "play_arrow" at bounding box center [288, 277] width 41 height 44
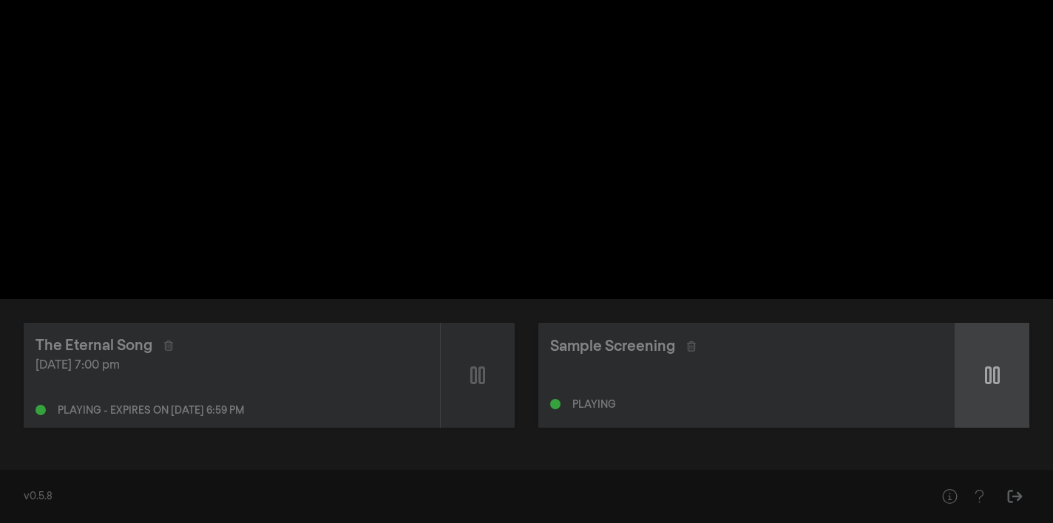
click at [1002, 360] on div at bounding box center [992, 375] width 74 height 105
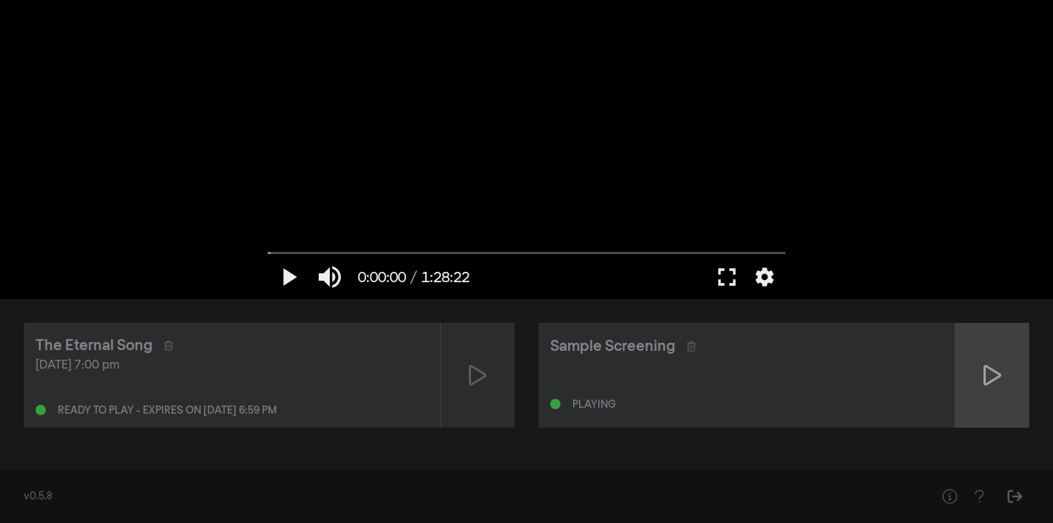
click at [991, 376] on icon at bounding box center [992, 376] width 18 height 24
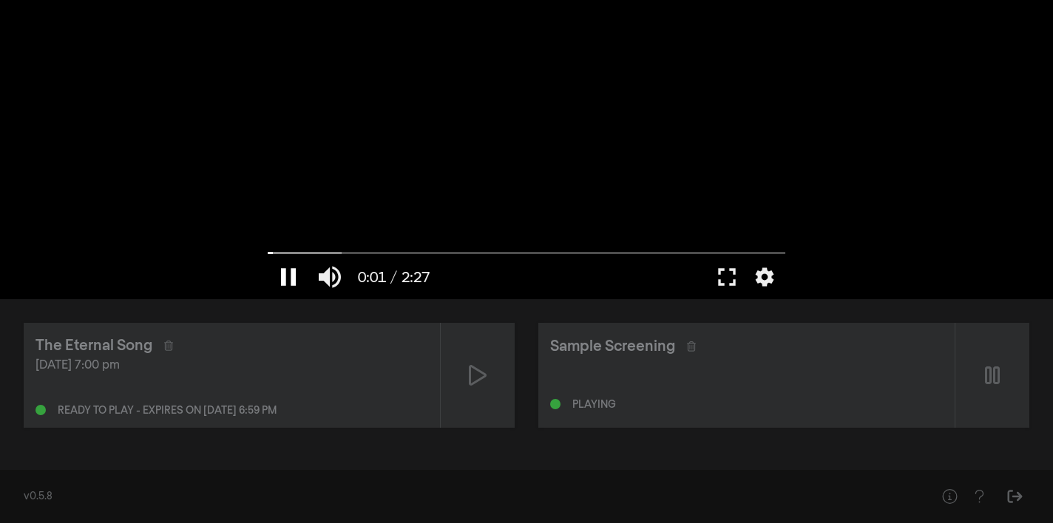
click at [287, 274] on button "pause" at bounding box center [288, 277] width 41 height 44
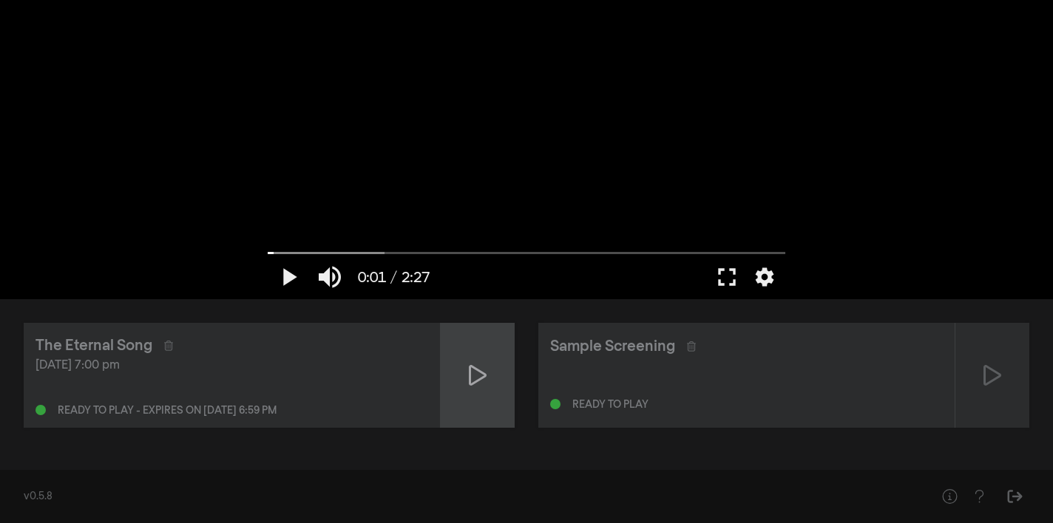
click at [463, 378] on div at bounding box center [478, 375] width 74 height 105
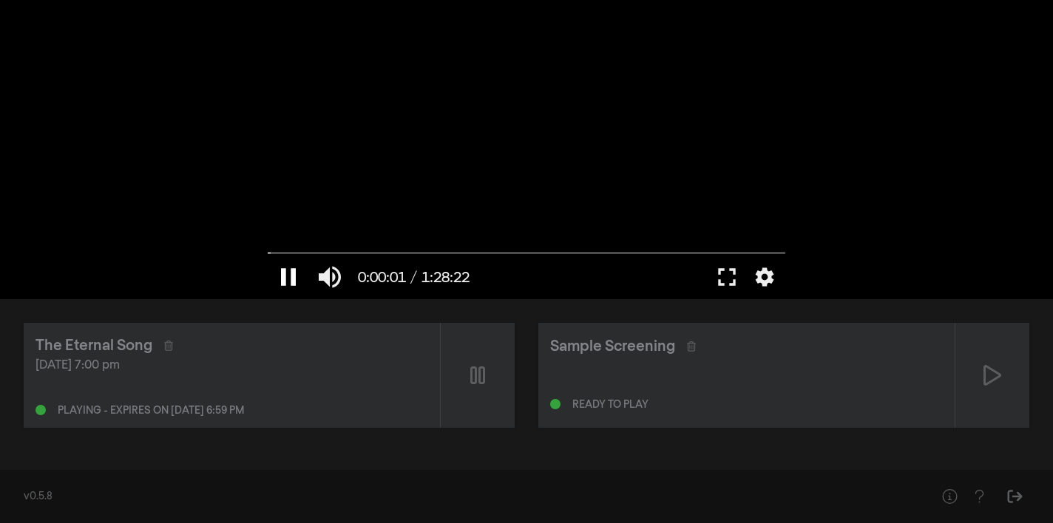
click at [283, 273] on button "pause" at bounding box center [288, 277] width 41 height 44
click at [289, 273] on button "play_arrow" at bounding box center [288, 277] width 41 height 44
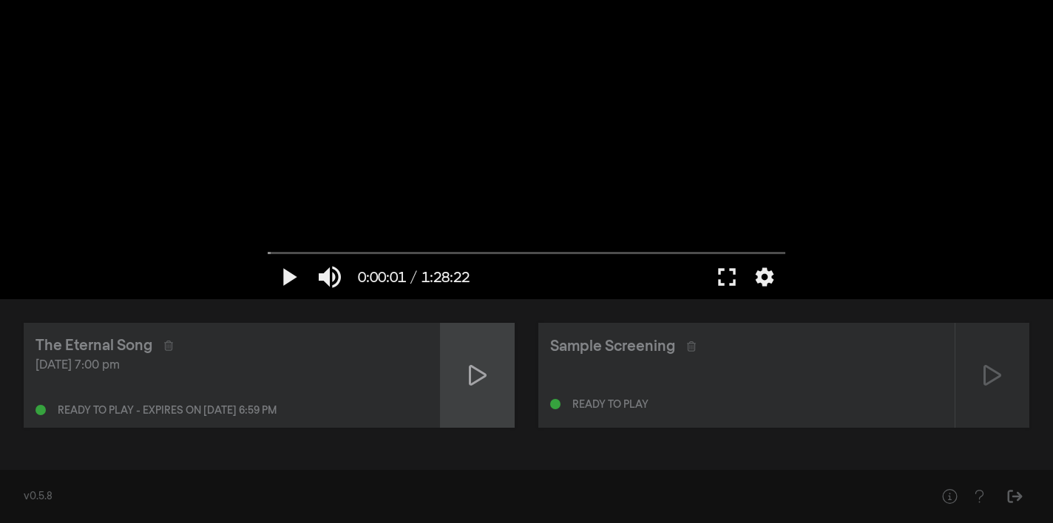
click at [475, 384] on icon at bounding box center [478, 376] width 18 height 24
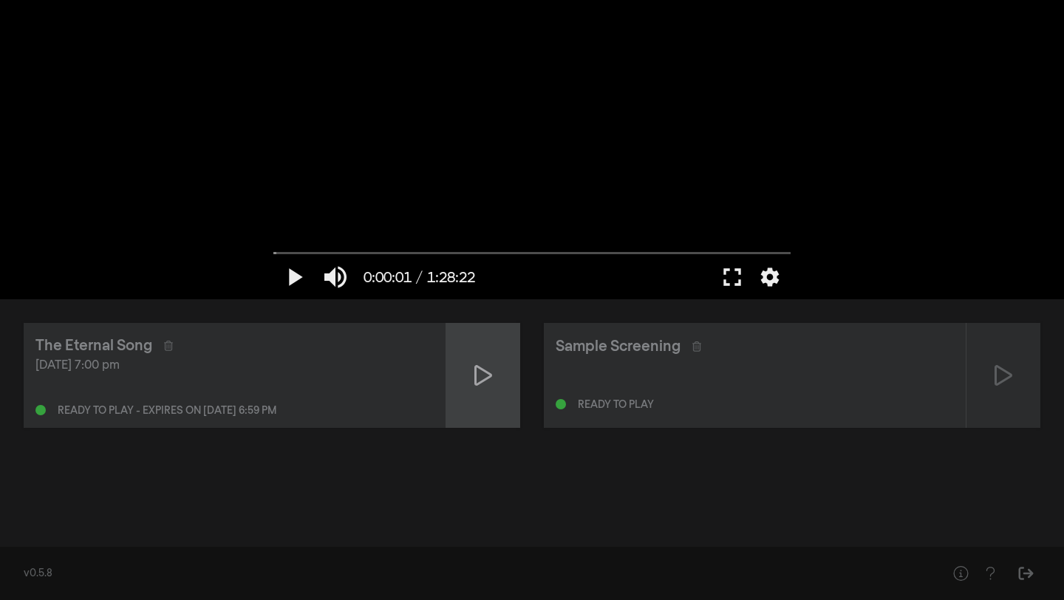
click at [477, 369] on icon at bounding box center [484, 376] width 18 height 24
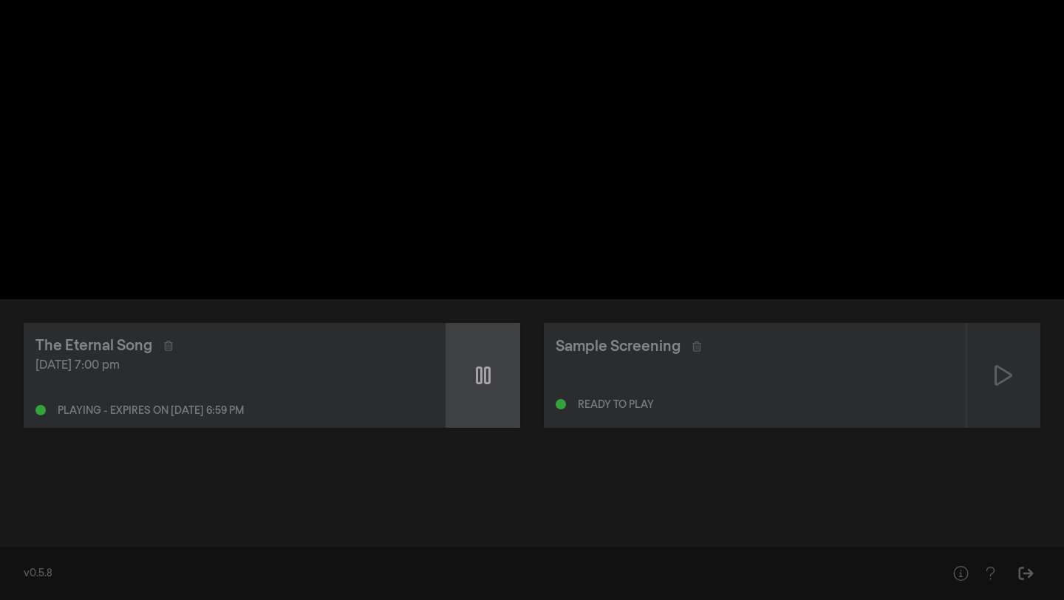
click at [479, 381] on icon at bounding box center [483, 376] width 15 height 24
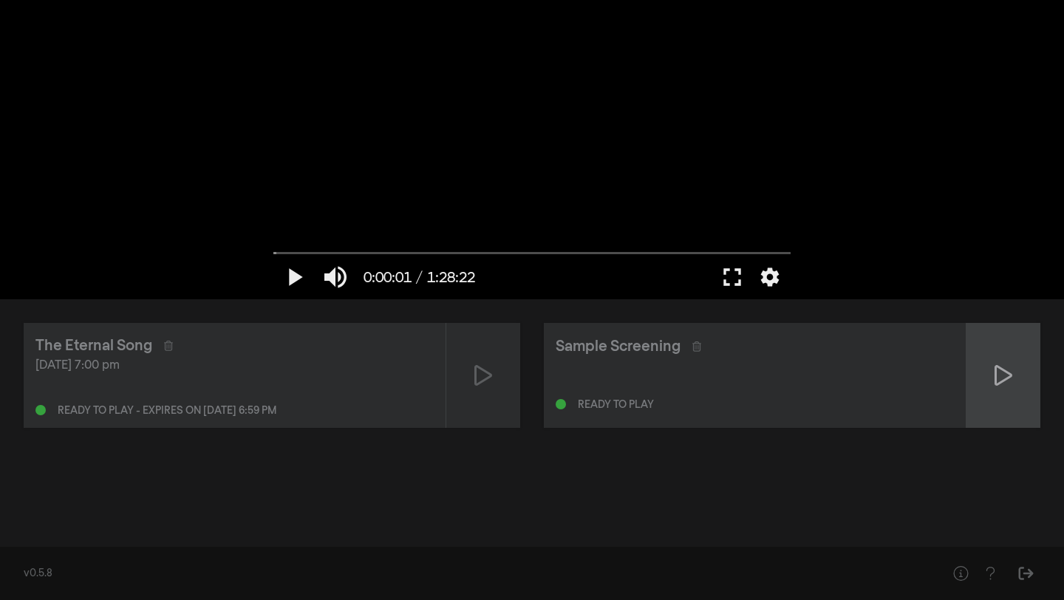
click at [1013, 369] on div at bounding box center [1004, 375] width 74 height 105
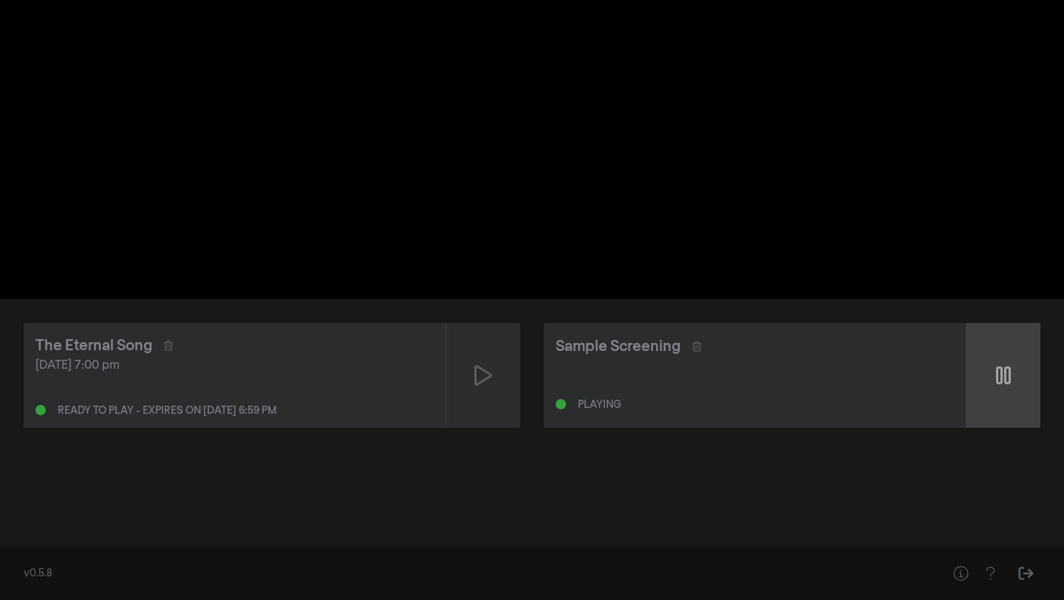
click at [1009, 377] on icon at bounding box center [1003, 376] width 15 height 18
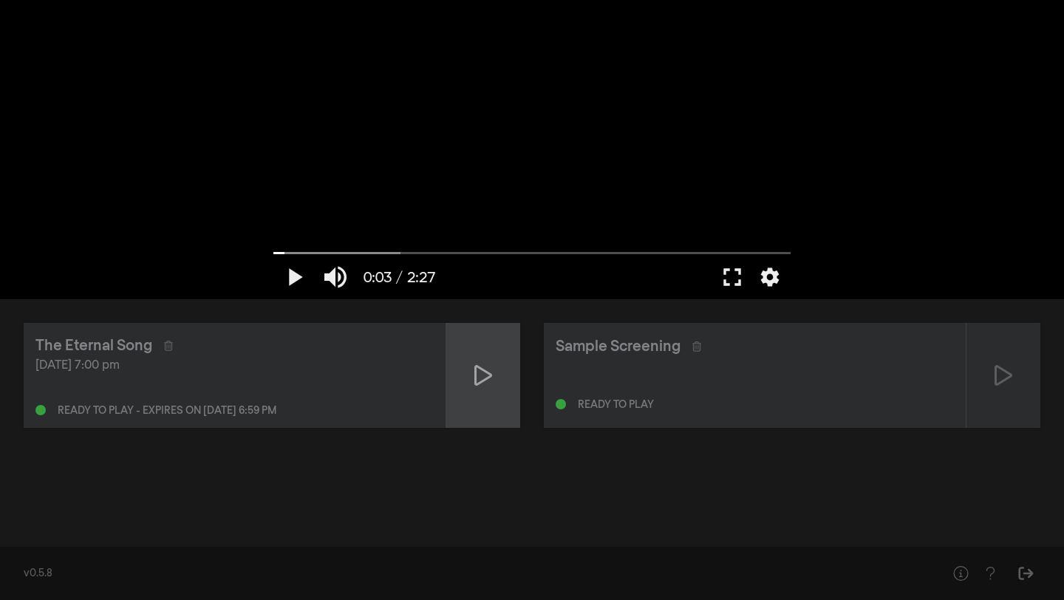
click at [478, 364] on icon at bounding box center [484, 376] width 18 height 24
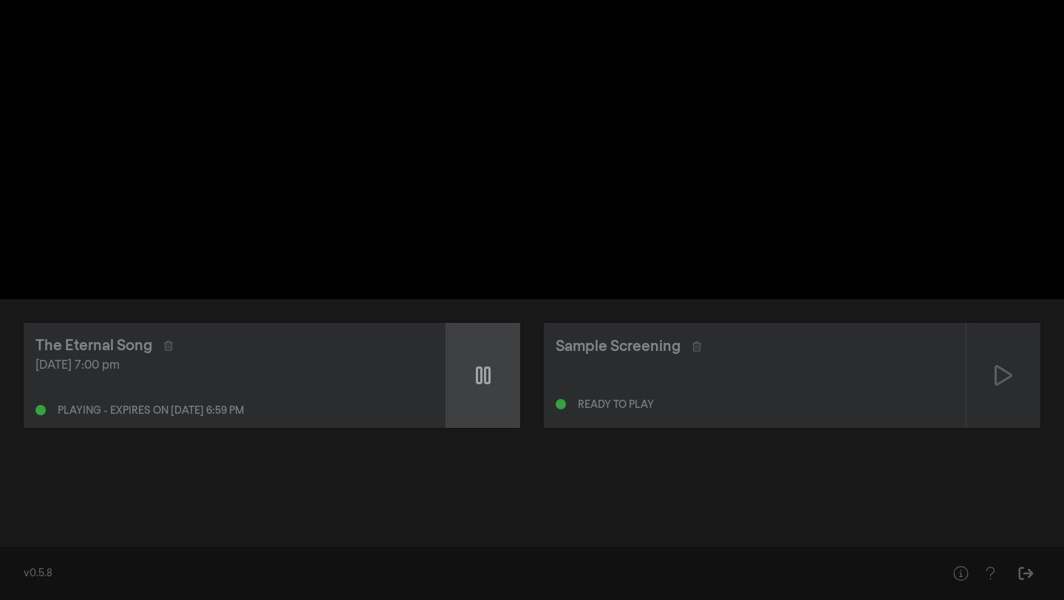
click at [480, 367] on icon at bounding box center [483, 376] width 15 height 18
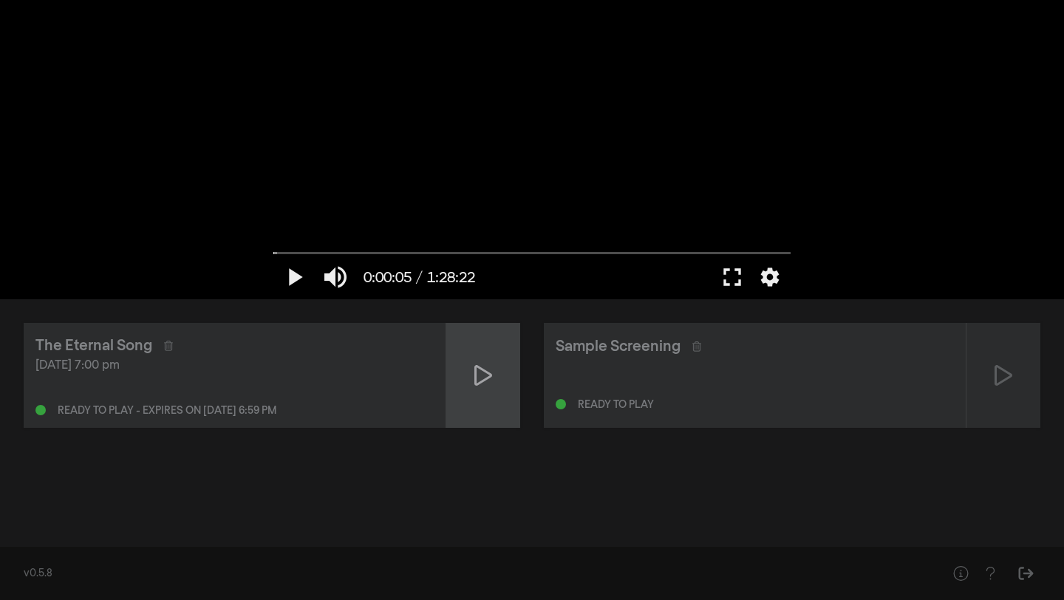
click at [480, 367] on div "The Eternal Song [DATE] 7:00 pm Ready to play - expires on [DATE] 6:59 pm Sampl…" at bounding box center [532, 375] width 1017 height 105
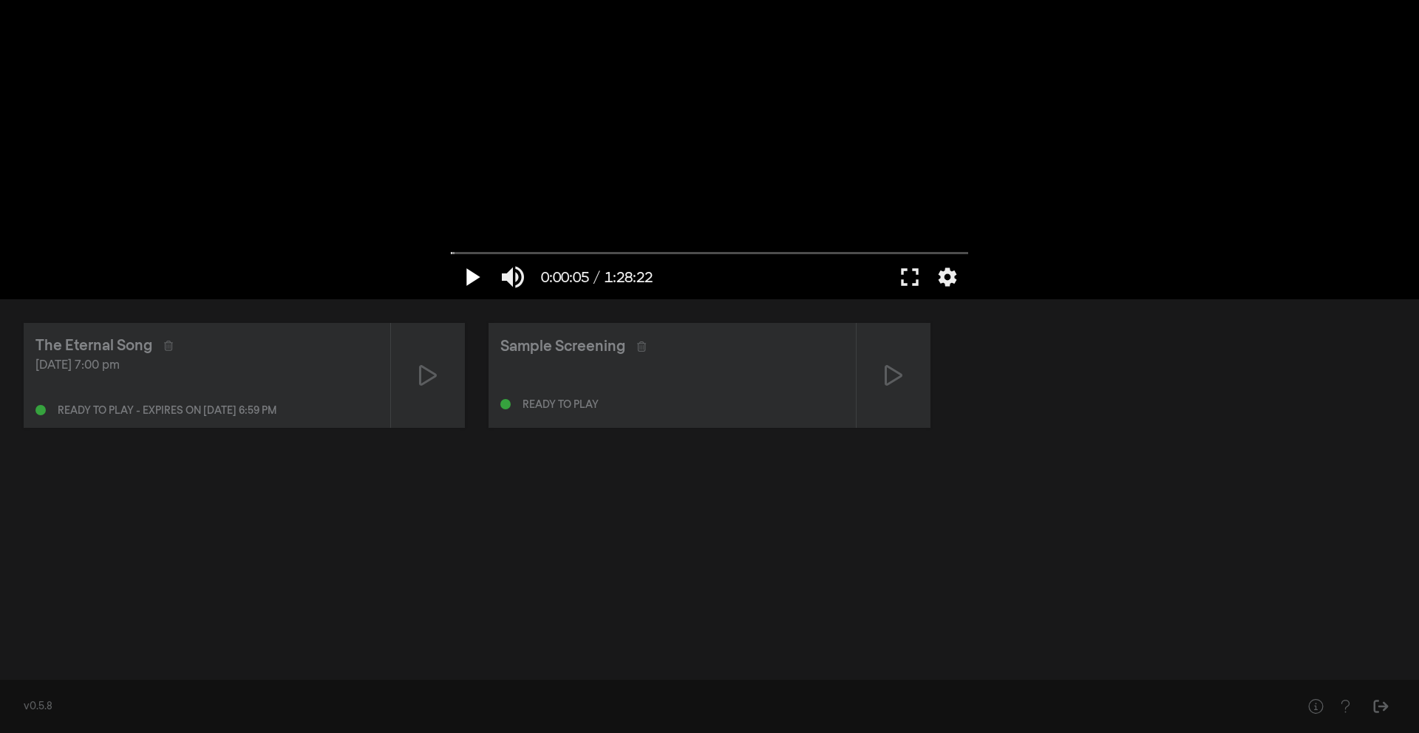
click at [470, 278] on button "play_arrow" at bounding box center [471, 277] width 41 height 44
click at [467, 277] on button "pause" at bounding box center [471, 277] width 41 height 44
click at [473, 274] on button "pause" at bounding box center [471, 277] width 41 height 44
click at [473, 274] on button "play_arrow" at bounding box center [471, 277] width 41 height 44
click at [911, 274] on button "fullscreen" at bounding box center [909, 277] width 41 height 44
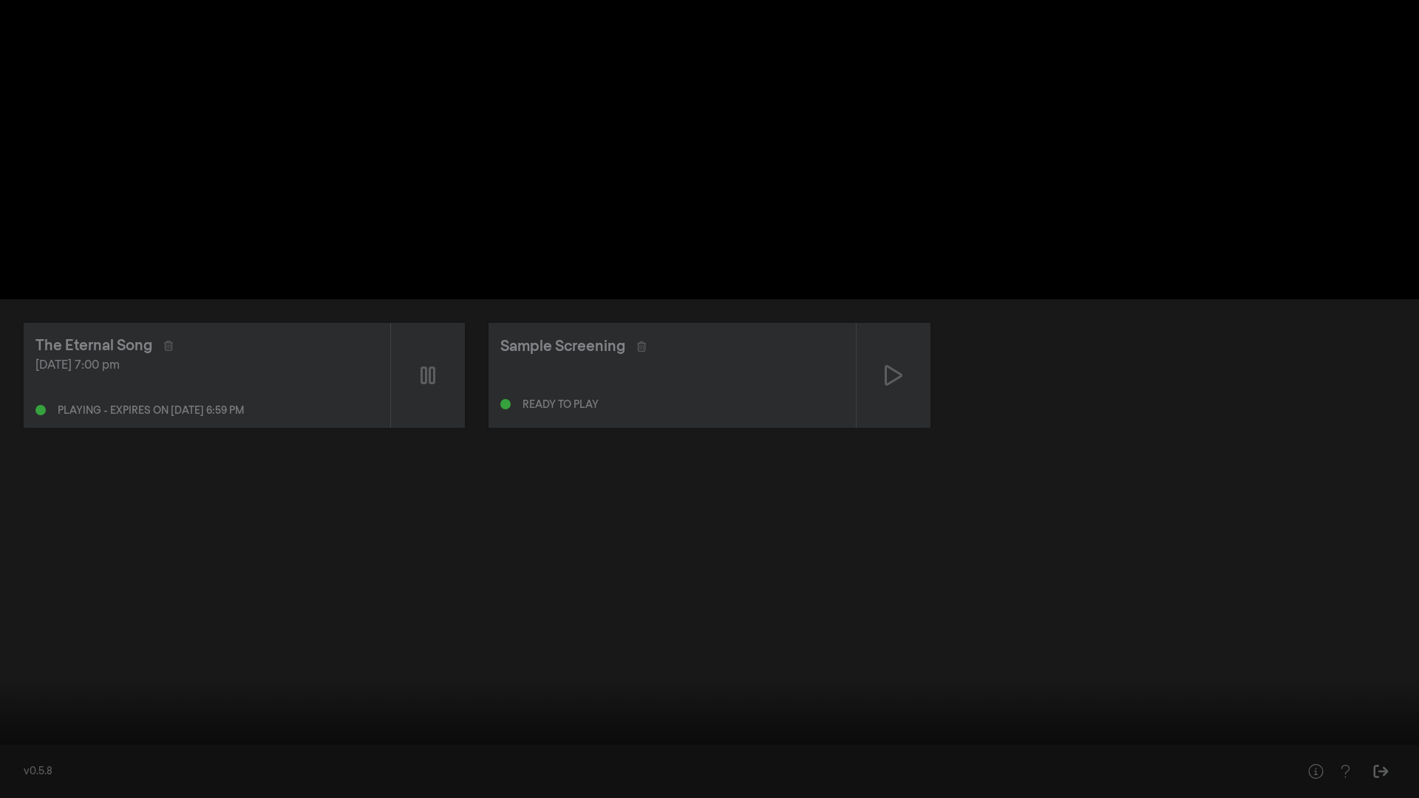
click at [31, 523] on button "pause" at bounding box center [27, 776] width 41 height 44
click at [31, 523] on button "play_arrow" at bounding box center [27, 776] width 41 height 44
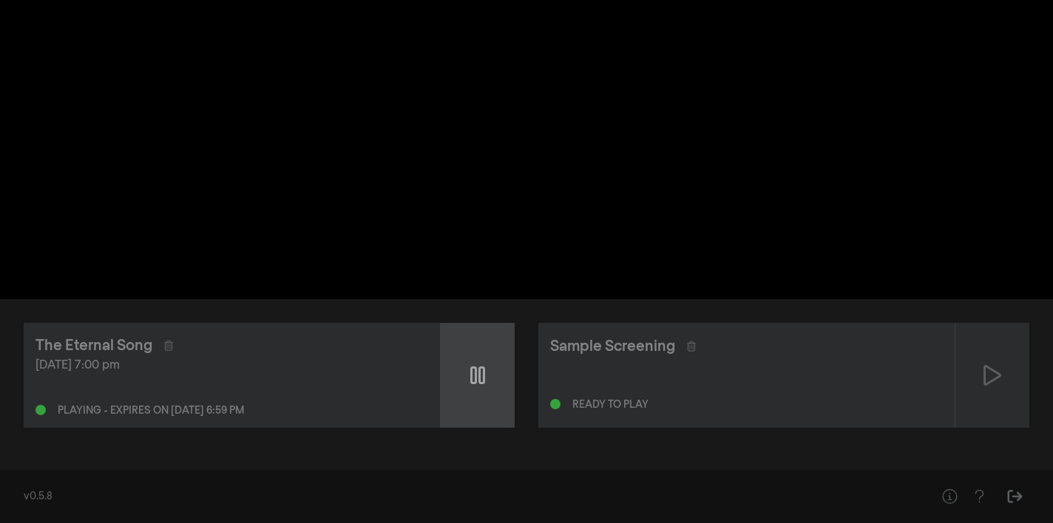
click at [475, 365] on icon at bounding box center [477, 376] width 15 height 24
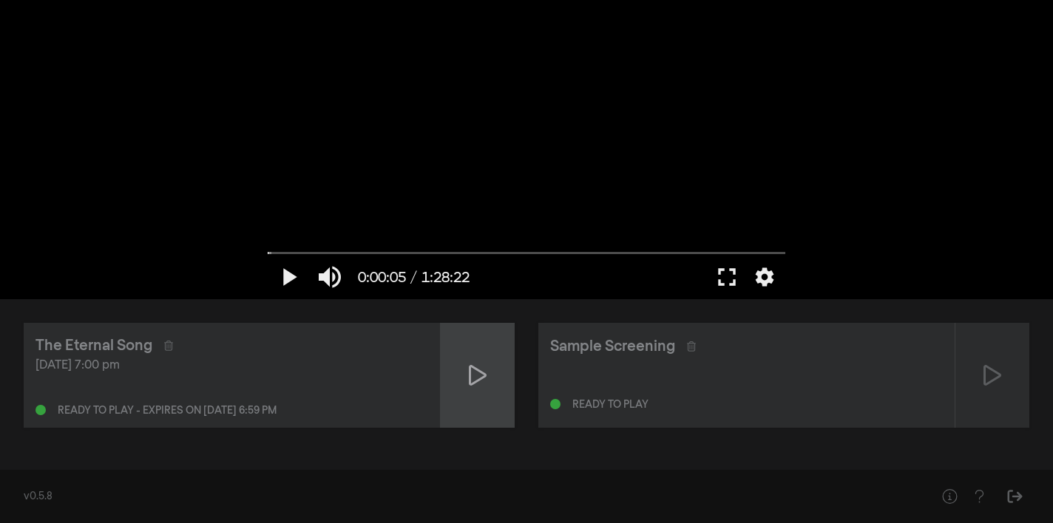
click at [476, 376] on icon at bounding box center [478, 376] width 18 height 24
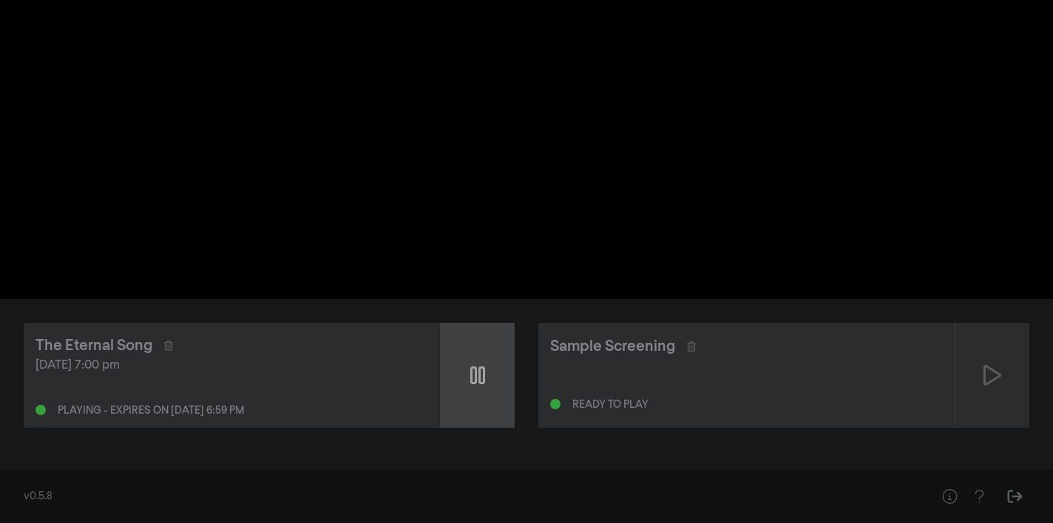
click at [470, 373] on icon at bounding box center [477, 376] width 15 height 24
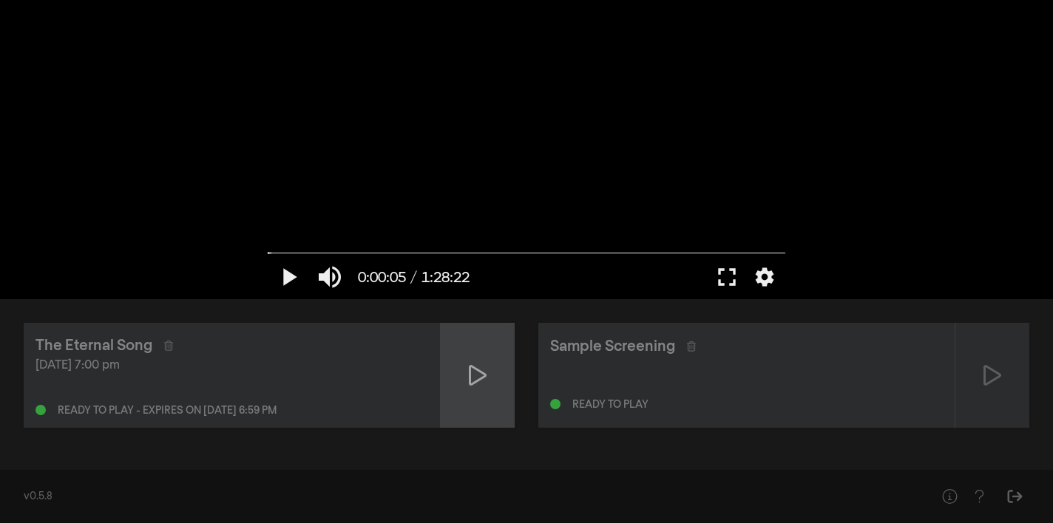
click at [469, 373] on icon at bounding box center [478, 375] width 18 height 21
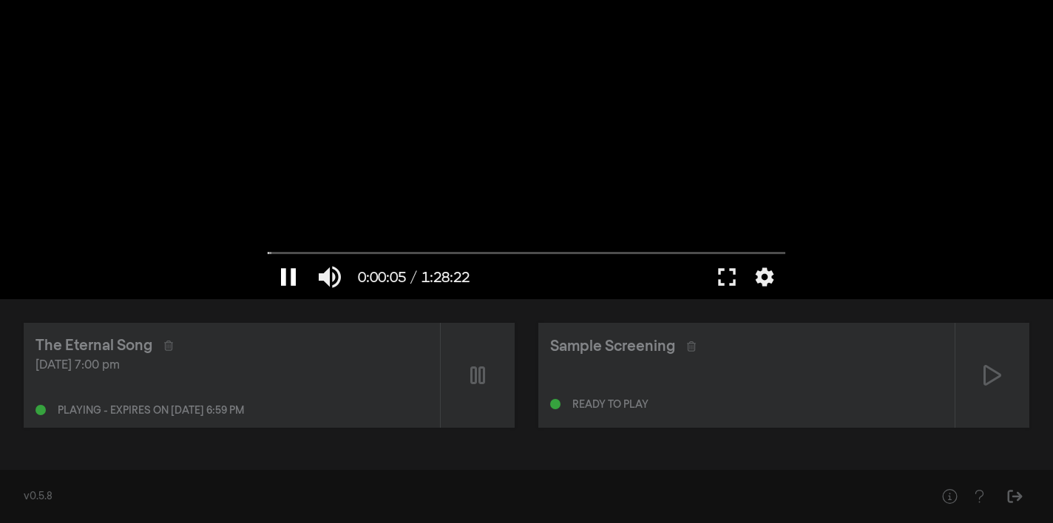
click at [288, 278] on button "pause" at bounding box center [288, 277] width 41 height 44
click at [288, 278] on button "play_arrow" at bounding box center [288, 277] width 41 height 44
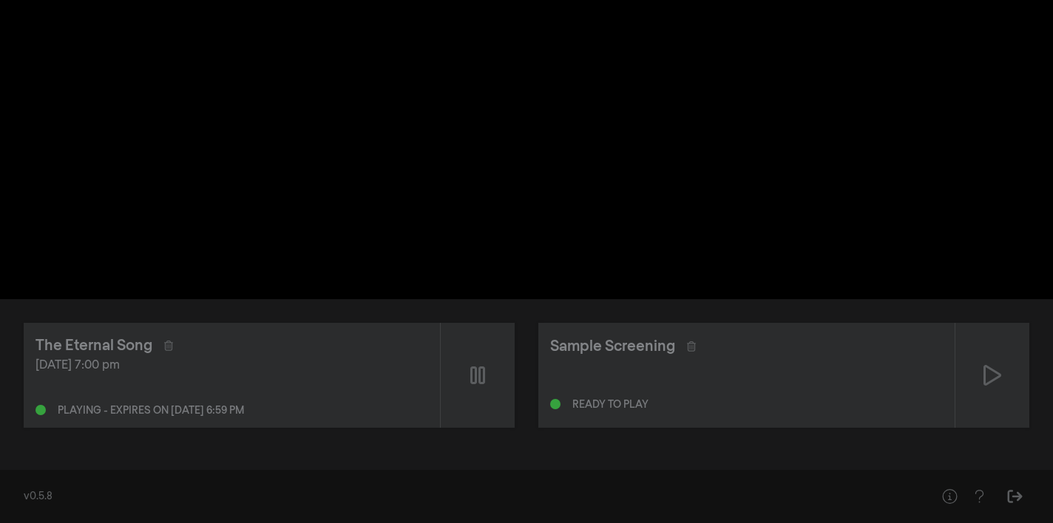
click at [288, 278] on button "pause" at bounding box center [288, 277] width 41 height 44
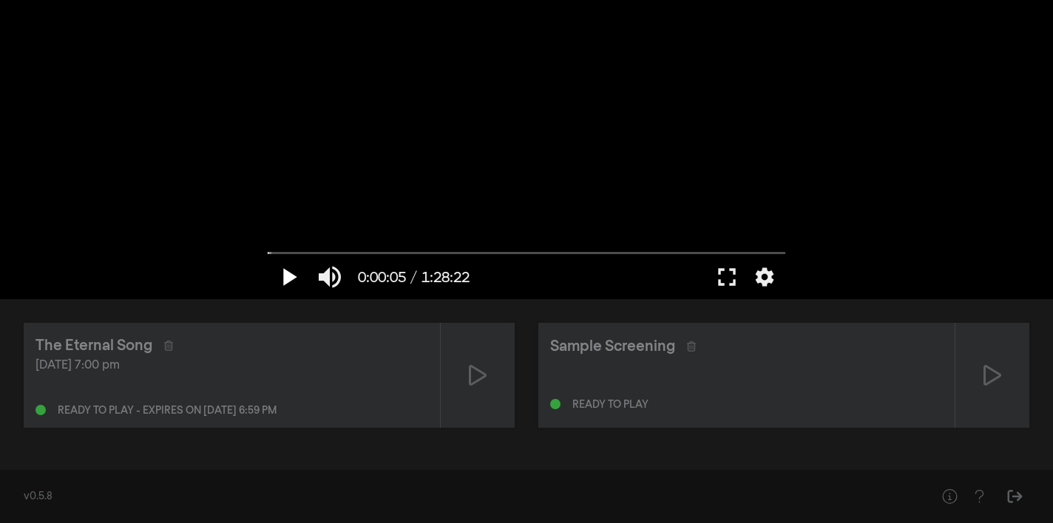
click at [284, 279] on button "play_arrow" at bounding box center [288, 277] width 41 height 44
click at [285, 276] on button "pause" at bounding box center [288, 277] width 41 height 44
click at [285, 276] on button "play_arrow" at bounding box center [288, 277] width 41 height 44
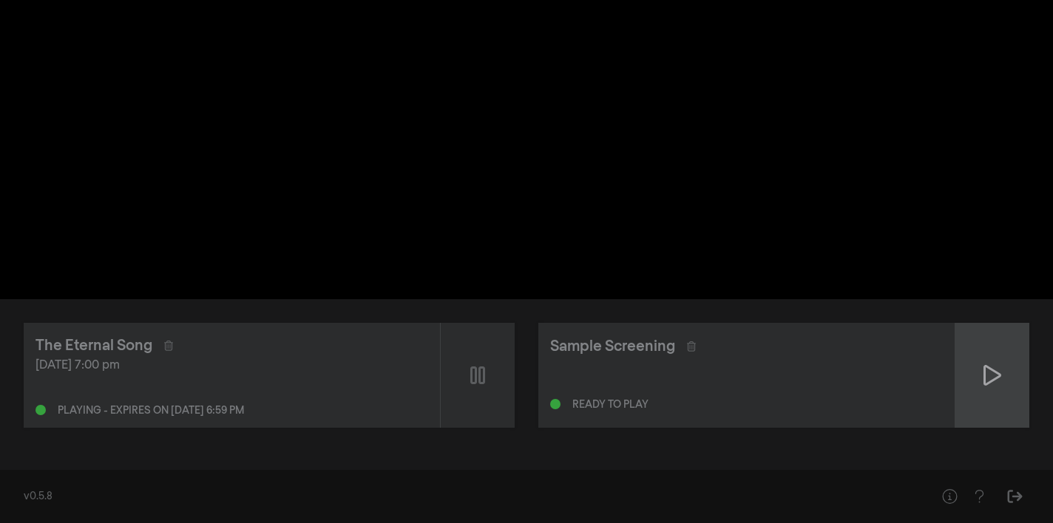
click at [991, 384] on icon at bounding box center [992, 376] width 18 height 24
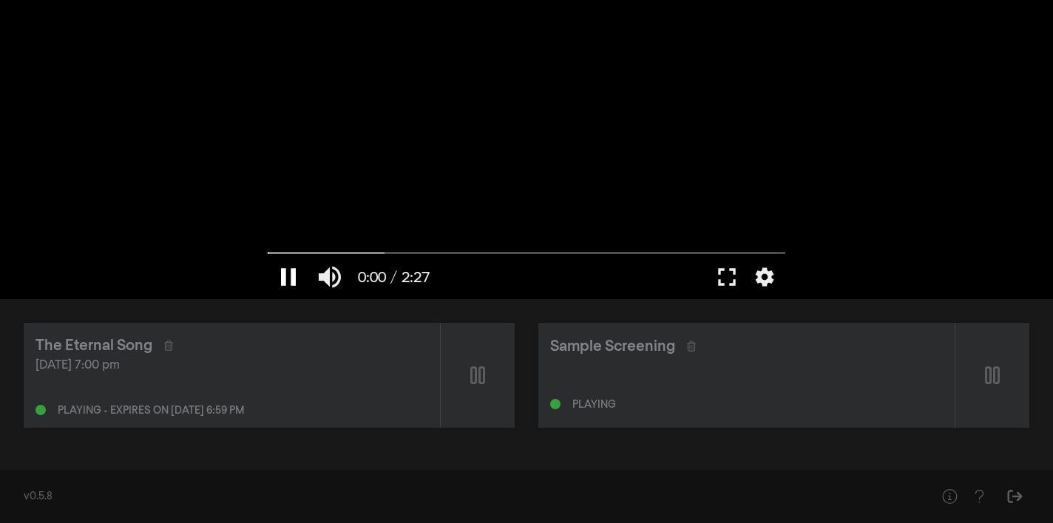
click at [292, 274] on button "pause" at bounding box center [288, 277] width 41 height 44
click at [292, 274] on button "play_arrow" at bounding box center [288, 277] width 41 height 44
click at [285, 274] on button "play_arrow" at bounding box center [288, 277] width 41 height 44
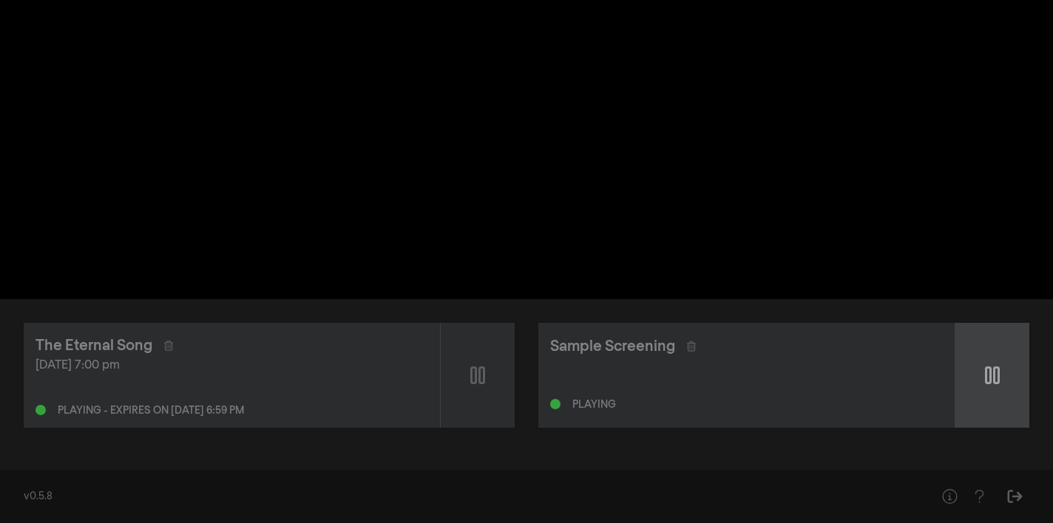
click at [985, 378] on icon at bounding box center [992, 376] width 15 height 18
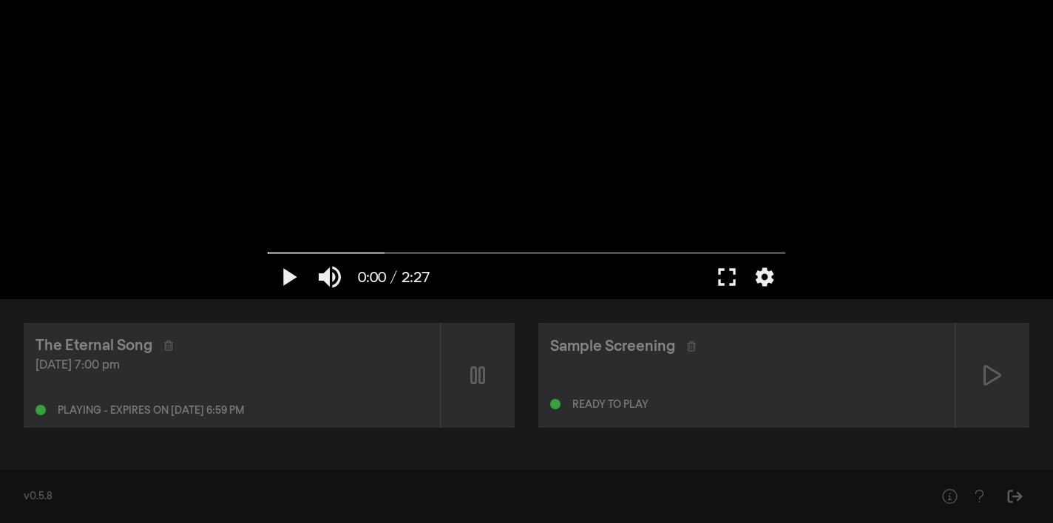
click at [177, 357] on div "[DATE] 7:00 pm" at bounding box center [231, 366] width 393 height 18
click at [288, 281] on button "play_arrow" at bounding box center [288, 277] width 41 height 44
click at [288, 281] on button "pause" at bounding box center [288, 277] width 41 height 44
click at [293, 278] on button "play_arrow" at bounding box center [288, 277] width 41 height 44
click at [287, 276] on button "pause" at bounding box center [288, 277] width 41 height 44
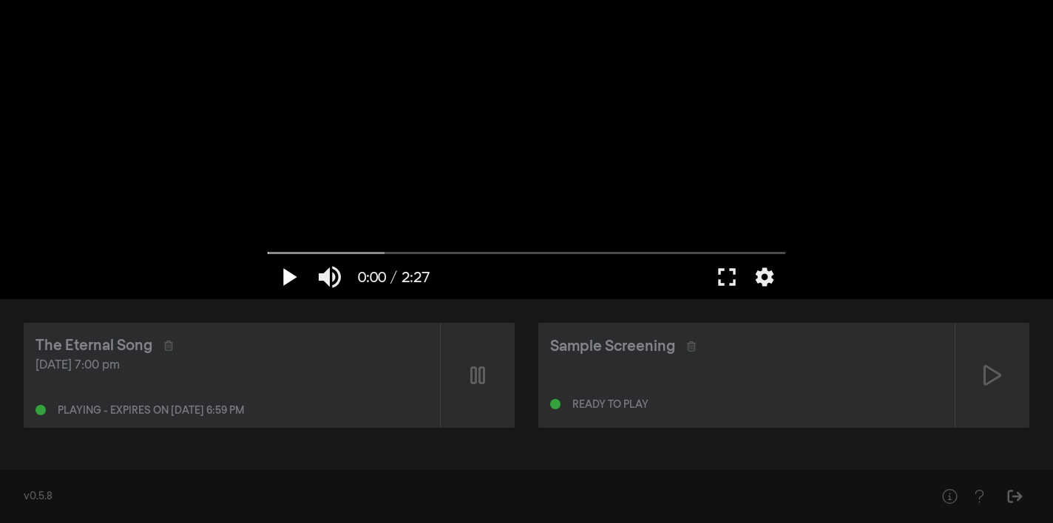
click at [287, 276] on button "play_arrow" at bounding box center [288, 277] width 41 height 44
click at [288, 276] on button "pause" at bounding box center [288, 277] width 41 height 44
click at [290, 279] on button "play_arrow" at bounding box center [288, 277] width 41 height 44
click at [290, 281] on button "pause" at bounding box center [288, 277] width 41 height 44
click at [290, 281] on button "play_arrow" at bounding box center [288, 277] width 41 height 44
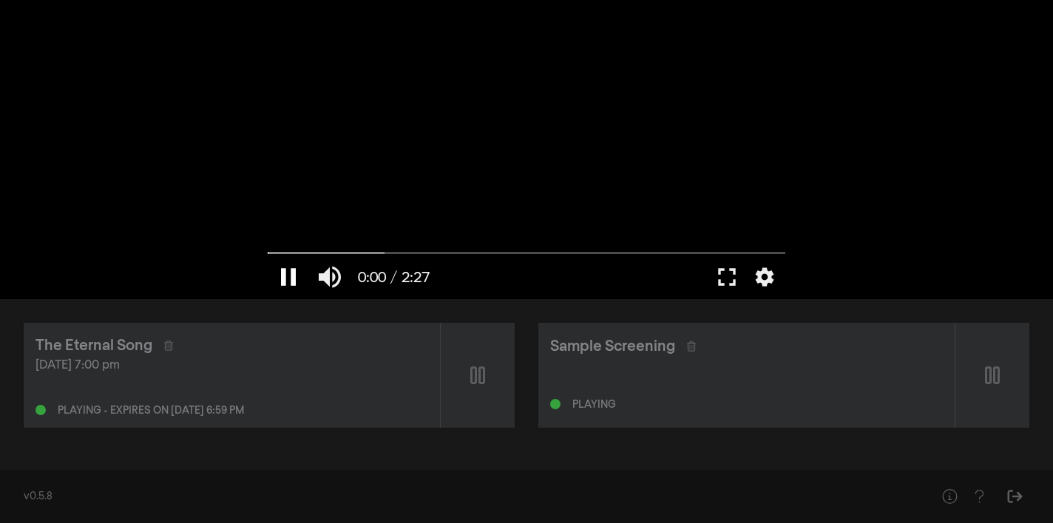
click at [290, 281] on button "pause" at bounding box center [288, 277] width 41 height 44
click at [175, 359] on div "[DATE] 7:00 pm" at bounding box center [231, 366] width 393 height 18
click at [291, 276] on button "play_arrow" at bounding box center [288, 277] width 41 height 44
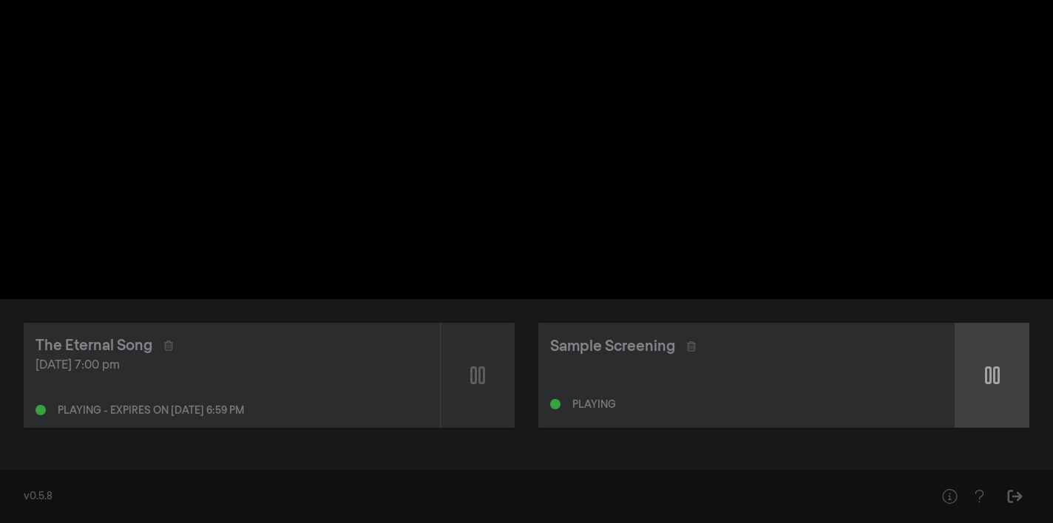
click at [995, 372] on icon at bounding box center [992, 376] width 15 height 24
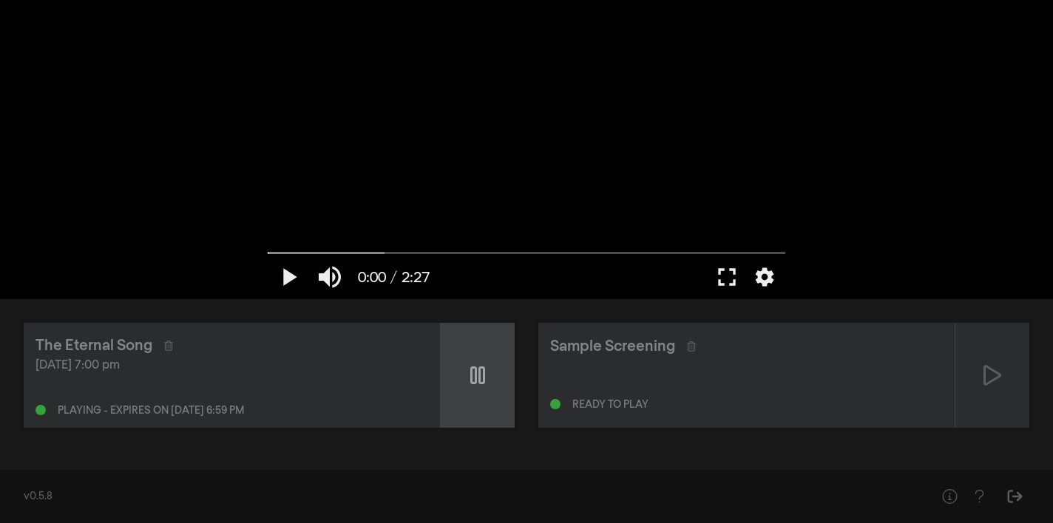
click at [481, 380] on icon at bounding box center [477, 376] width 15 height 24
click at [481, 380] on icon at bounding box center [478, 376] width 18 height 24
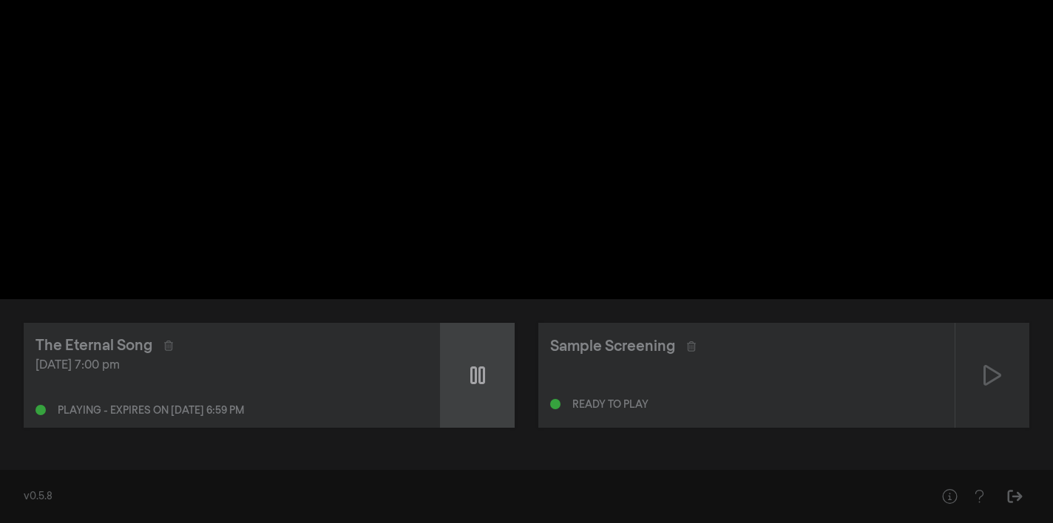
click at [480, 377] on icon at bounding box center [477, 376] width 15 height 24
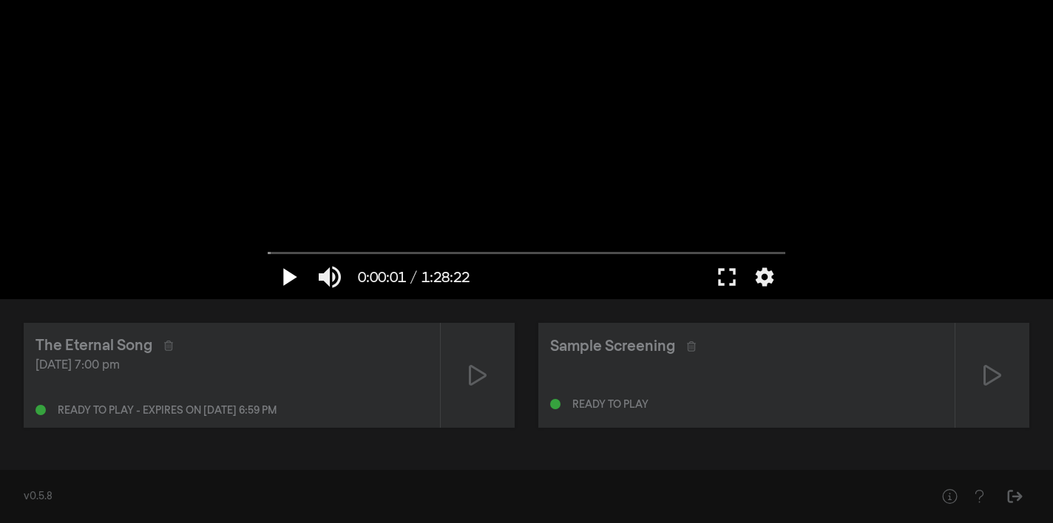
click at [293, 279] on button "play_arrow" at bounding box center [288, 277] width 41 height 44
click at [287, 274] on button "play_arrow" at bounding box center [288, 277] width 41 height 44
click at [290, 274] on button "pause" at bounding box center [288, 277] width 41 height 44
click at [292, 274] on button "play_arrow" at bounding box center [288, 277] width 41 height 44
click at [274, 280] on button "pause" at bounding box center [288, 277] width 41 height 44
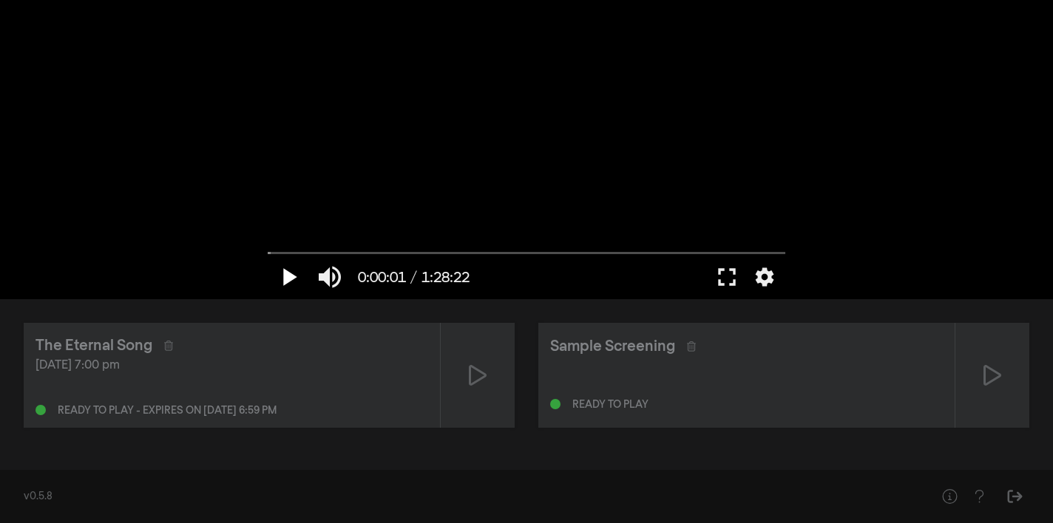
click at [288, 281] on button "play_arrow" at bounding box center [288, 277] width 41 height 44
click at [286, 286] on button "play_arrow" at bounding box center [288, 277] width 41 height 44
click at [287, 278] on button "pause" at bounding box center [288, 277] width 41 height 44
click at [289, 276] on button "play_arrow" at bounding box center [288, 277] width 41 height 44
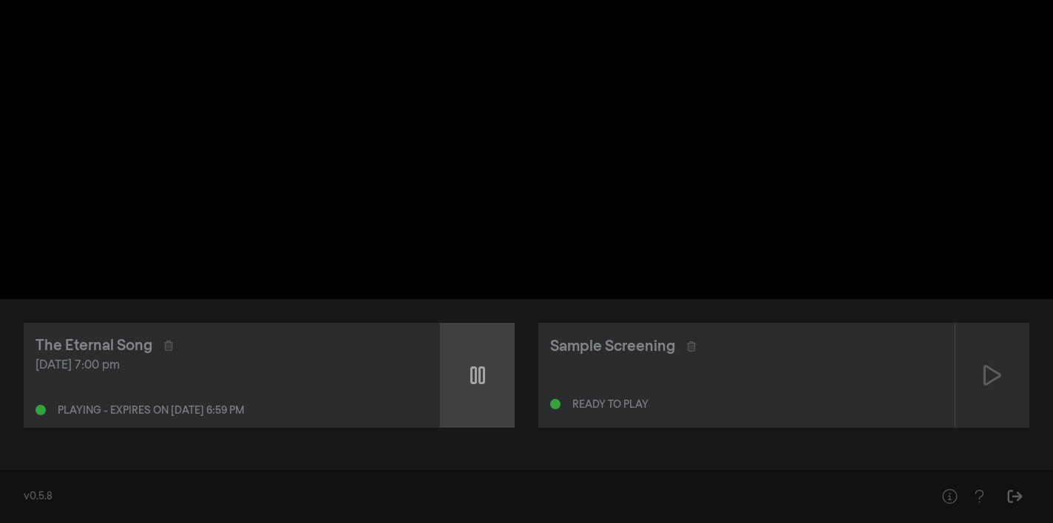
click at [487, 394] on div at bounding box center [478, 375] width 74 height 105
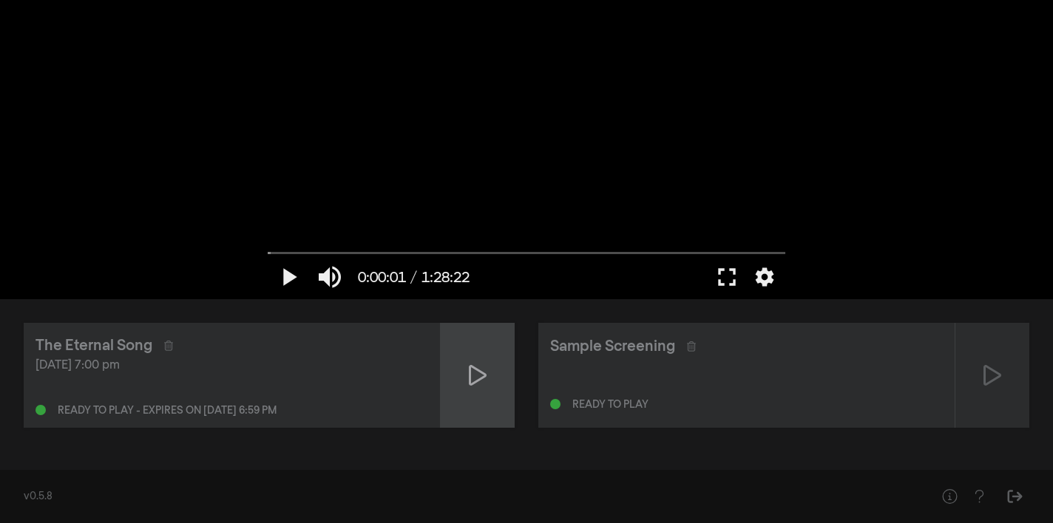
click at [478, 381] on icon at bounding box center [478, 375] width 18 height 21
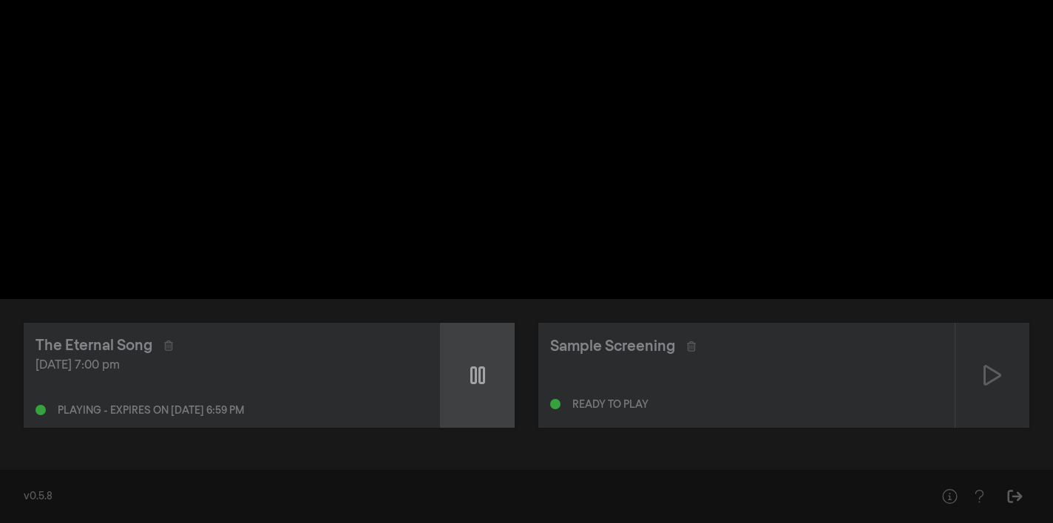
click at [475, 375] on icon at bounding box center [477, 376] width 15 height 18
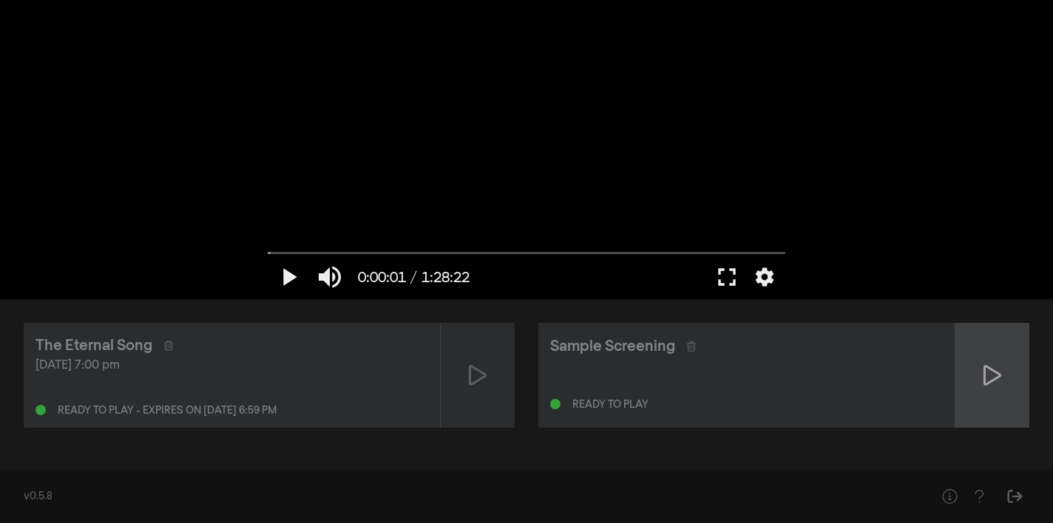
click at [989, 373] on icon at bounding box center [992, 376] width 18 height 24
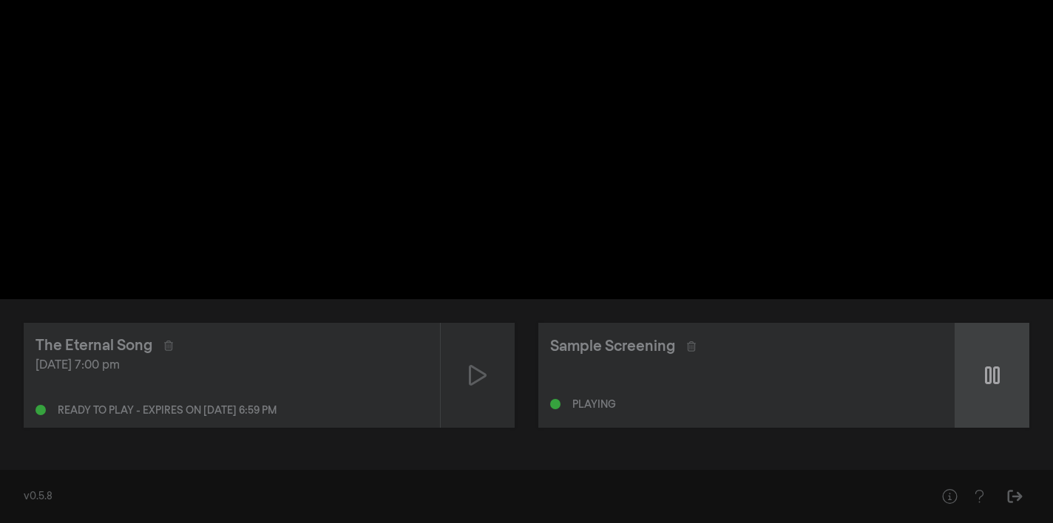
click at [989, 373] on icon at bounding box center [992, 376] width 15 height 18
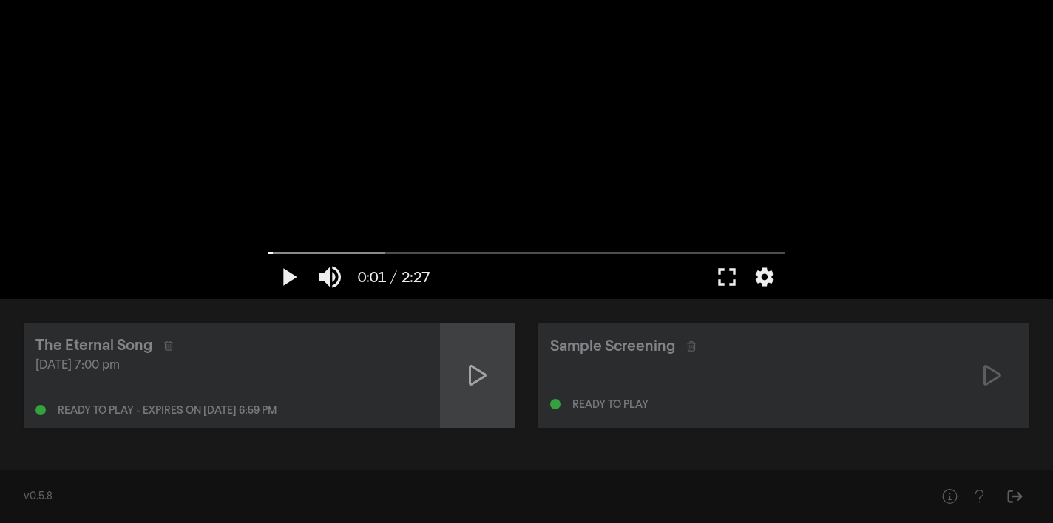
click at [459, 373] on div at bounding box center [478, 375] width 74 height 105
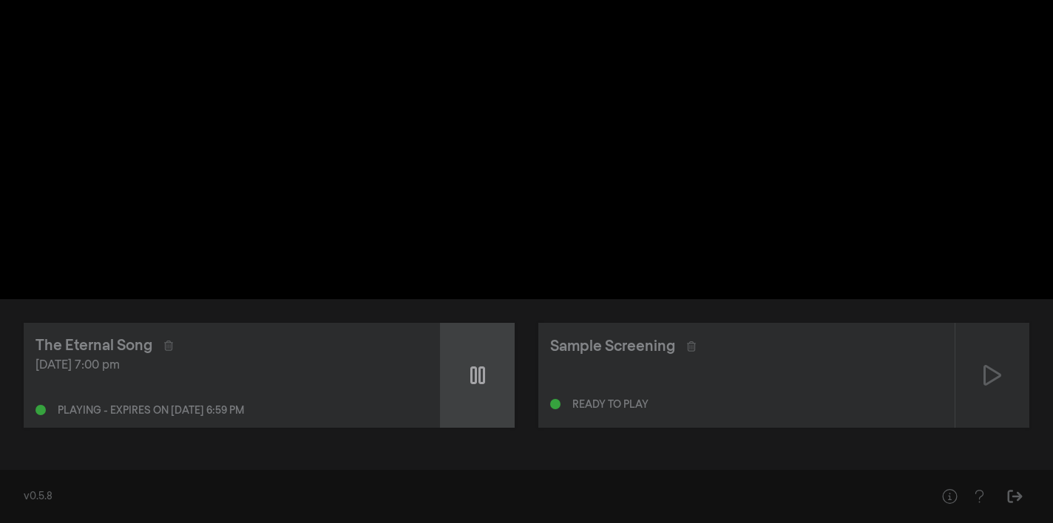
click at [459, 373] on div at bounding box center [478, 375] width 74 height 105
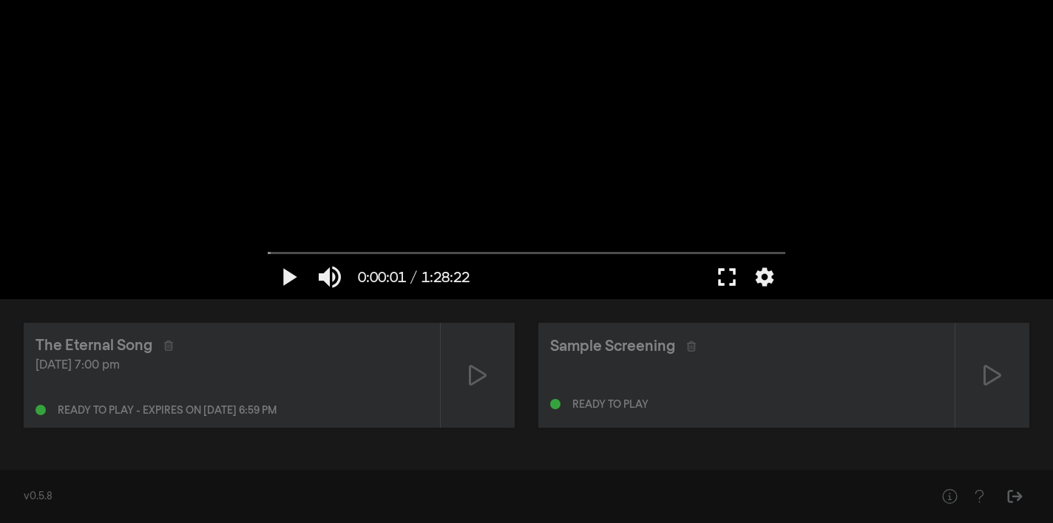
click at [734, 275] on button "fullscreen" at bounding box center [726, 277] width 41 height 44
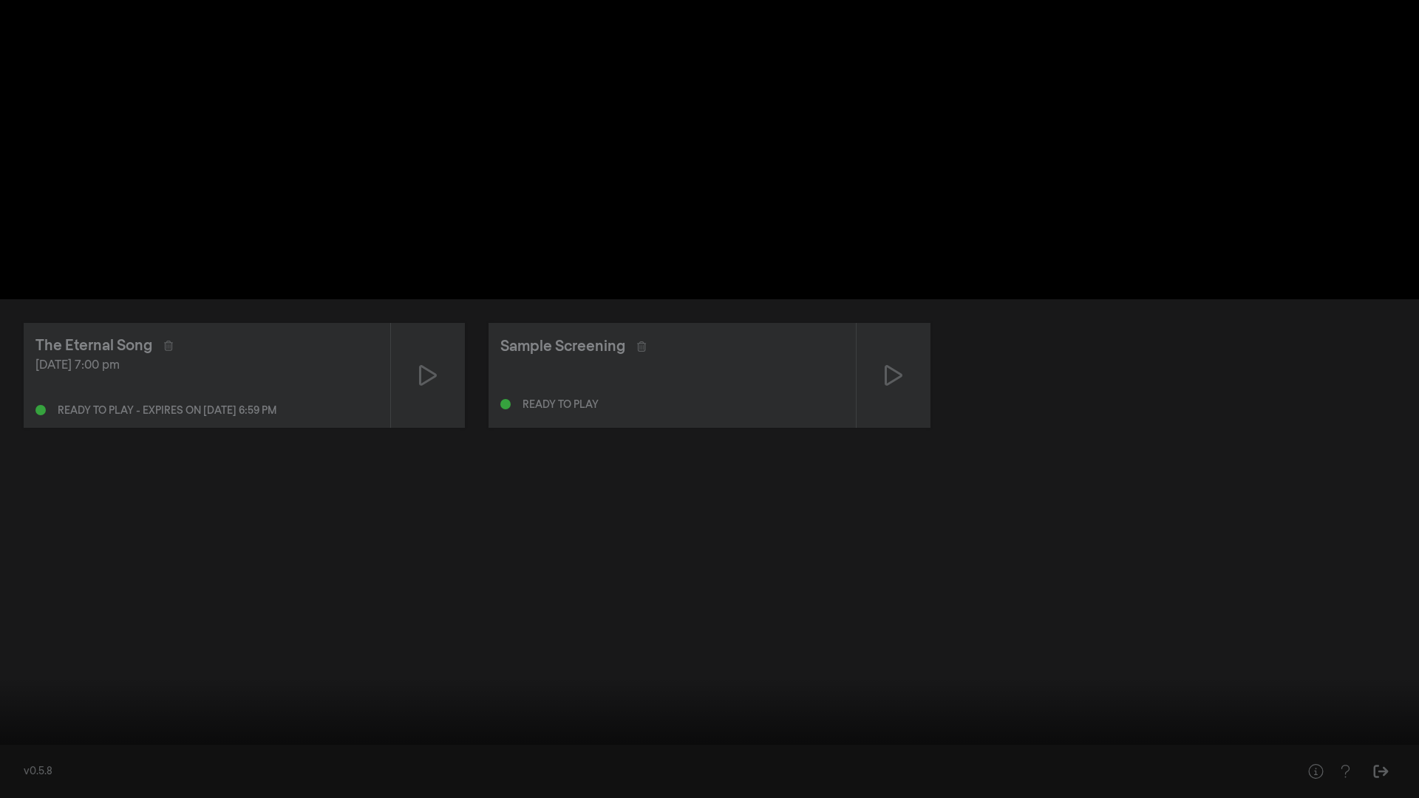
click at [26, 523] on button "play_arrow" at bounding box center [27, 776] width 41 height 44
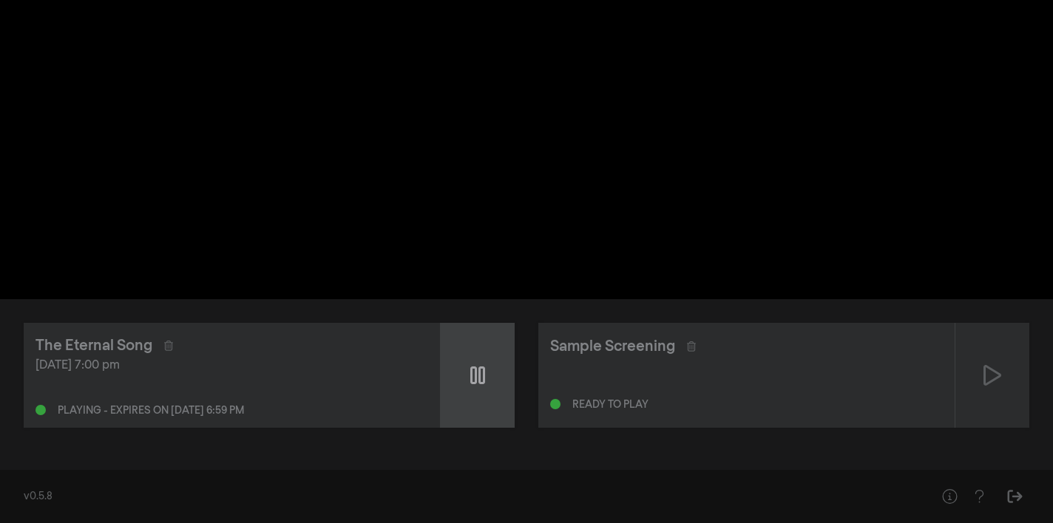
click at [475, 375] on icon at bounding box center [477, 376] width 15 height 18
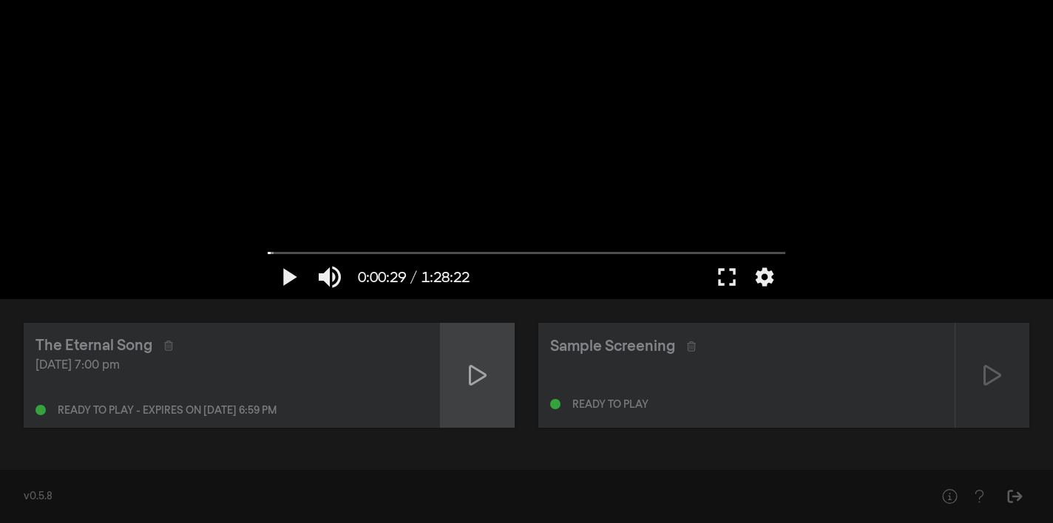
click at [475, 375] on icon at bounding box center [478, 376] width 18 height 24
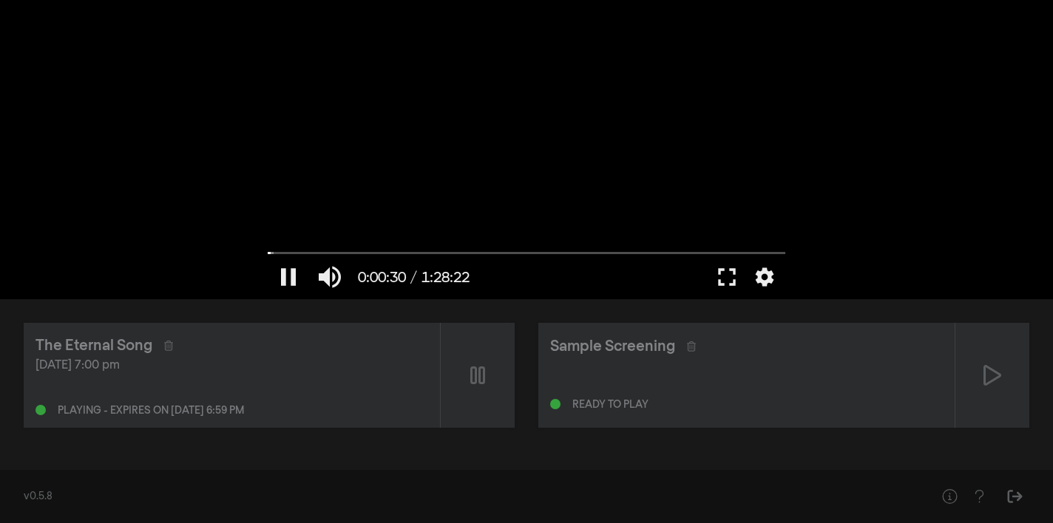
type input "30.403773"
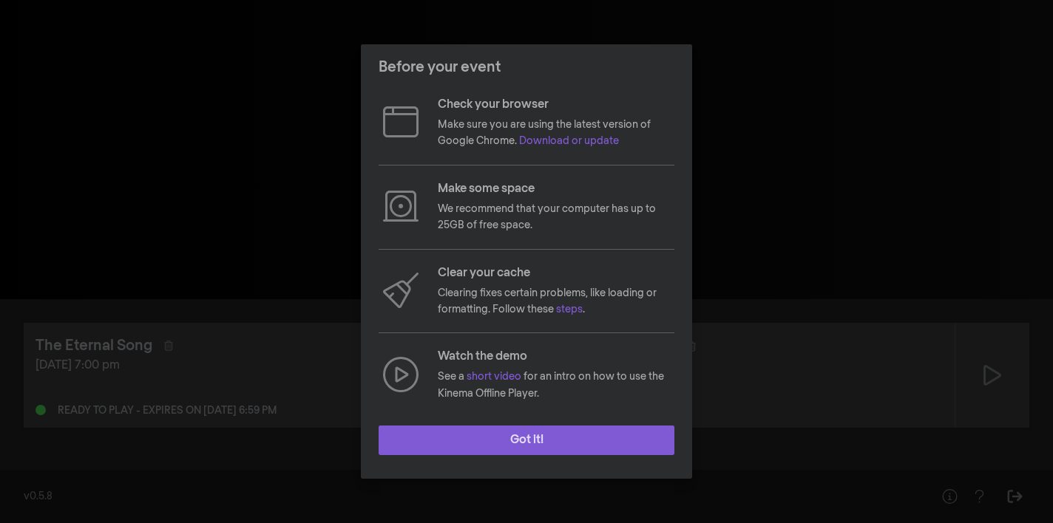
click at [512, 441] on button "Got it!" at bounding box center [526, 441] width 296 height 30
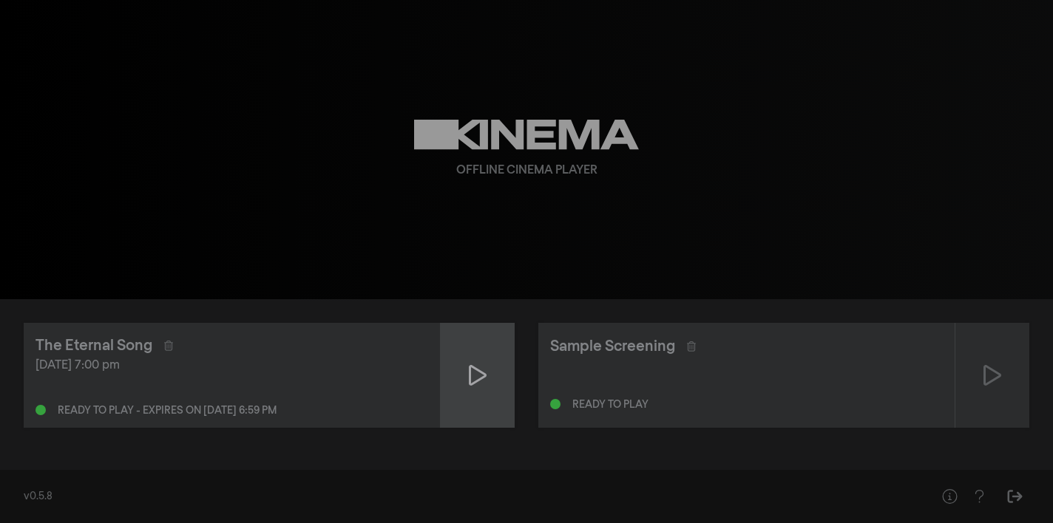
click at [478, 379] on icon at bounding box center [478, 376] width 18 height 24
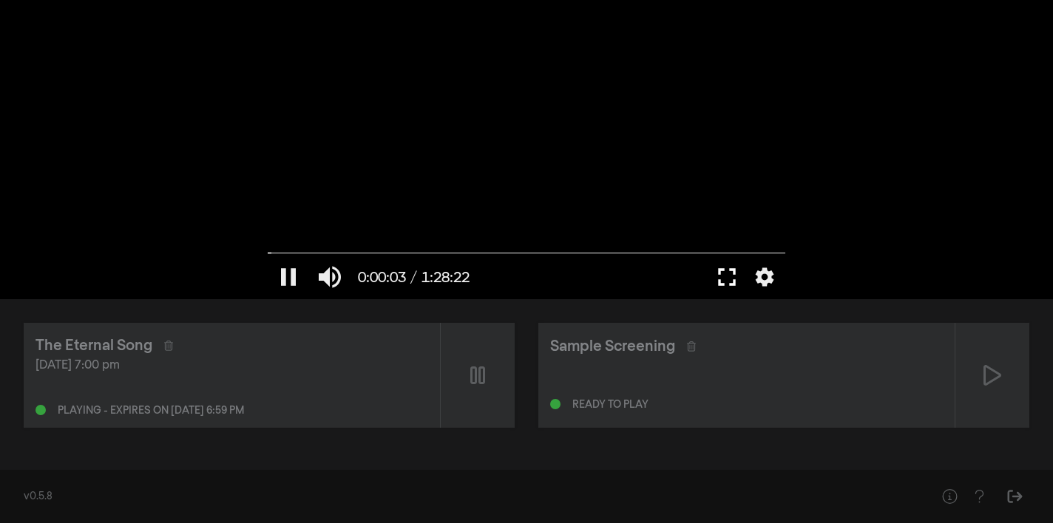
click at [725, 272] on button "fullscreen" at bounding box center [726, 277] width 41 height 44
click at [286, 274] on button "pause" at bounding box center [288, 277] width 41 height 44
click at [286, 274] on button "play_arrow" at bounding box center [288, 277] width 41 height 44
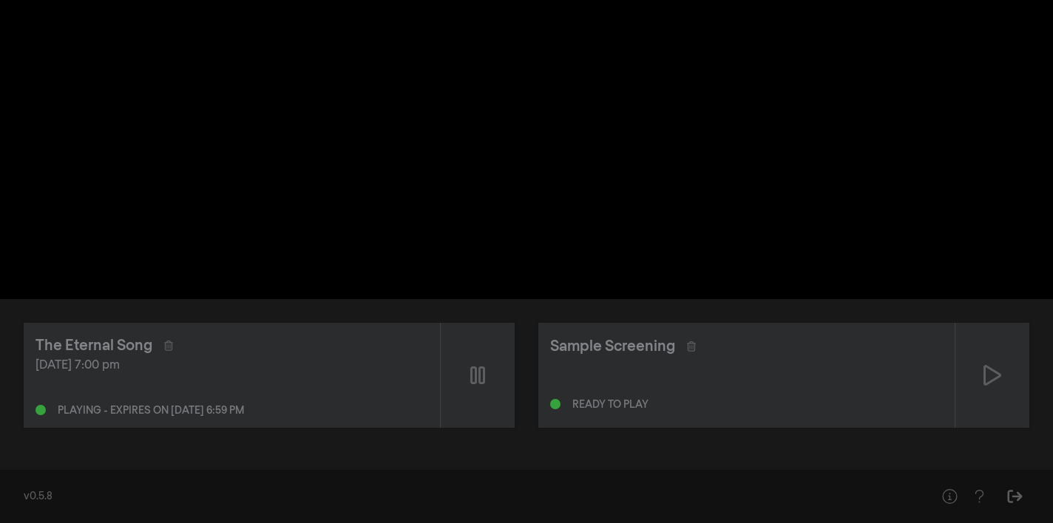
click at [115, 189] on div "pause 0:00:39 / 1:28:22 volume_up fullscreen settings closed_caption Captions O…" at bounding box center [526, 149] width 1053 height 299
click at [476, 373] on icon at bounding box center [477, 376] width 15 height 18
type input "53.750891"
